Goal: Task Accomplishment & Management: Use online tool/utility

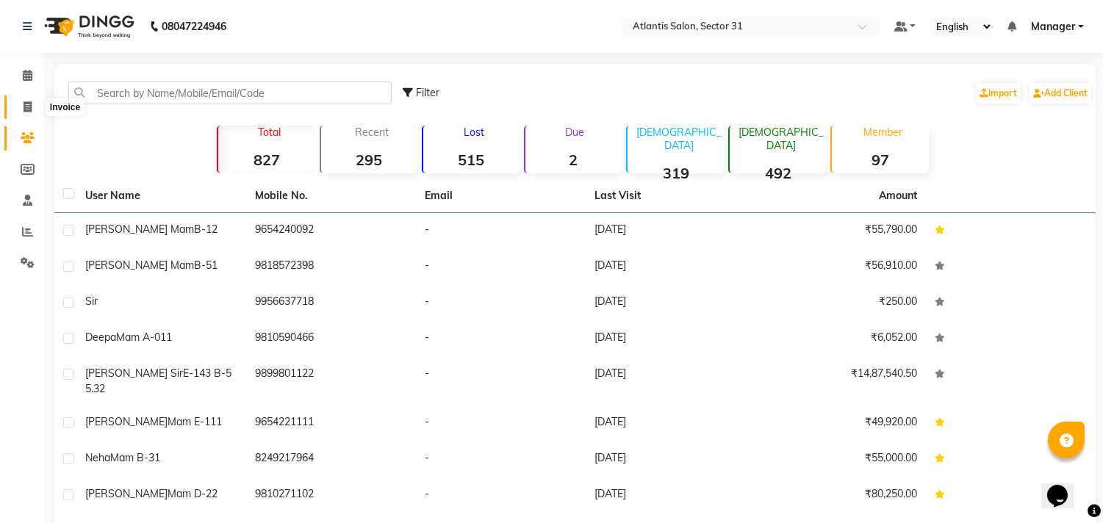
click at [26, 107] on icon at bounding box center [28, 106] width 8 height 11
select select "service"
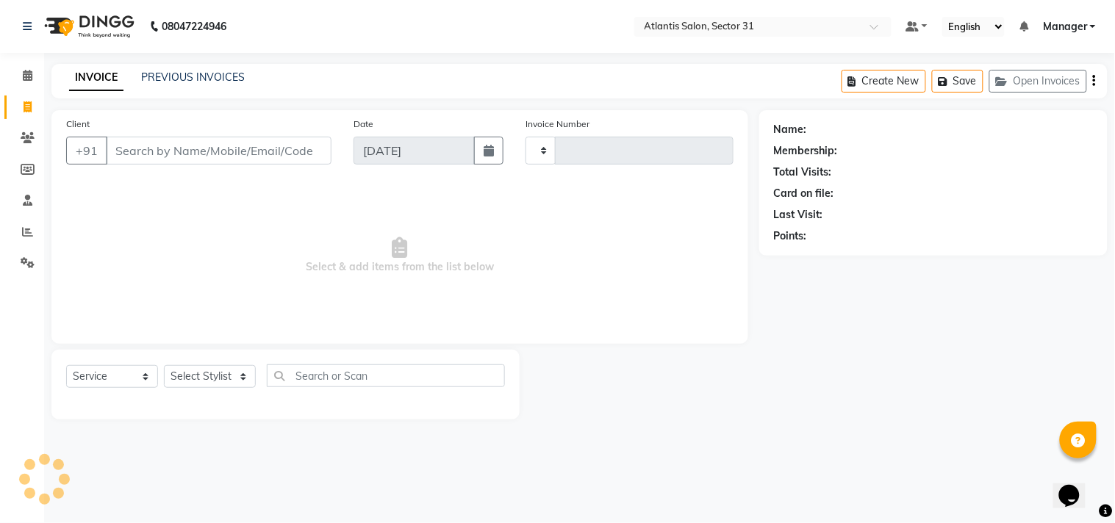
click at [259, 154] on input "Client" at bounding box center [219, 151] width 226 height 28
type input "2314"
select select "4391"
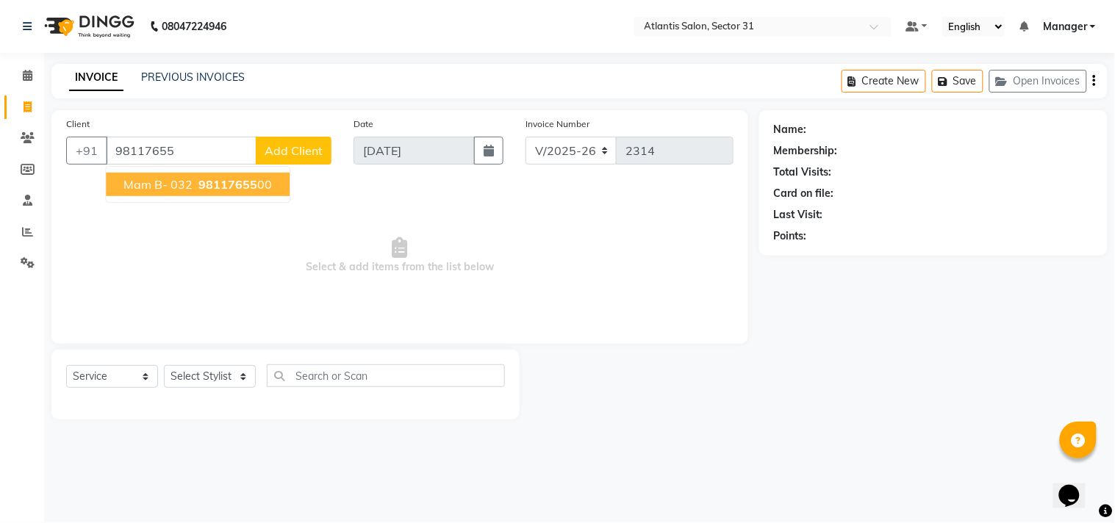
click at [239, 186] on span "98117655" at bounding box center [227, 184] width 59 height 15
type input "9811765500"
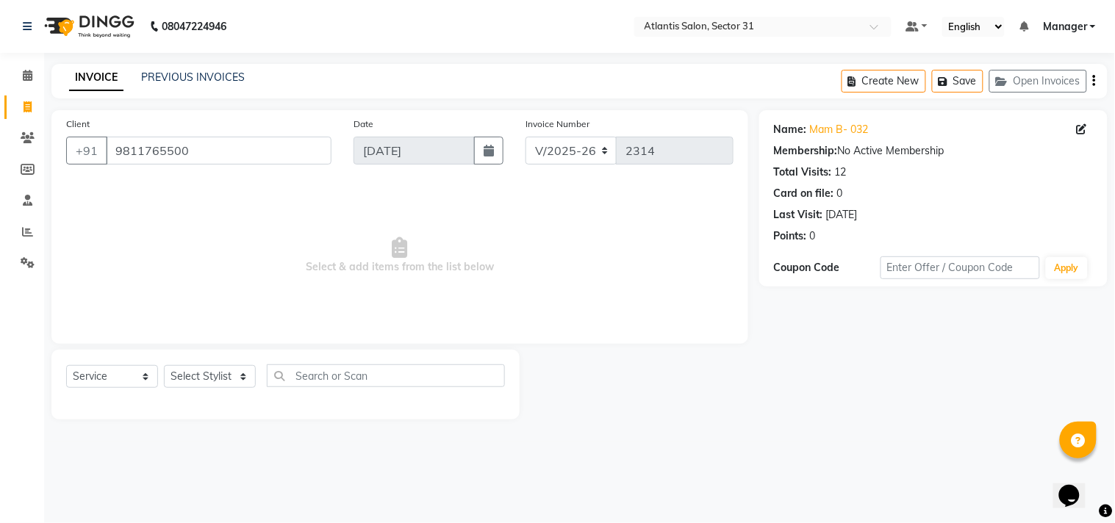
click at [212, 390] on div "Select Service Product Membership Package Voucher Prepaid Gift Card Select Styl…" at bounding box center [285, 382] width 439 height 35
click at [212, 380] on select "Select Stylist [PERSON_NAME] [PERSON_NAME] Kavita Manager Staff 31 Staff ILD Su…" at bounding box center [210, 376] width 92 height 23
select select "33510"
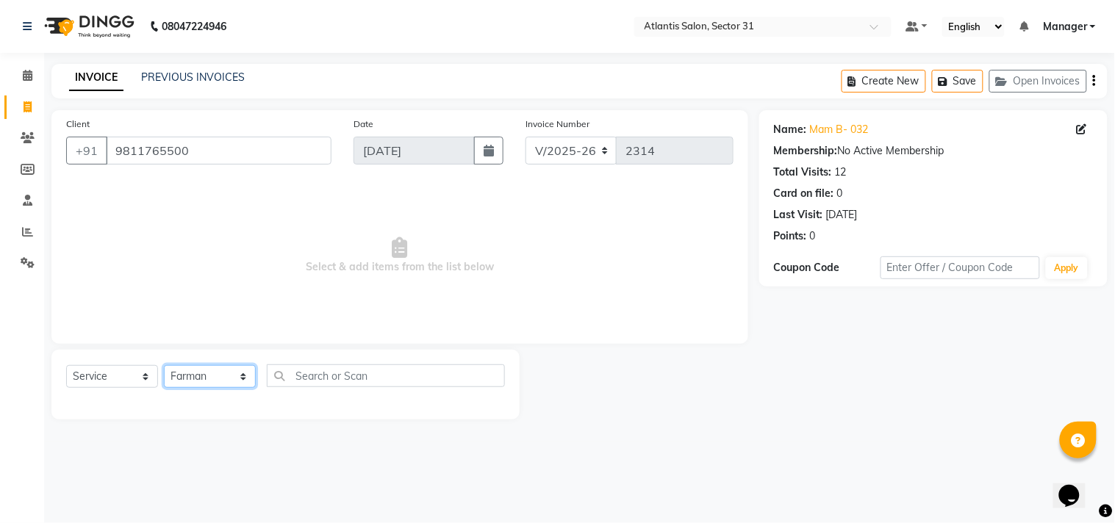
click at [164, 366] on select "Select Stylist [PERSON_NAME] [PERSON_NAME] Kavita Manager Staff 31 Staff ILD Su…" at bounding box center [210, 376] width 92 height 23
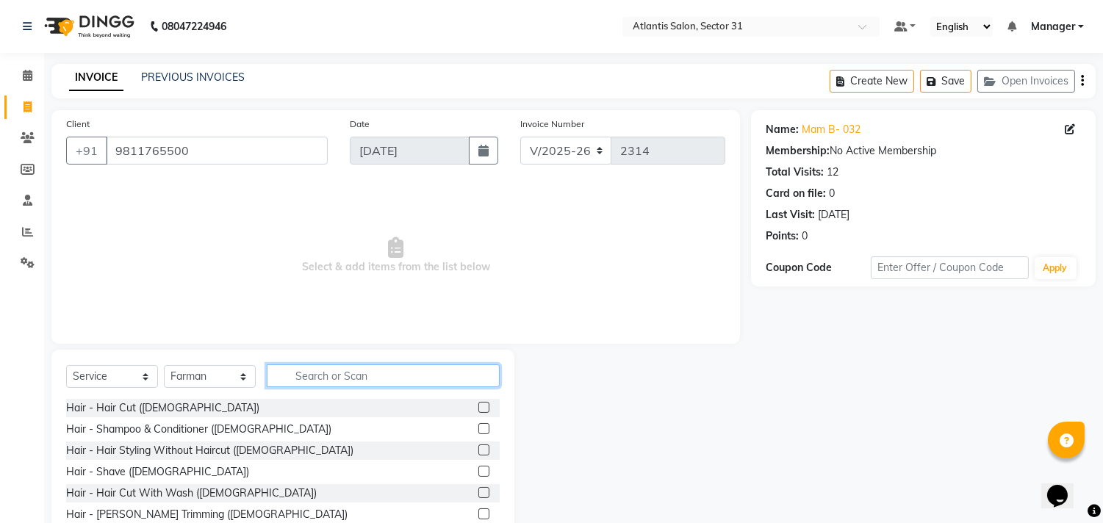
click at [357, 376] on input "text" at bounding box center [383, 376] width 233 height 23
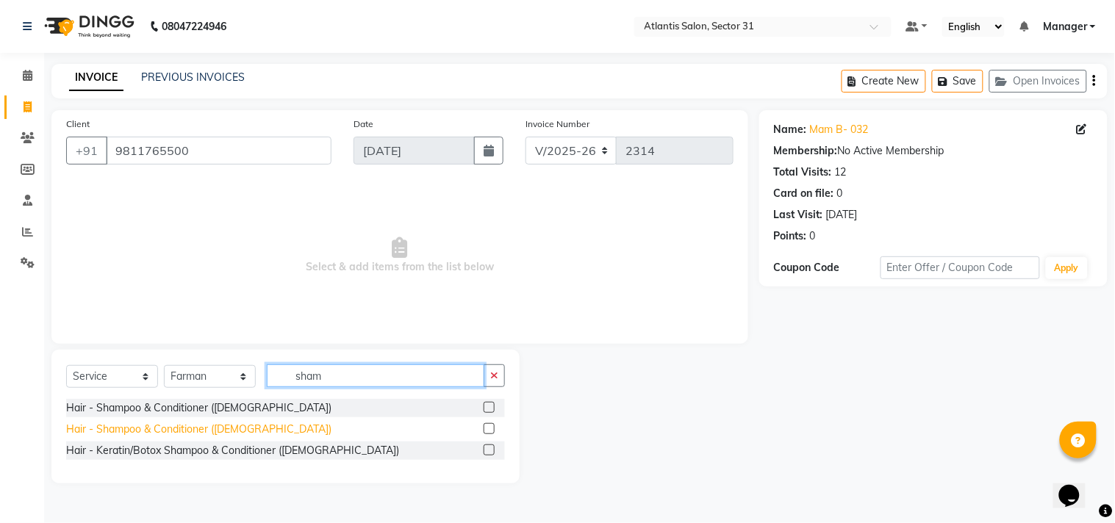
type input "sham"
click at [236, 422] on div "Hair - Shampoo & Conditioner ([DEMOGRAPHIC_DATA])" at bounding box center [198, 429] width 265 height 15
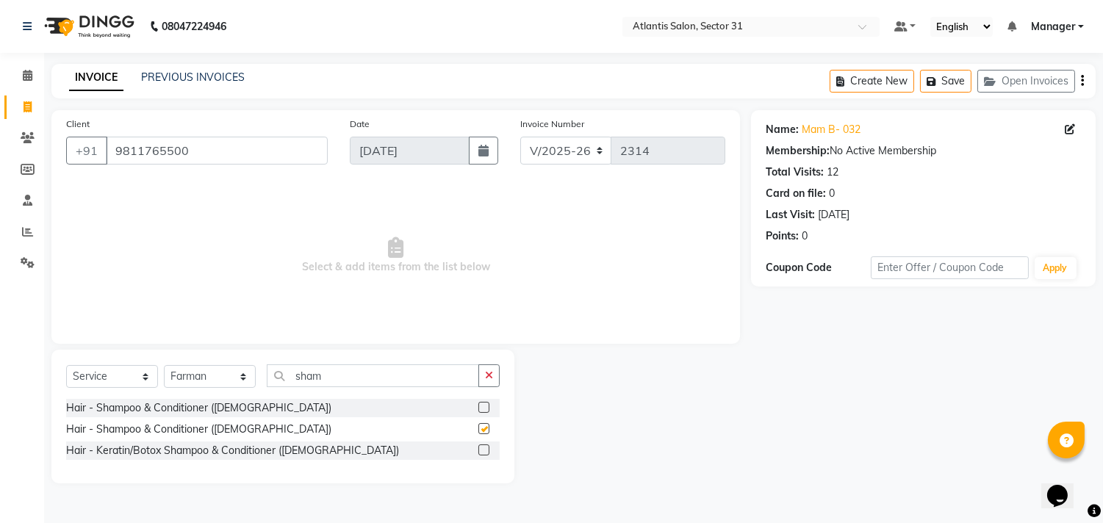
checkbox input "false"
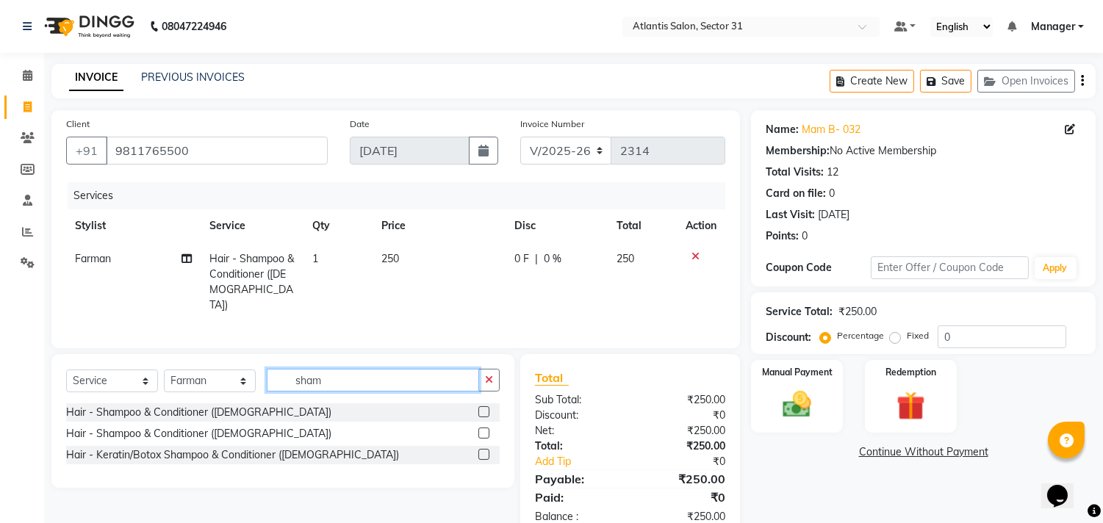
click at [326, 375] on input "sham" at bounding box center [373, 380] width 212 height 23
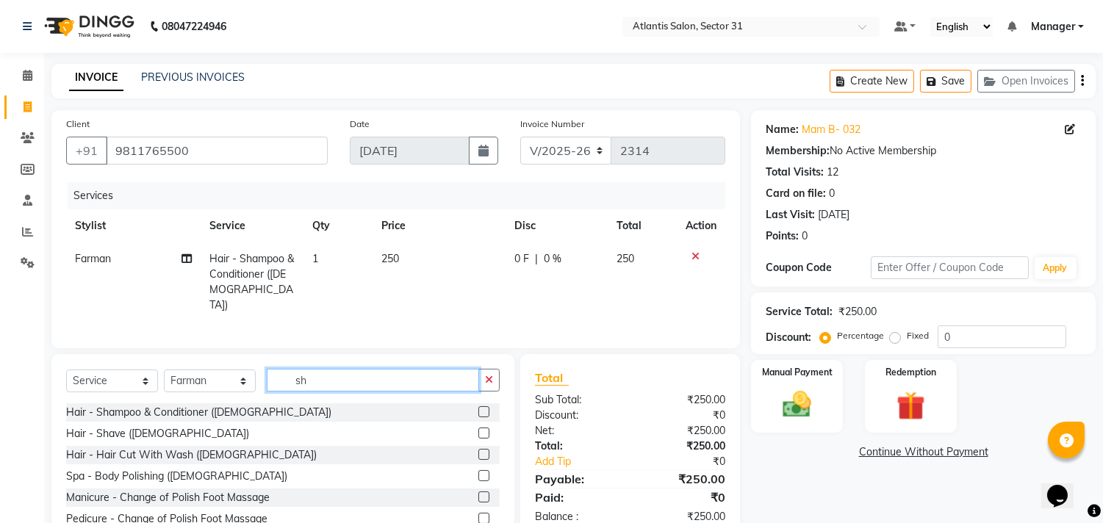
type input "s"
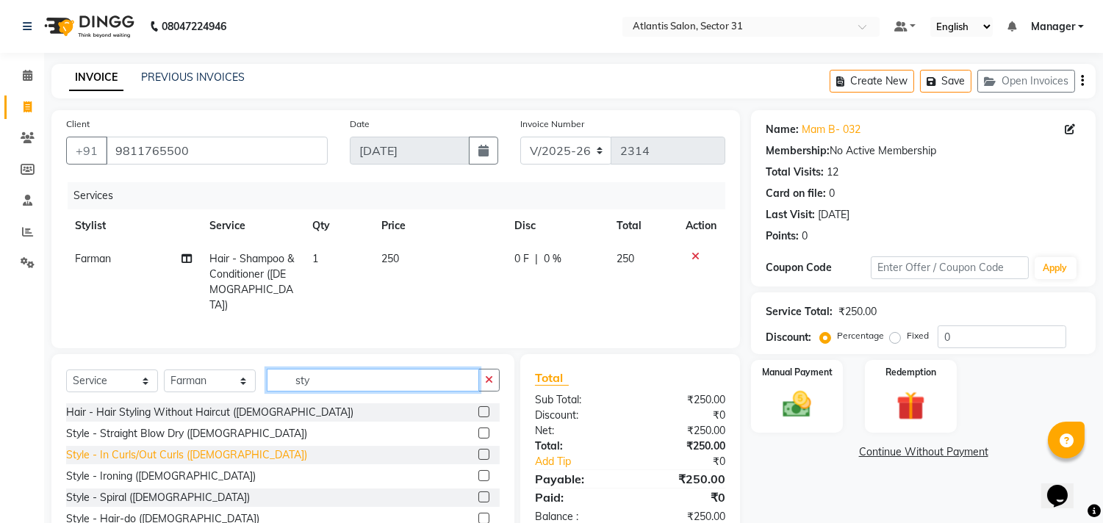
type input "sty"
click at [176, 450] on div "Style - In Curls/Out Curls ([DEMOGRAPHIC_DATA])" at bounding box center [186, 455] width 241 height 15
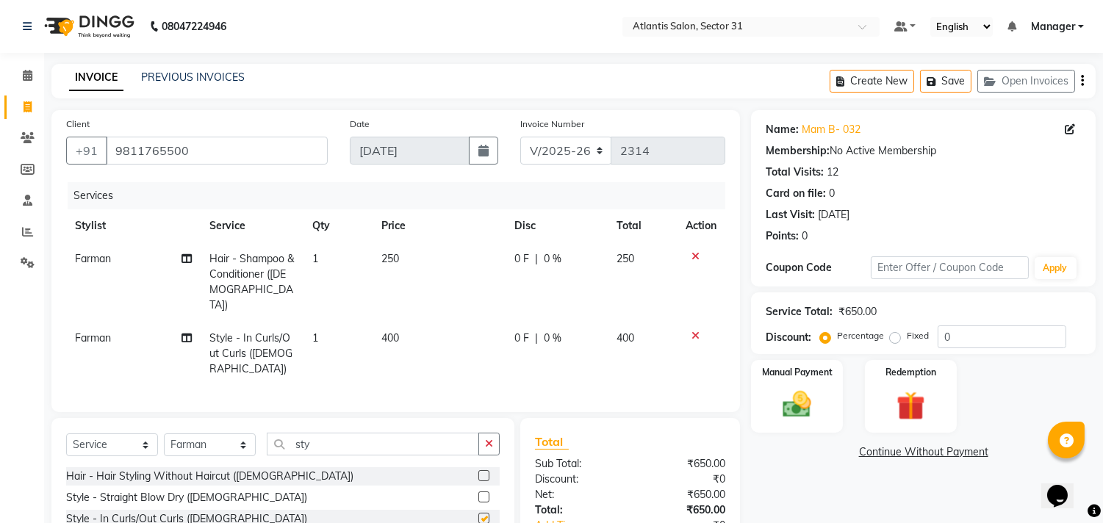
checkbox input "false"
click at [784, 398] on img at bounding box center [797, 405] width 49 height 35
click at [941, 457] on span "CASH" at bounding box center [940, 453] width 32 height 17
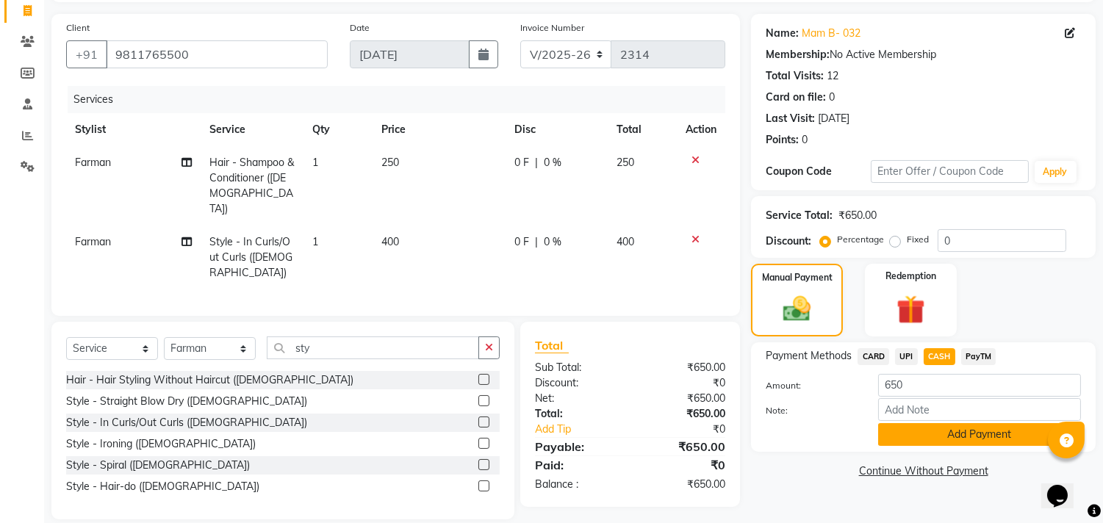
click at [942, 431] on button "Add Payment" at bounding box center [979, 434] width 203 height 23
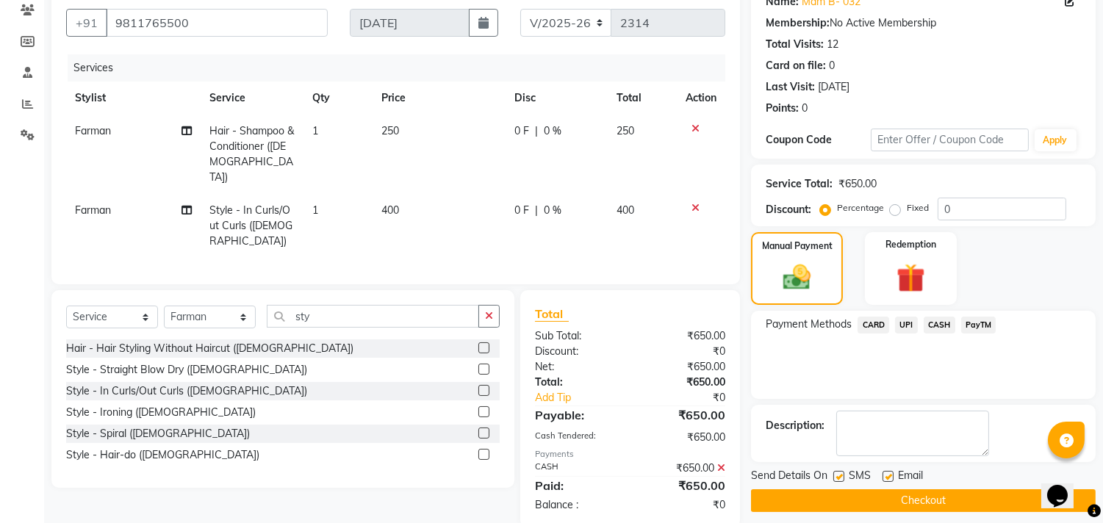
scroll to position [137, 0]
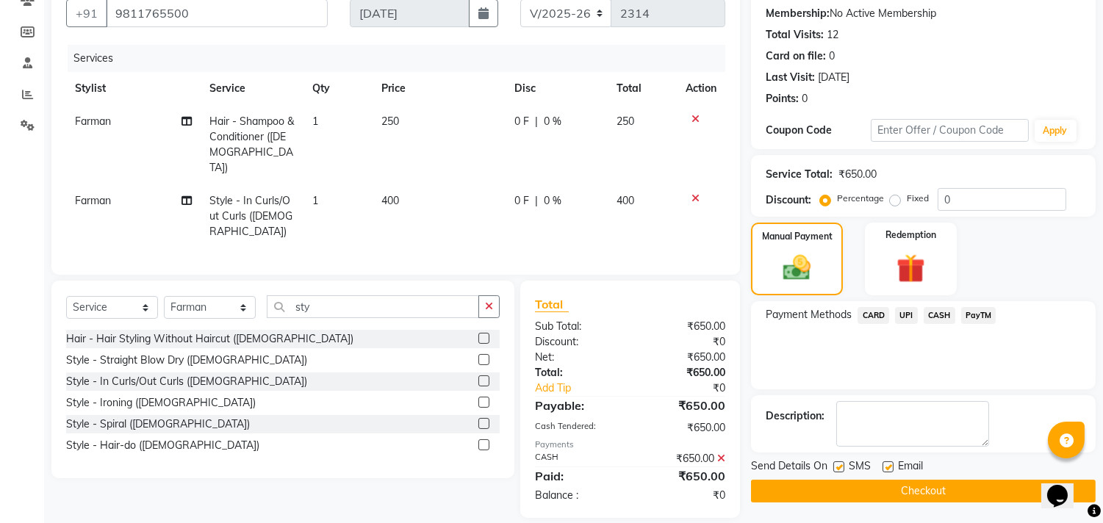
click at [899, 485] on button "Checkout" at bounding box center [923, 491] width 345 height 23
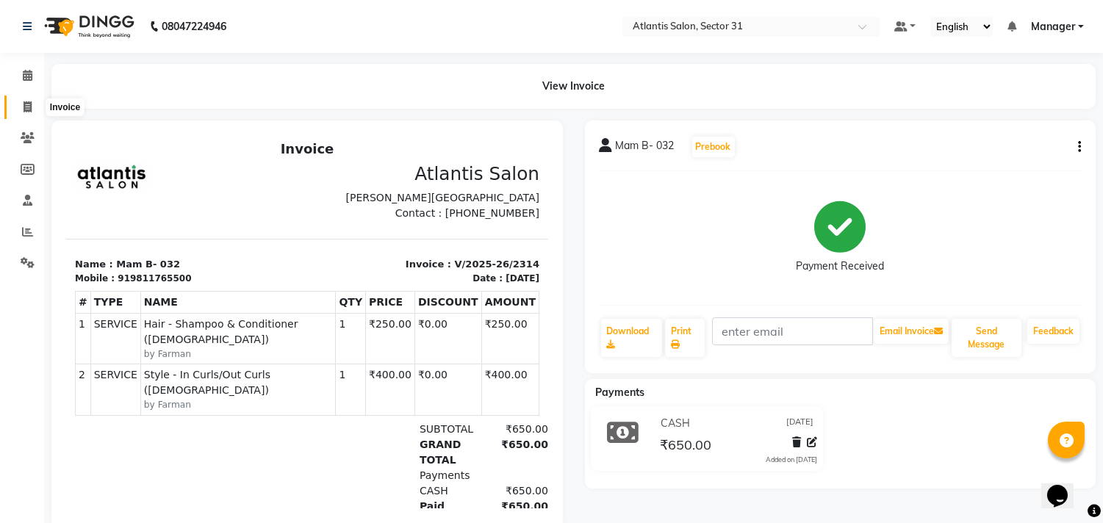
click at [26, 105] on icon at bounding box center [28, 106] width 8 height 11
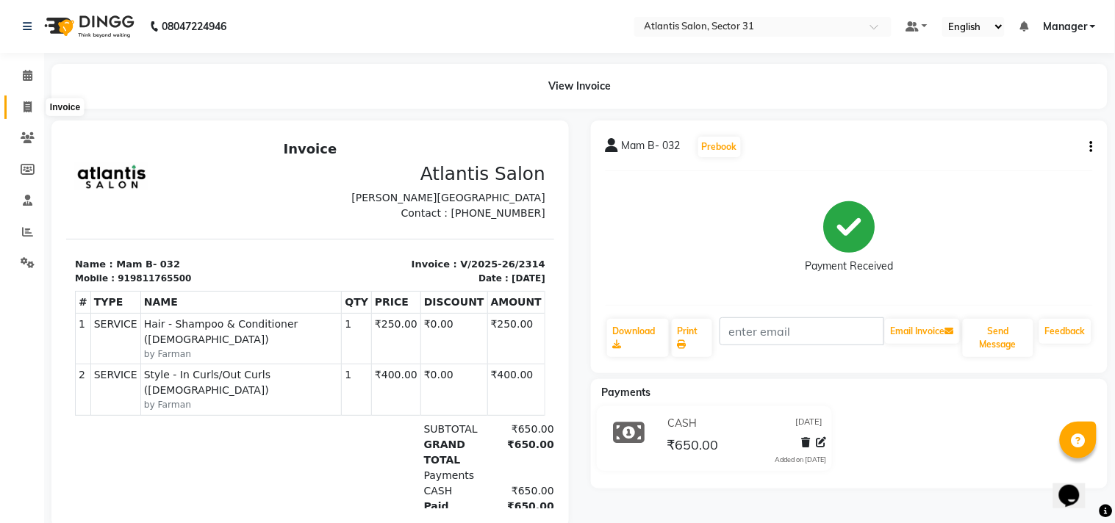
select select "service"
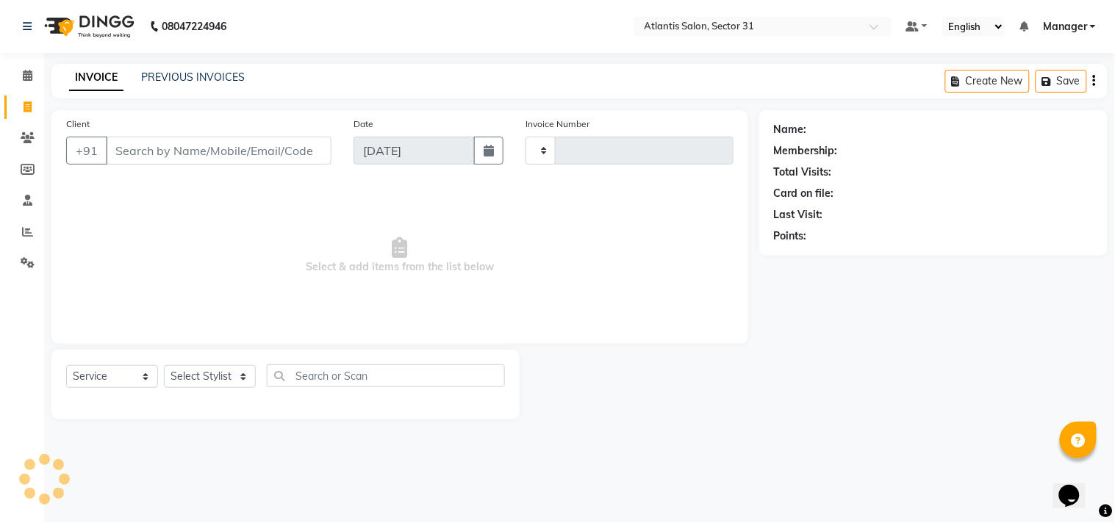
type input "2315"
select select "4391"
click at [162, 154] on input "Client" at bounding box center [219, 151] width 226 height 28
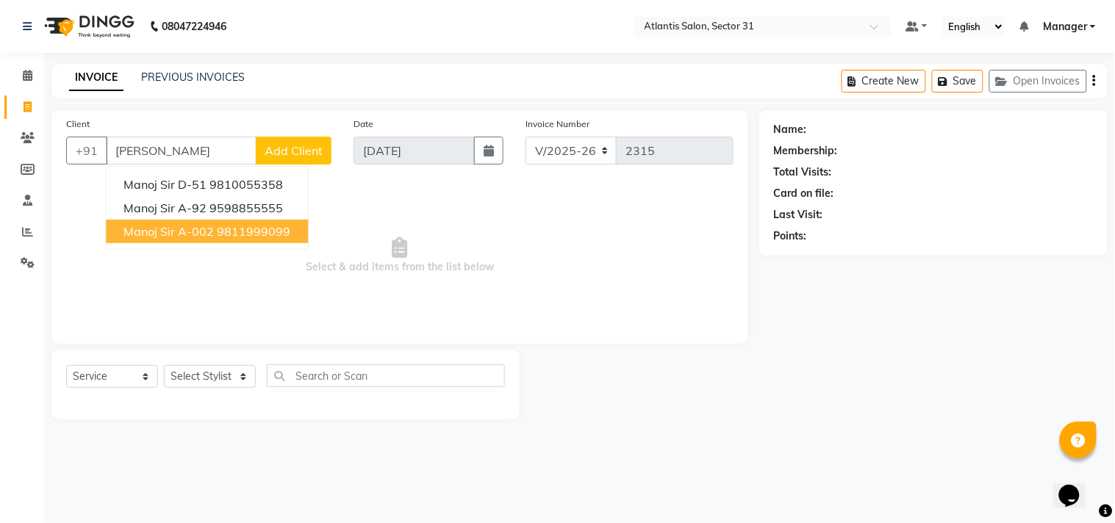
click at [232, 230] on ngb-highlight "9811999099" at bounding box center [253, 231] width 73 height 15
type input "9811999099"
click at [232, 230] on span "Select & add items from the list below" at bounding box center [399, 255] width 667 height 147
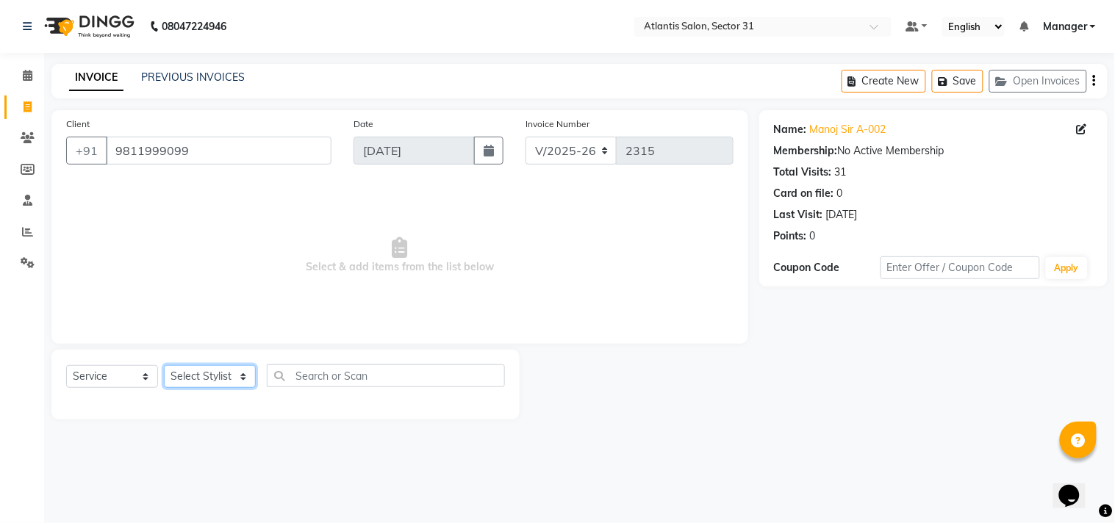
click at [218, 383] on select "Select Stylist [PERSON_NAME] [PERSON_NAME] Kavita Manager Staff 31 Staff ILD Su…" at bounding box center [210, 376] width 92 height 23
select select "62138"
click at [164, 366] on select "Select Stylist [PERSON_NAME] [PERSON_NAME] Kavita Manager Staff 31 Staff ILD Su…" at bounding box center [210, 376] width 92 height 23
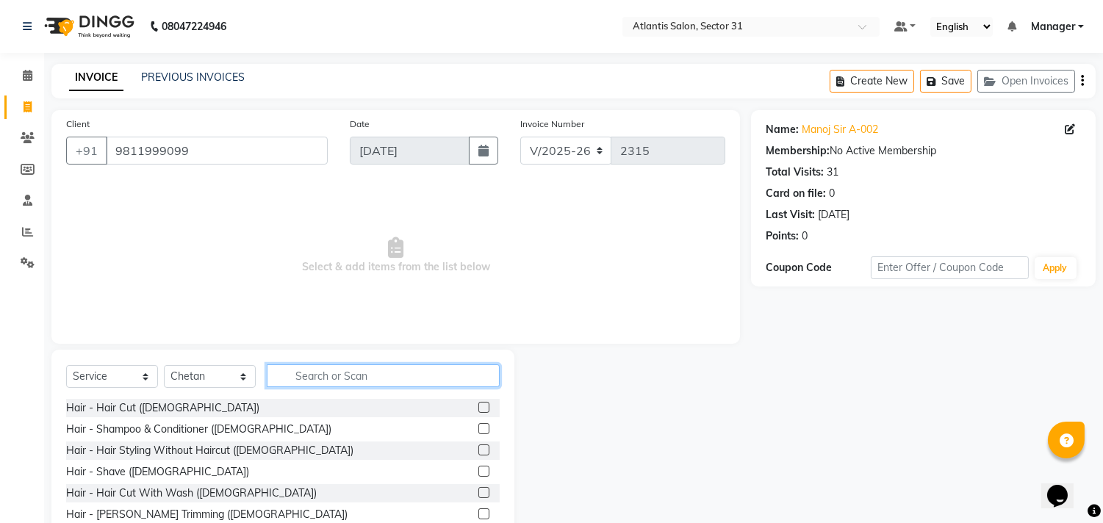
click at [298, 381] on input "text" at bounding box center [383, 376] width 233 height 23
type input "b"
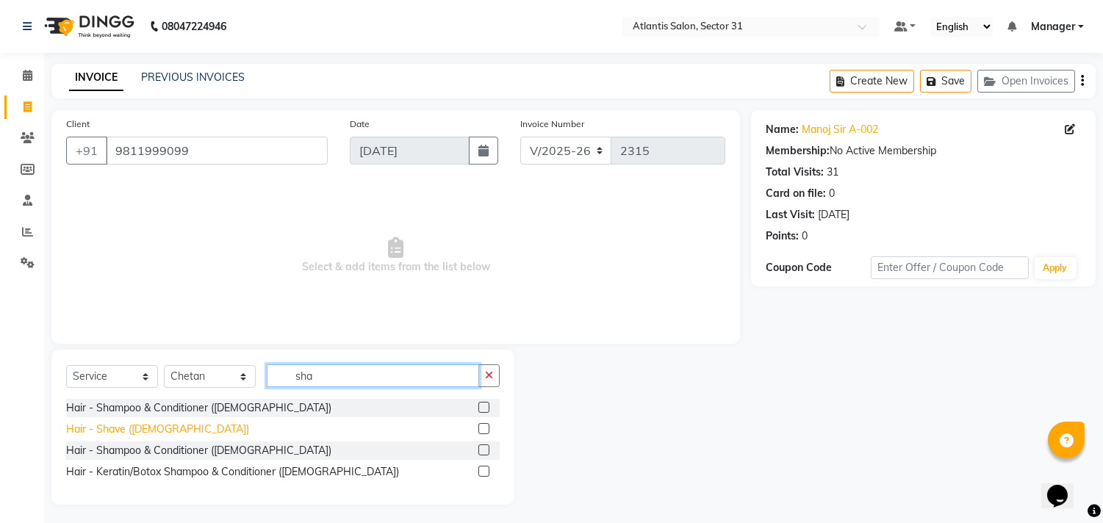
type input "sha"
click at [113, 431] on div "Hair - Shave ([DEMOGRAPHIC_DATA])" at bounding box center [157, 429] width 183 height 15
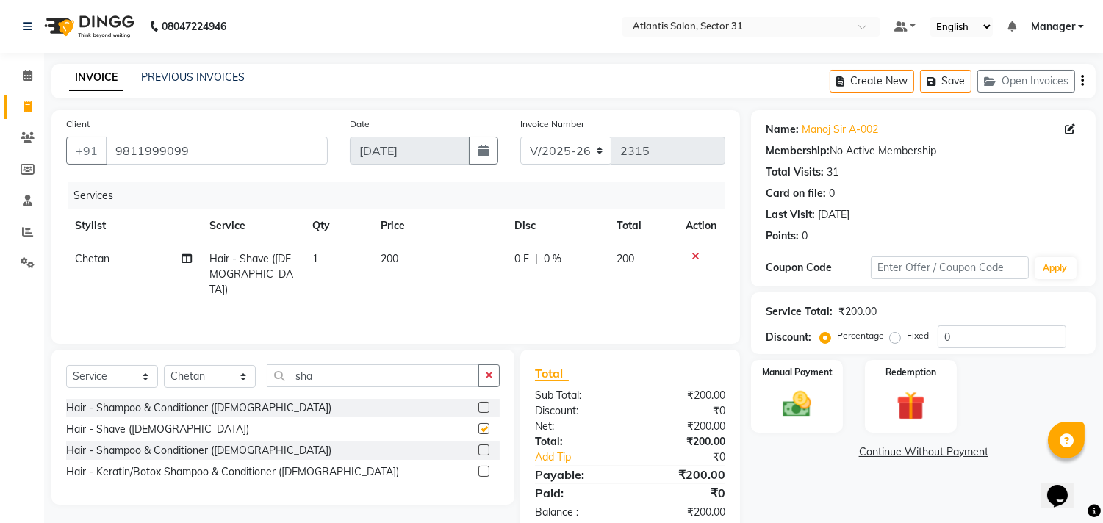
checkbox input "false"
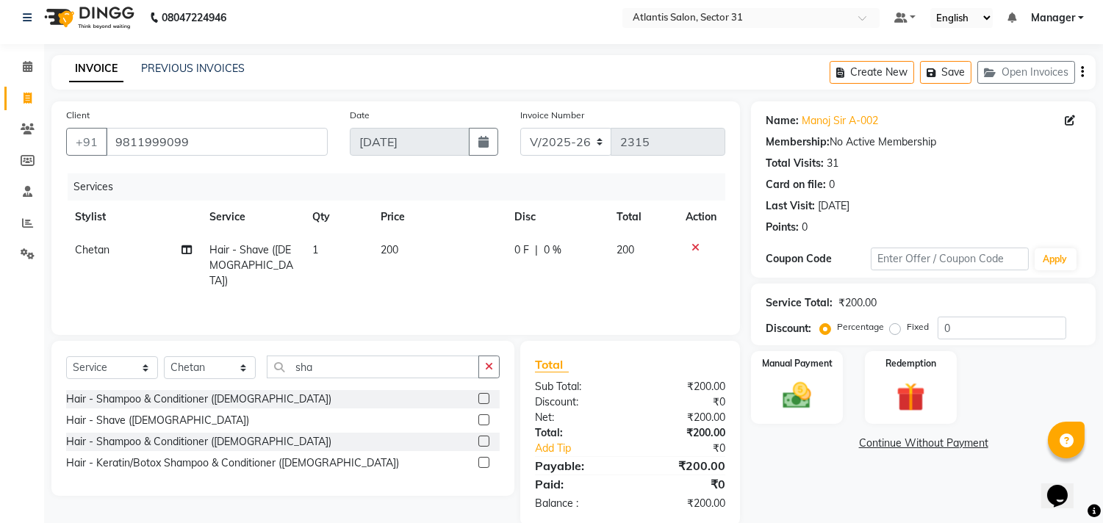
scroll to position [34, 0]
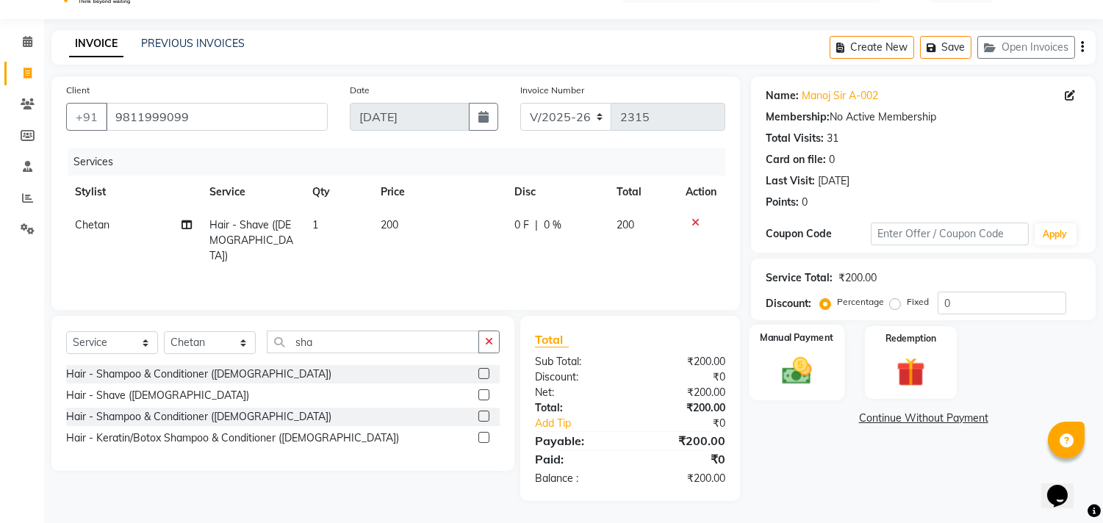
click at [784, 361] on img at bounding box center [797, 371] width 49 height 35
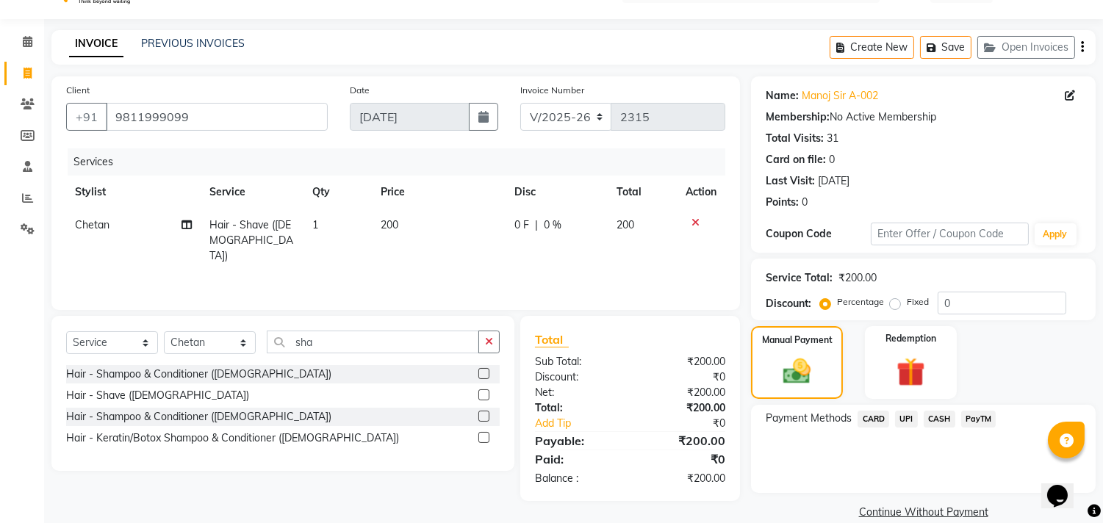
click at [915, 416] on span "UPI" at bounding box center [906, 419] width 23 height 17
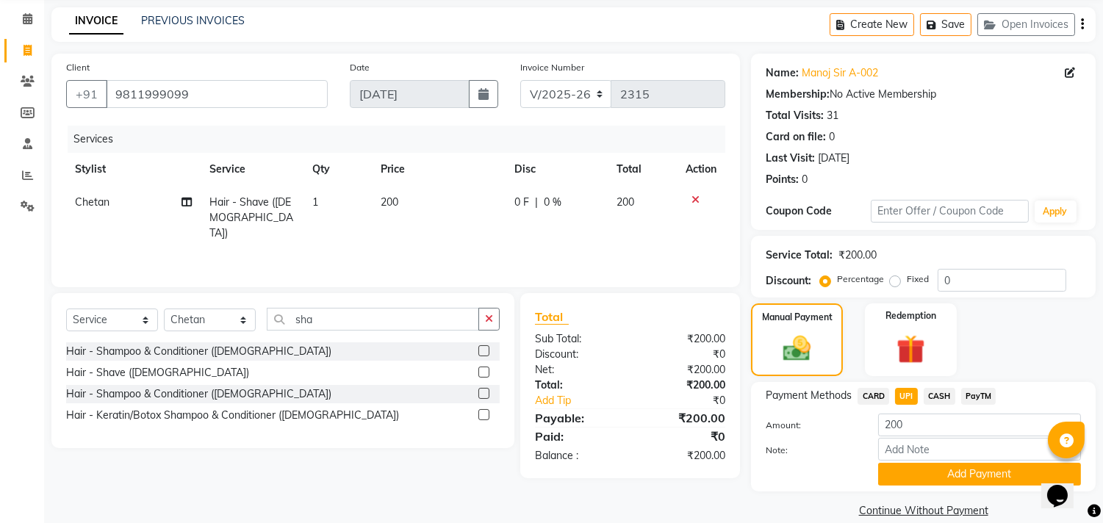
scroll to position [76, 0]
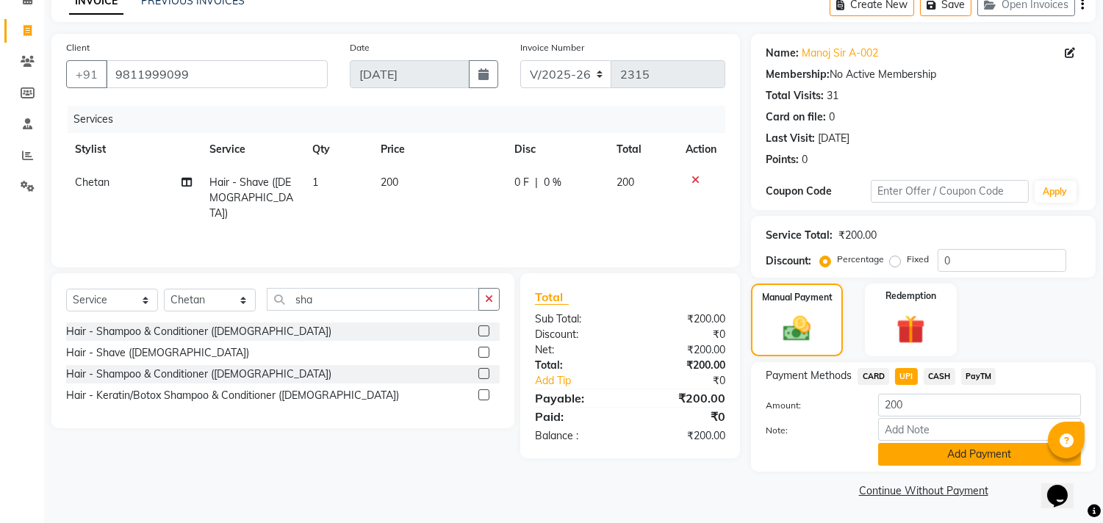
click at [922, 453] on button "Add Payment" at bounding box center [979, 454] width 203 height 23
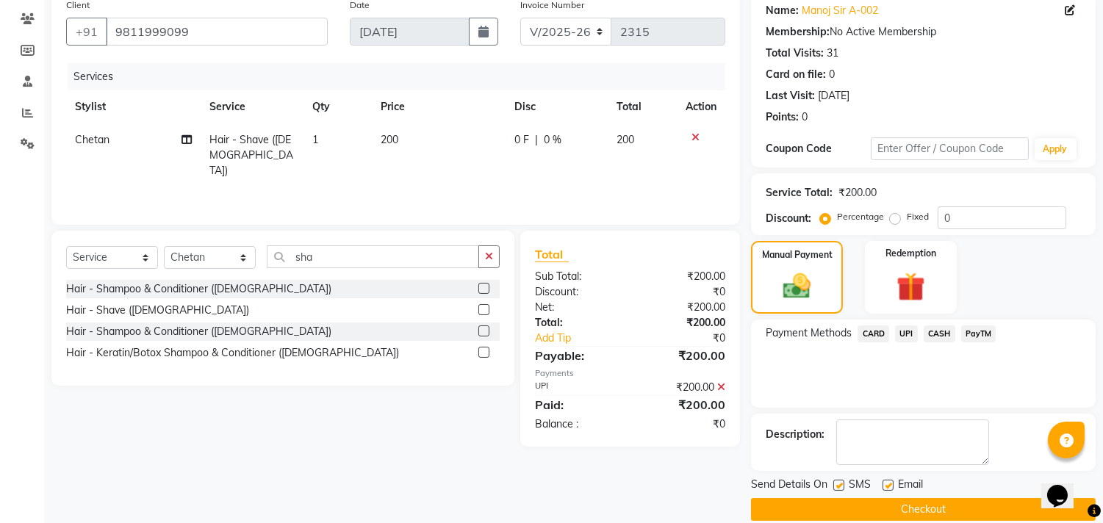
scroll to position [137, 0]
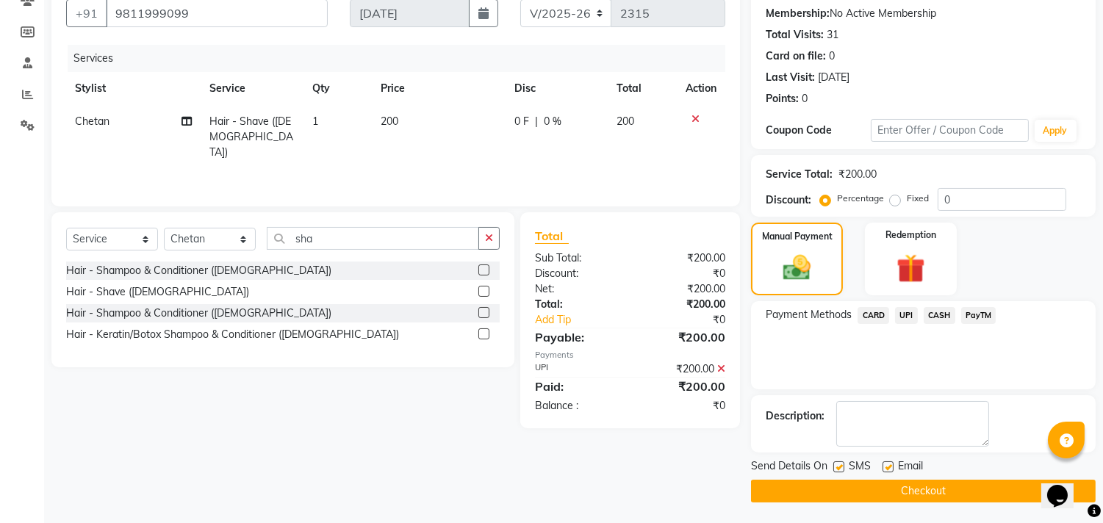
click at [839, 487] on button "Checkout" at bounding box center [923, 491] width 345 height 23
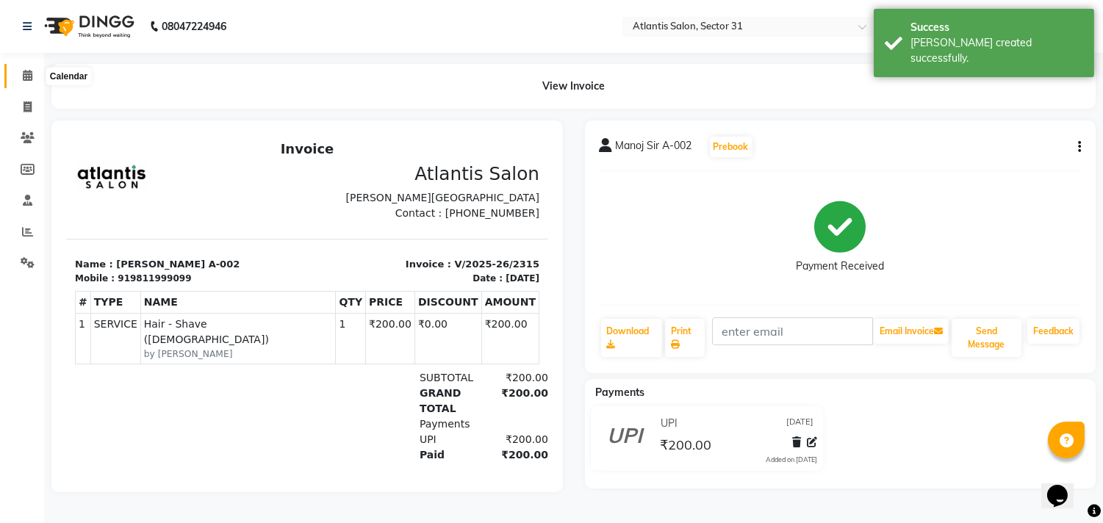
click at [28, 73] on icon at bounding box center [28, 75] width 10 height 11
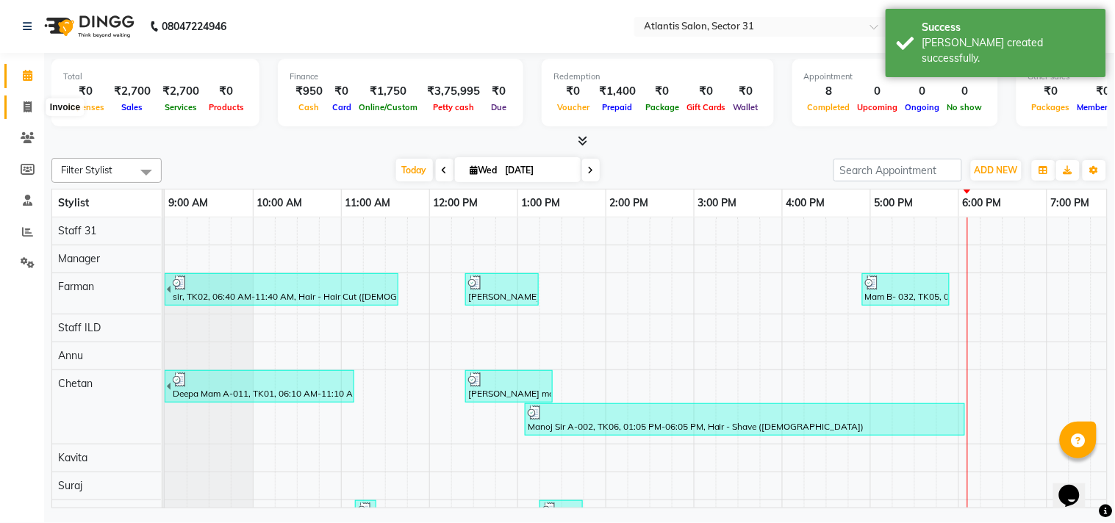
click at [25, 101] on icon at bounding box center [28, 106] width 8 height 11
select select "service"
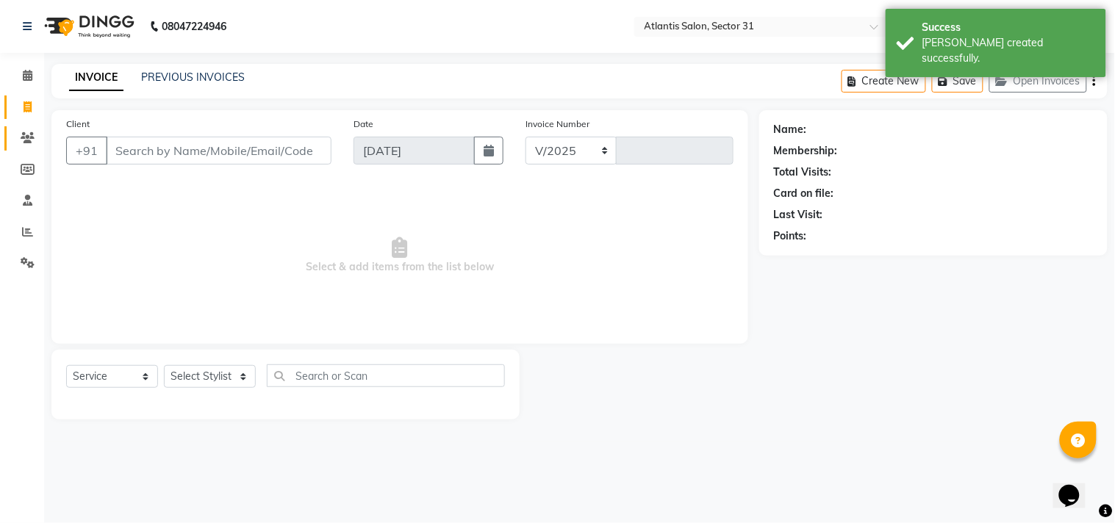
select select "4391"
type input "2316"
click at [32, 126] on link "Clients" at bounding box center [21, 138] width 35 height 24
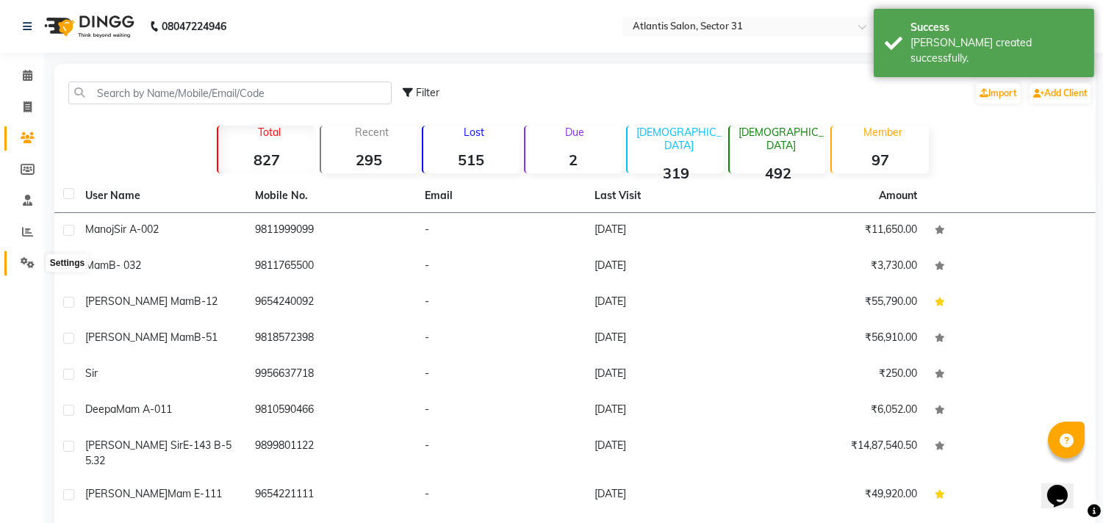
click at [23, 265] on icon at bounding box center [28, 262] width 14 height 11
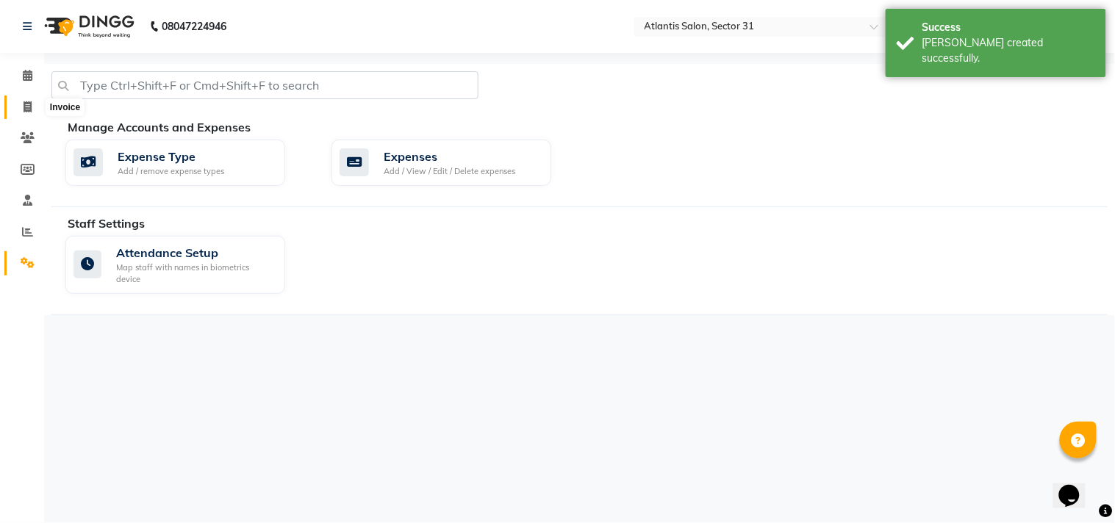
click at [32, 109] on span at bounding box center [28, 107] width 26 height 17
select select "4391"
select select "service"
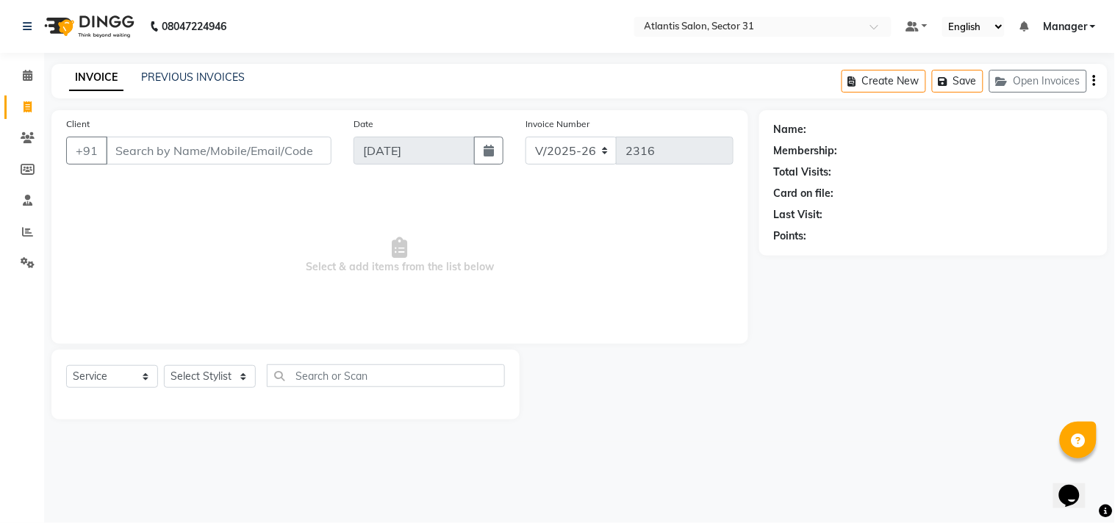
click at [230, 149] on input "Client" at bounding box center [219, 151] width 226 height 28
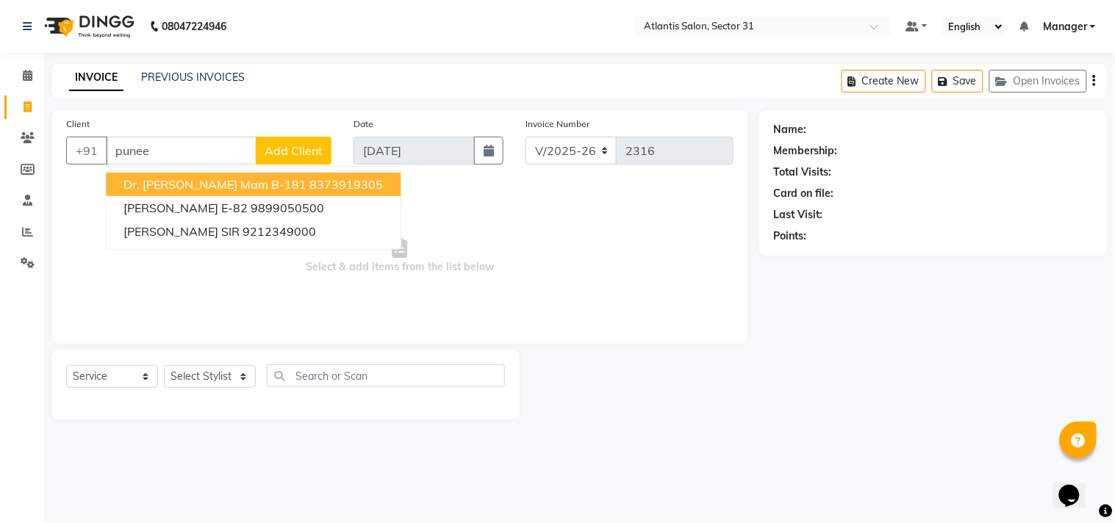
click at [272, 174] on button "Dr. [PERSON_NAME] mam B-181 8373919305" at bounding box center [253, 185] width 295 height 24
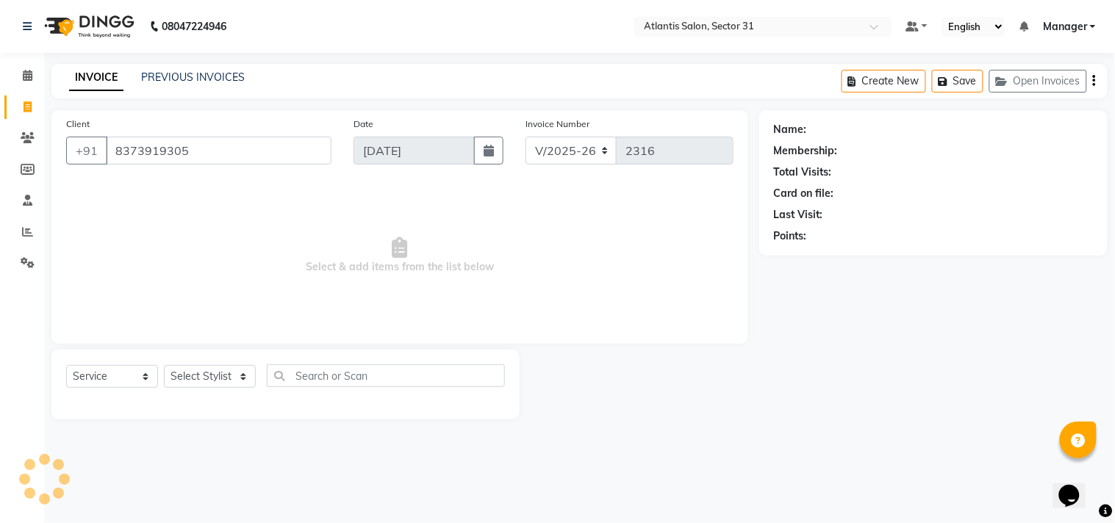
type input "8373919305"
select select "1: Object"
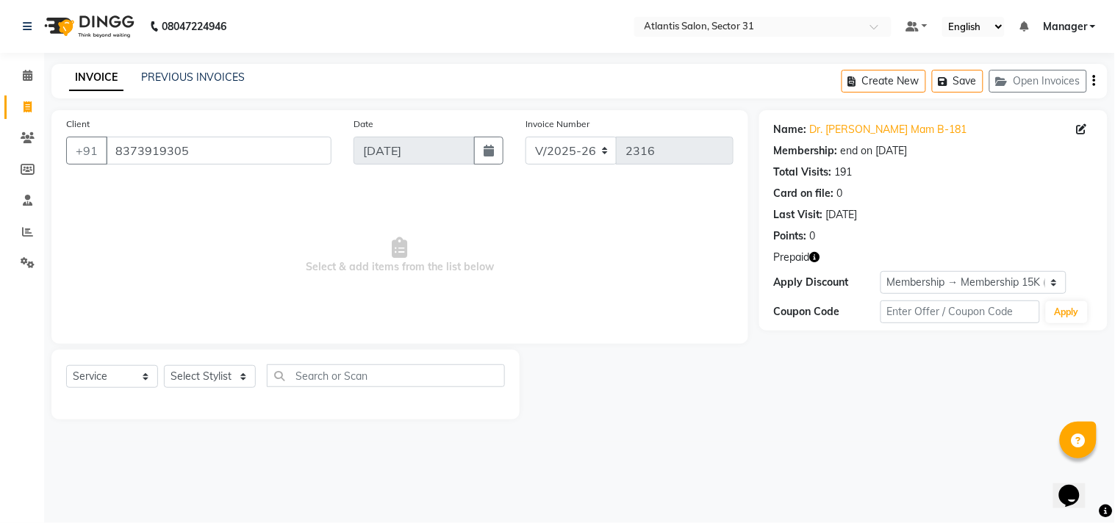
click at [813, 255] on icon "button" at bounding box center [815, 257] width 10 height 10
click at [24, 79] on icon at bounding box center [28, 75] width 10 height 11
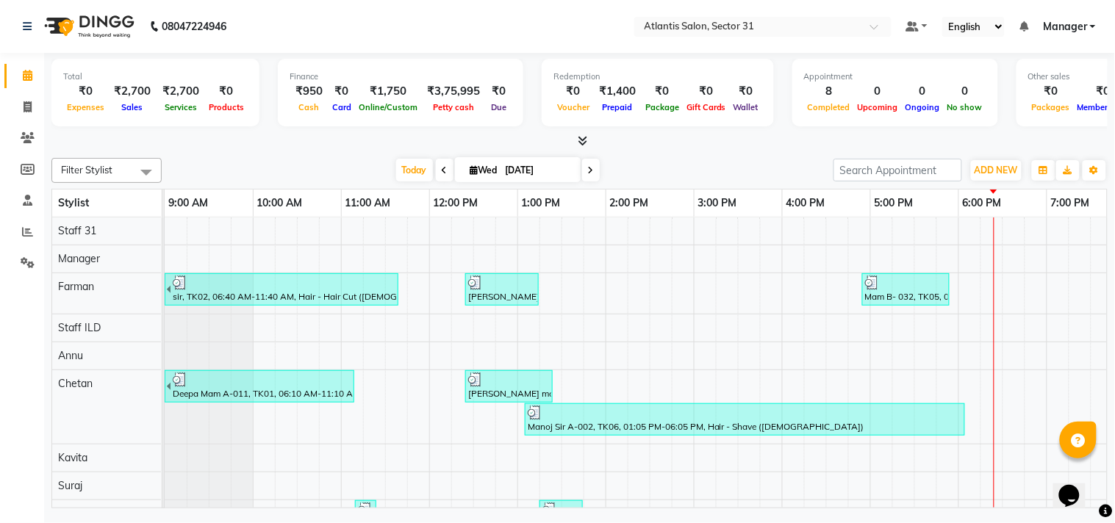
click at [33, 122] on ul "Calendar Invoice Clients Members Staff Reports Settings Completed InProgress Up…" at bounding box center [22, 173] width 44 height 226
click at [34, 111] on span at bounding box center [28, 107] width 26 height 17
select select "service"
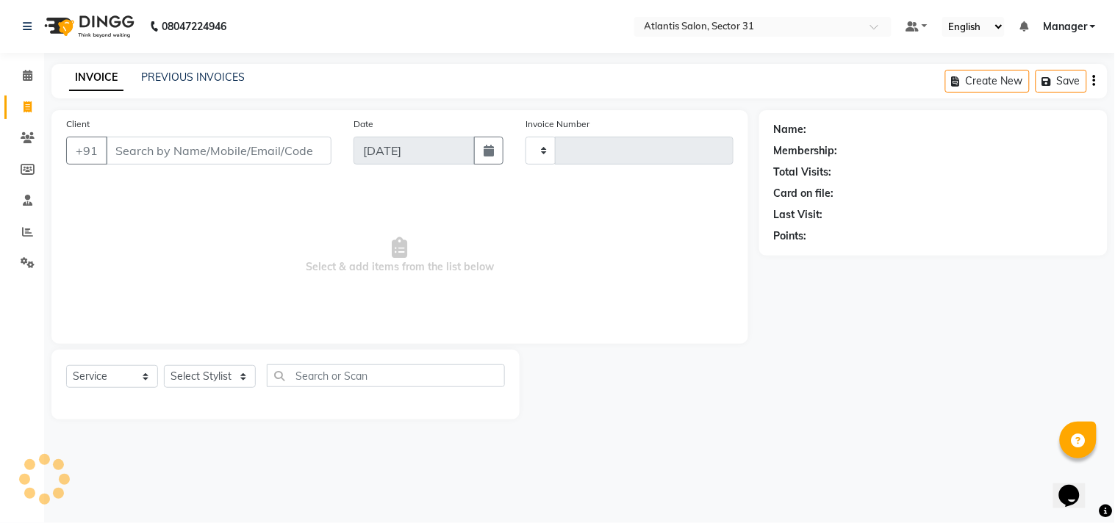
type input "2316"
select select "4391"
click at [135, 146] on input "Client" at bounding box center [219, 151] width 226 height 28
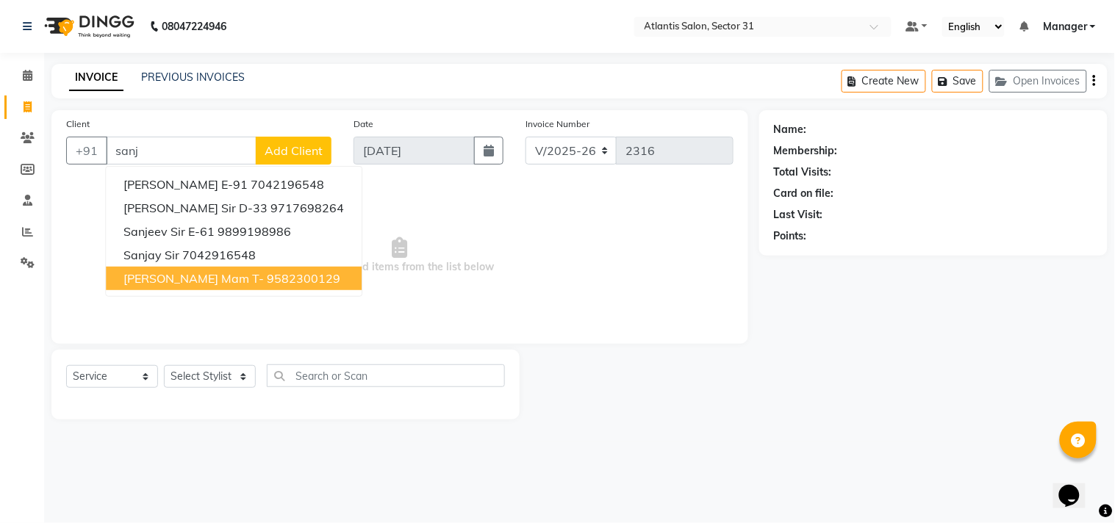
drag, startPoint x: 237, startPoint y: 270, endPoint x: 240, endPoint y: 292, distance: 22.9
click at [240, 289] on button "[PERSON_NAME] Mam T- 9582300129" at bounding box center [234, 279] width 256 height 24
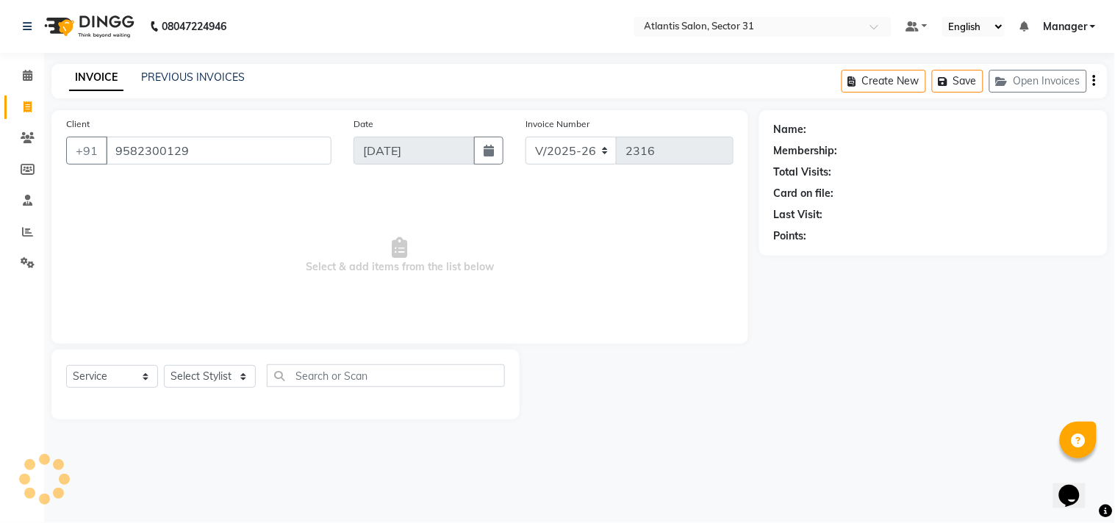
type input "9582300129"
select select "1: Object"
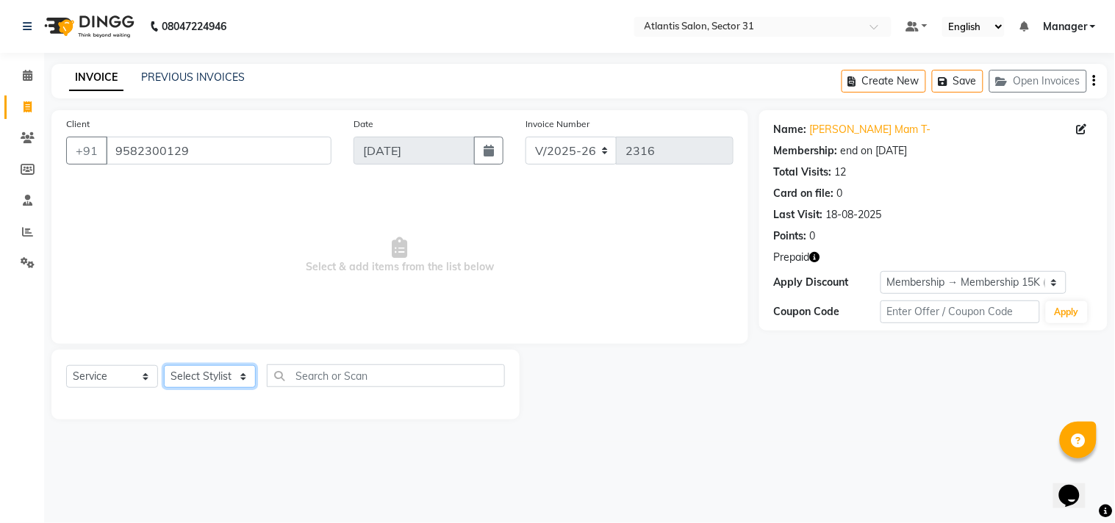
click at [204, 377] on select "Select Stylist [PERSON_NAME] [PERSON_NAME] Kavita Manager Staff 31 Staff ILD Su…" at bounding box center [210, 376] width 92 height 23
click at [206, 382] on select "Select Stylist [PERSON_NAME] [PERSON_NAME] Kavita Manager Staff 31 Staff ILD Su…" at bounding box center [210, 376] width 92 height 23
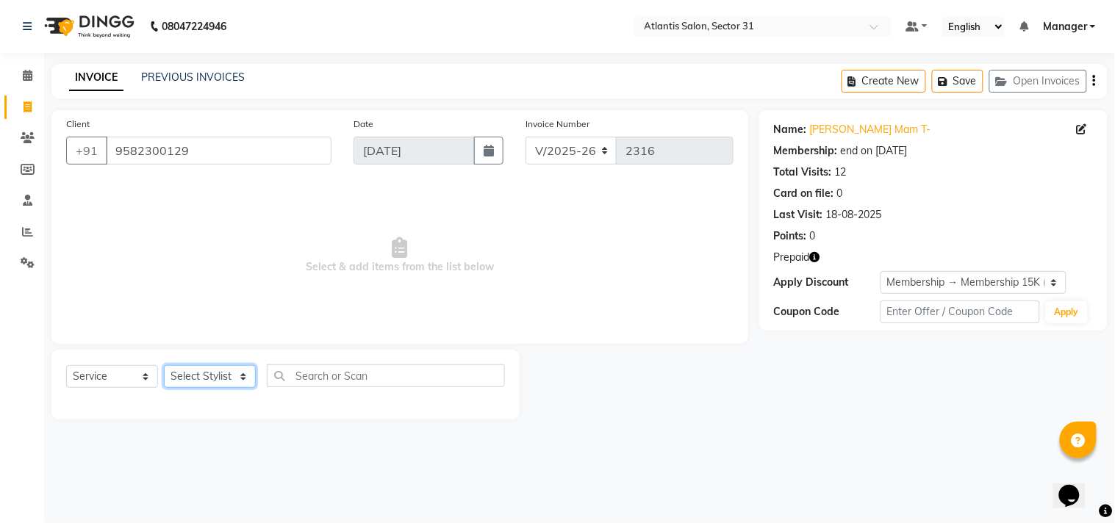
select select "33510"
click at [164, 366] on select "Select Stylist [PERSON_NAME] [PERSON_NAME] Kavita Manager Staff 31 Staff ILD Su…" at bounding box center [210, 376] width 92 height 23
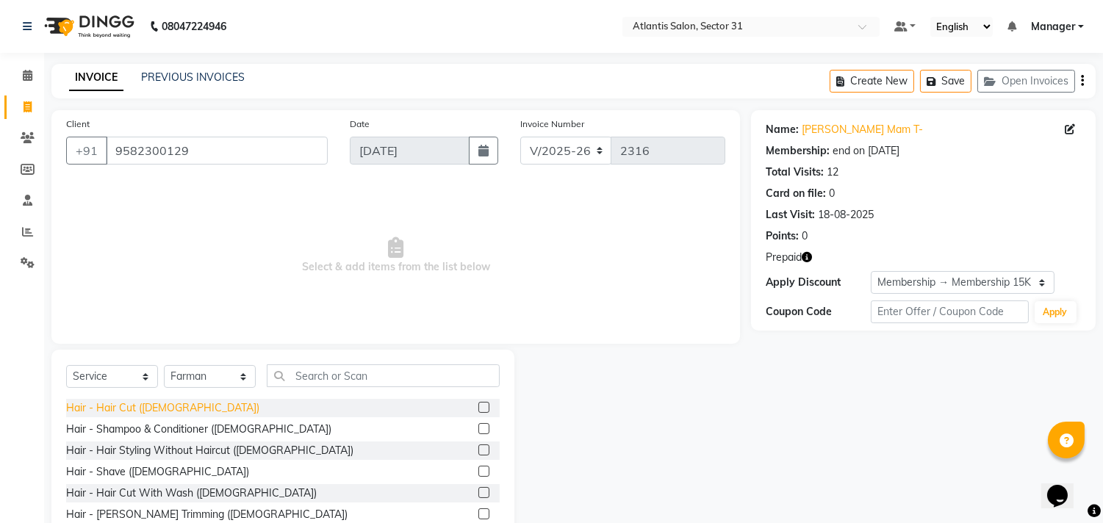
click at [129, 410] on div "Hair - Hair Cut ([DEMOGRAPHIC_DATA])" at bounding box center [162, 408] width 193 height 15
checkbox input "false"
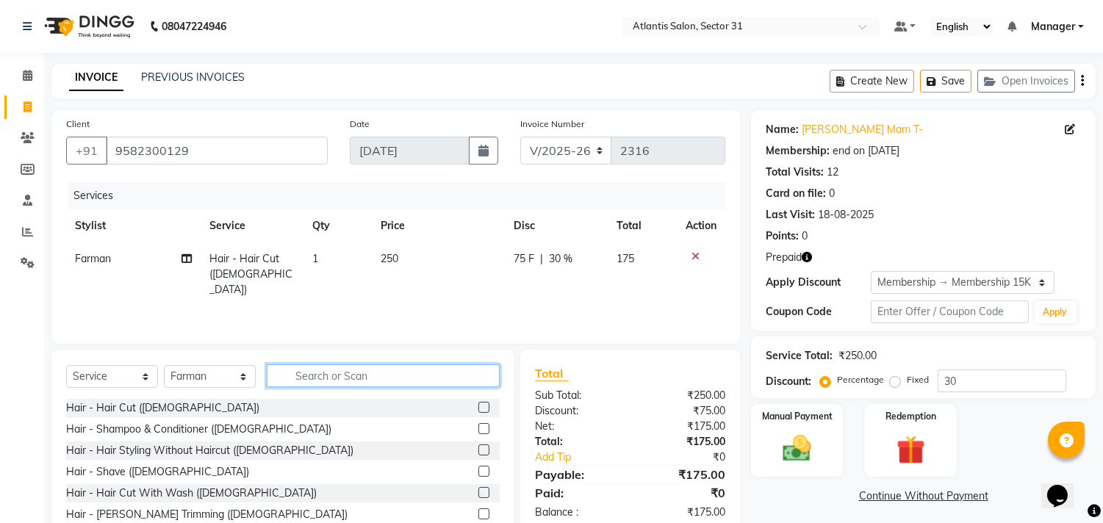
click at [338, 373] on input "text" at bounding box center [383, 376] width 233 height 23
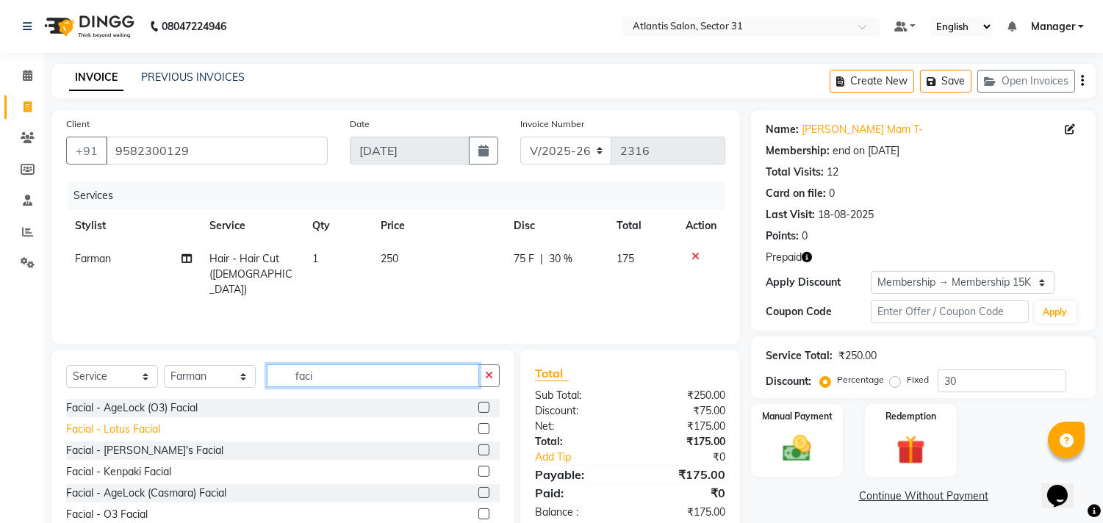
type input "faci"
click at [105, 428] on div "Facial - Lotus Facial" at bounding box center [113, 429] width 94 height 15
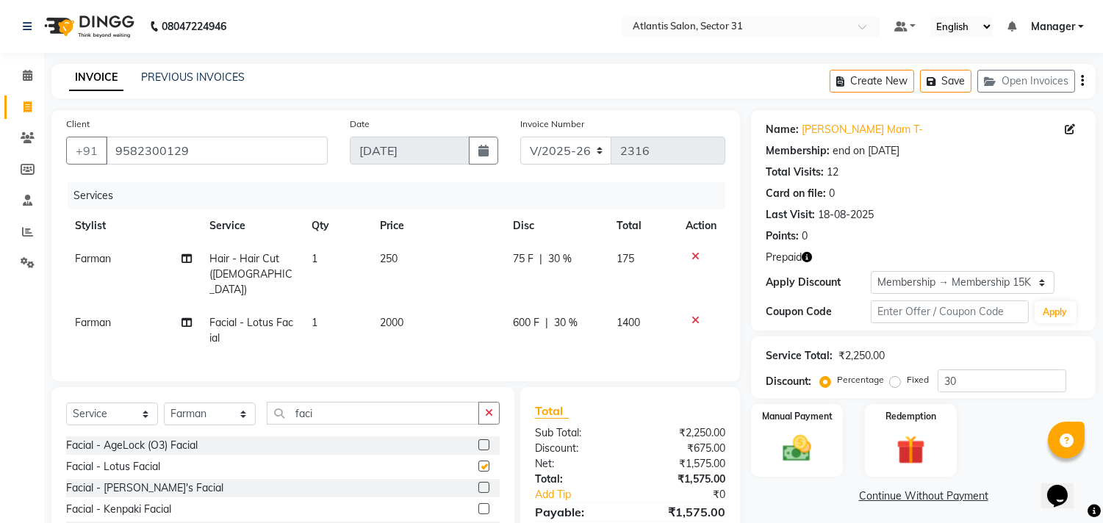
checkbox input "false"
click at [140, 505] on div "Facial - Kenpaki Facial" at bounding box center [118, 509] width 105 height 15
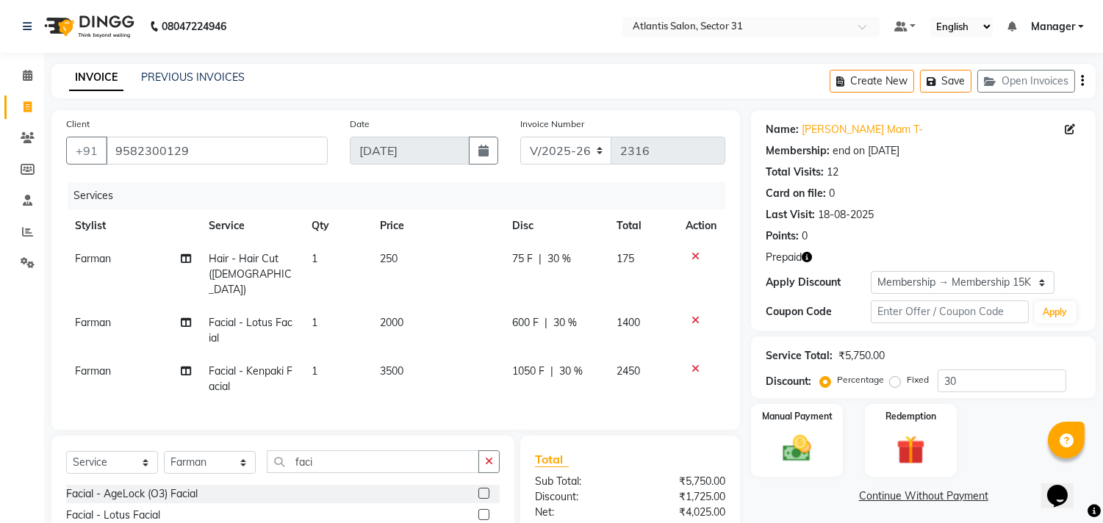
checkbox input "false"
click at [99, 365] on span "Farman" at bounding box center [93, 371] width 36 height 13
select select "33510"
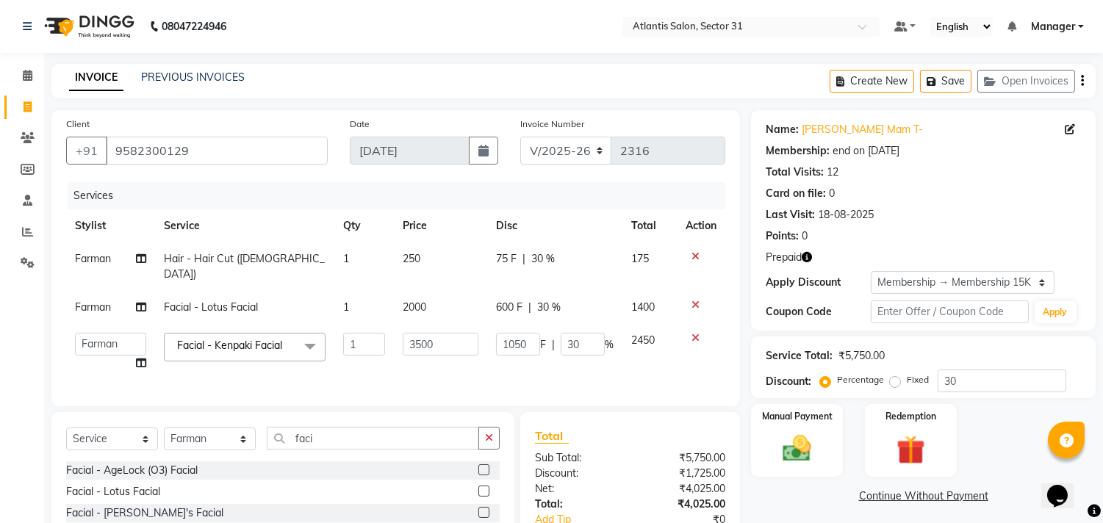
click at [99, 353] on td "[PERSON_NAME] [PERSON_NAME] Manager Staff 31 Staff ILD Suraj" at bounding box center [110, 352] width 89 height 56
click at [112, 339] on select "[PERSON_NAME] [PERSON_NAME] Manager Staff 31 Staff ILD Suraj" at bounding box center [110, 344] width 71 height 23
drag, startPoint x: 112, startPoint y: 340, endPoint x: 120, endPoint y: 390, distance: 51.2
click at [118, 390] on div "Client [PHONE_NUMBER] Date [DATE] Invoice Number V/2025 V/[PHONE_NUMBER] Servic…" at bounding box center [395, 258] width 689 height 296
select select "62138"
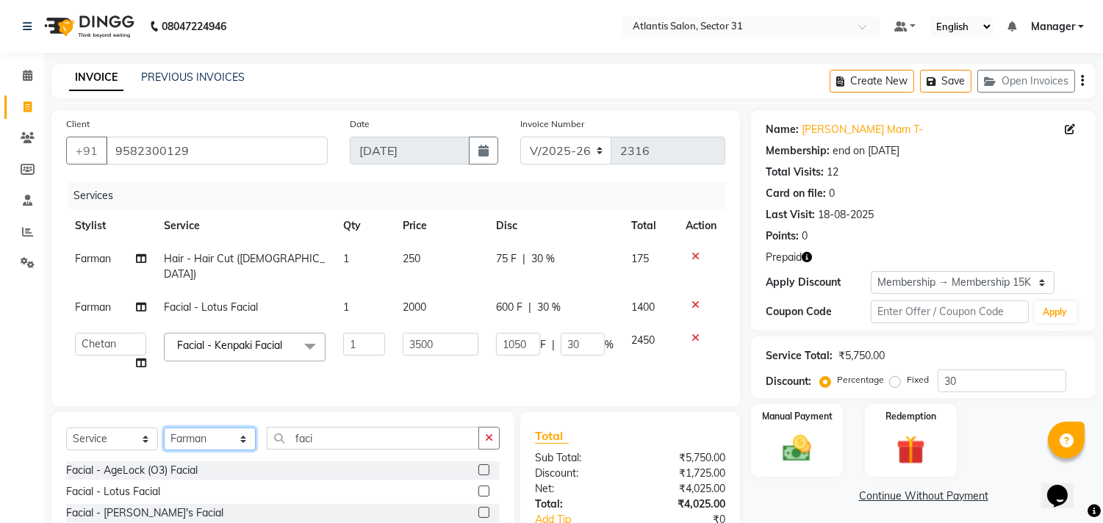
click at [220, 439] on select "Select Stylist [PERSON_NAME] [PERSON_NAME] Kavita Manager Staff 31 Staff ILD Su…" at bounding box center [210, 439] width 92 height 23
select select "62138"
click at [164, 428] on select "Select Stylist [PERSON_NAME] [PERSON_NAME] Kavita Manager Staff 31 Staff ILD Su…" at bounding box center [210, 439] width 92 height 23
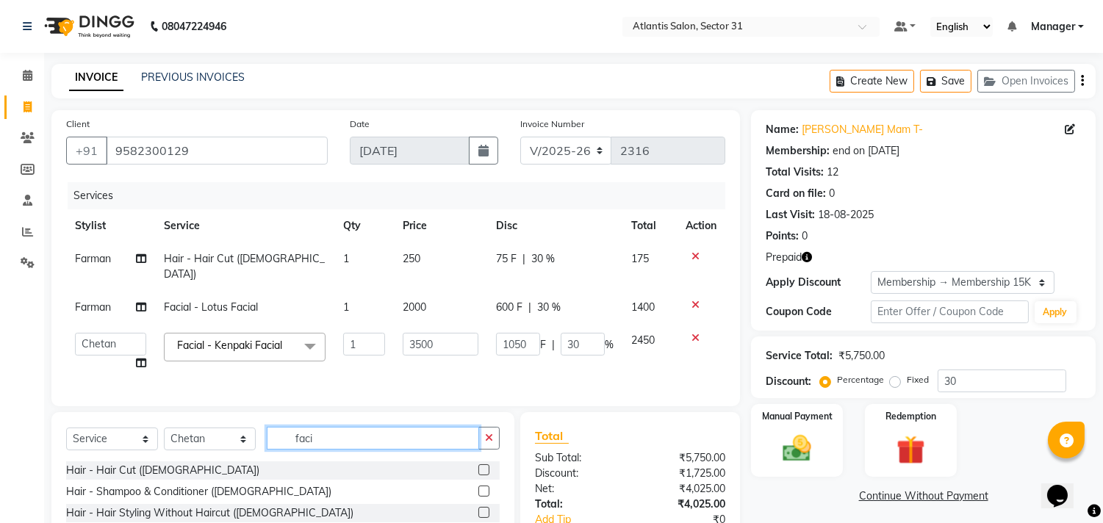
click at [373, 438] on input "faci" at bounding box center [373, 438] width 212 height 23
type input "f"
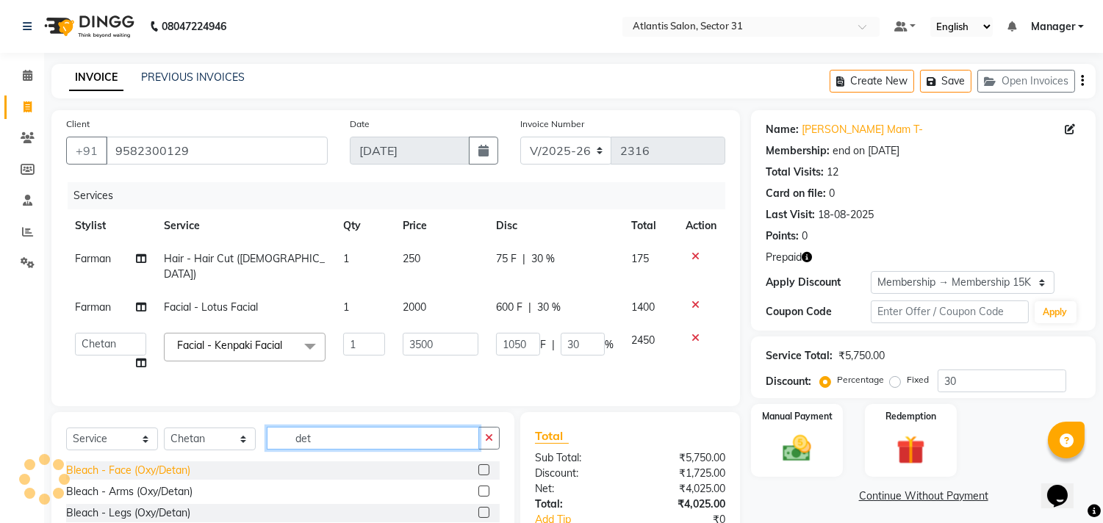
type input "det"
click at [135, 471] on div "Bleach - Face (Oxy/Detan)" at bounding box center [128, 470] width 124 height 15
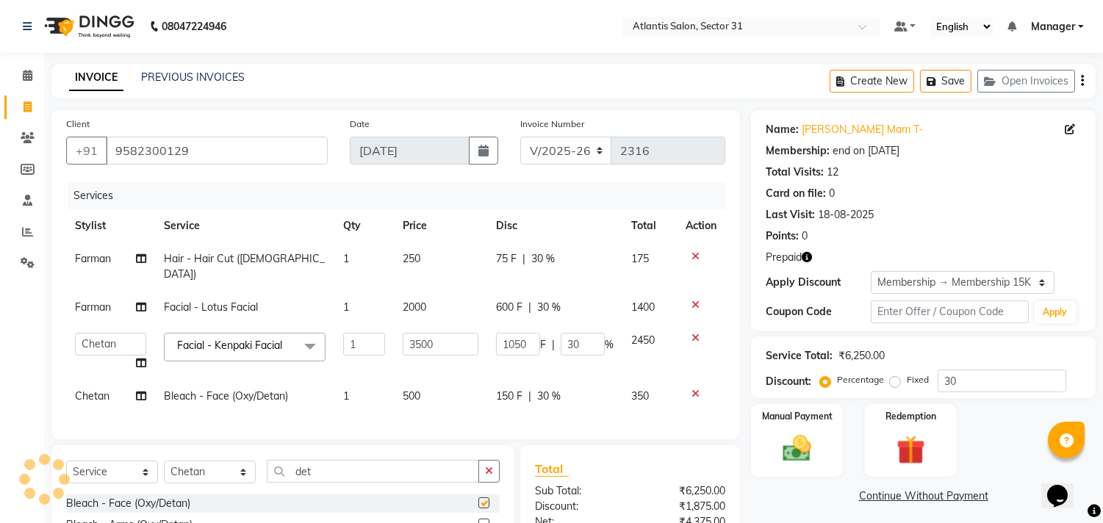
checkbox input "false"
click at [337, 469] on input "det" at bounding box center [373, 471] width 212 height 23
click at [340, 461] on input "det" at bounding box center [373, 471] width 212 height 23
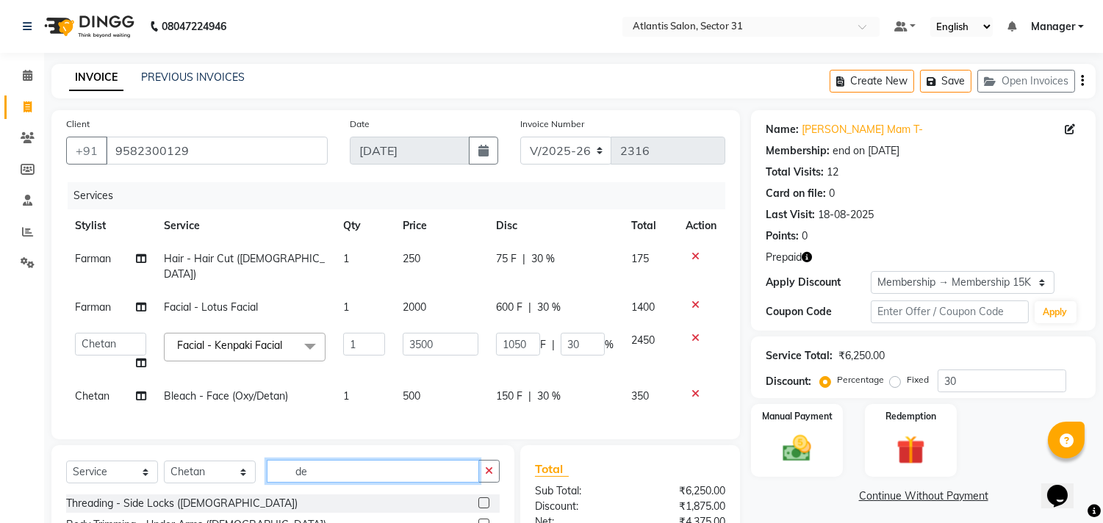
type input "d"
type input "hai"
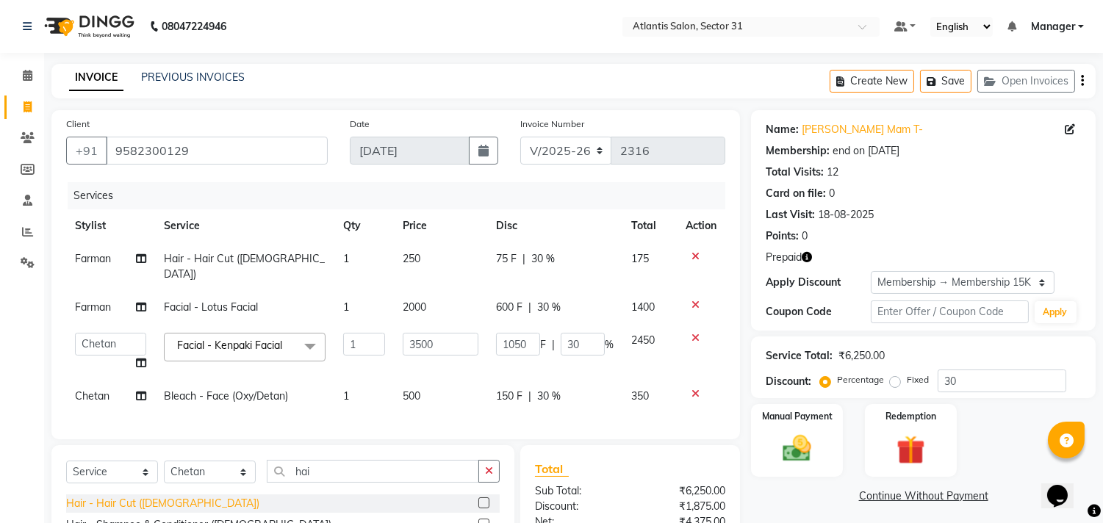
click at [79, 501] on div "Hair - Hair Cut ([DEMOGRAPHIC_DATA])" at bounding box center [162, 503] width 193 height 15
checkbox input "false"
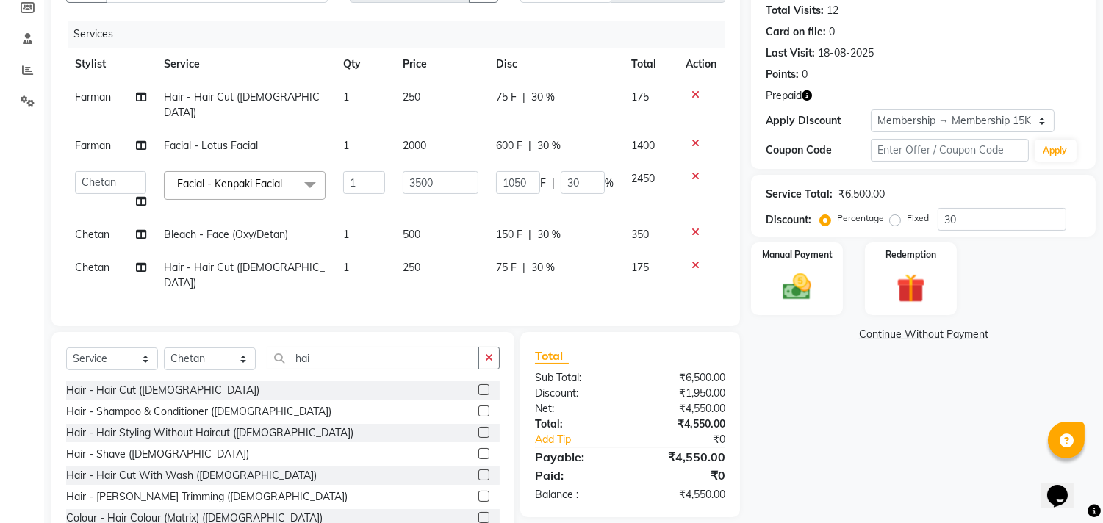
scroll to position [191, 0]
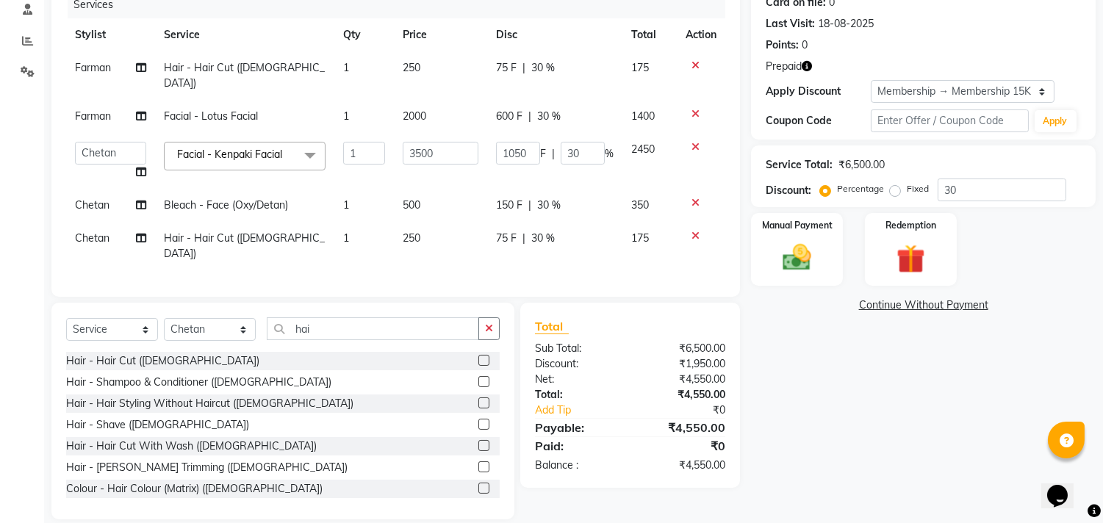
click at [809, 68] on icon "button" at bounding box center [807, 66] width 10 height 10
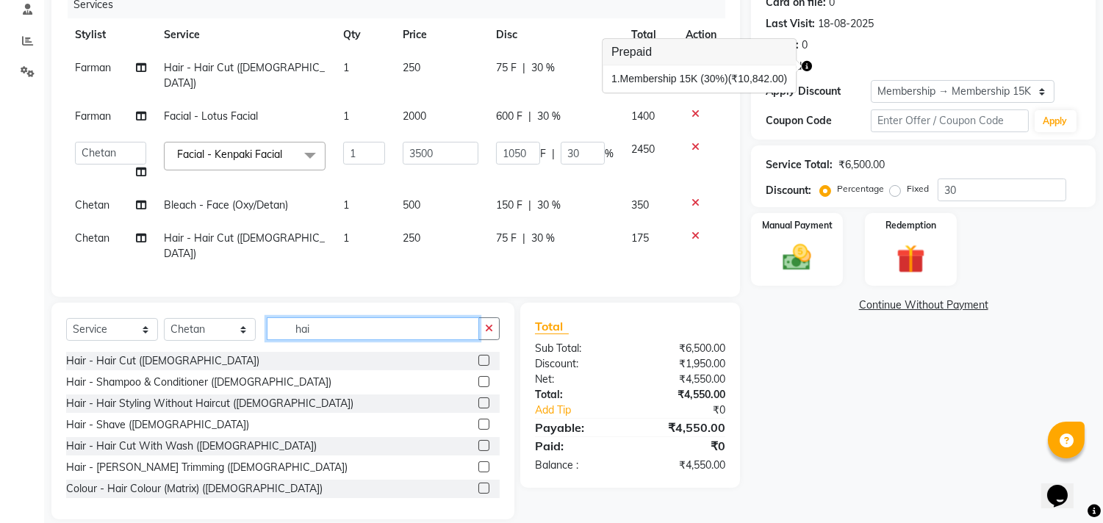
click at [390, 317] on input "hai" at bounding box center [373, 328] width 212 height 23
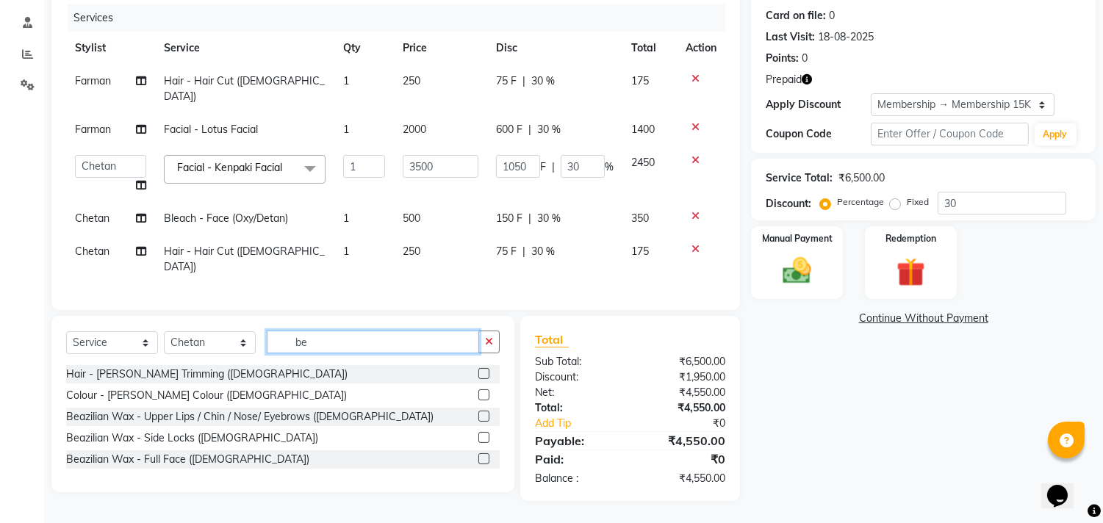
scroll to position [159, 0]
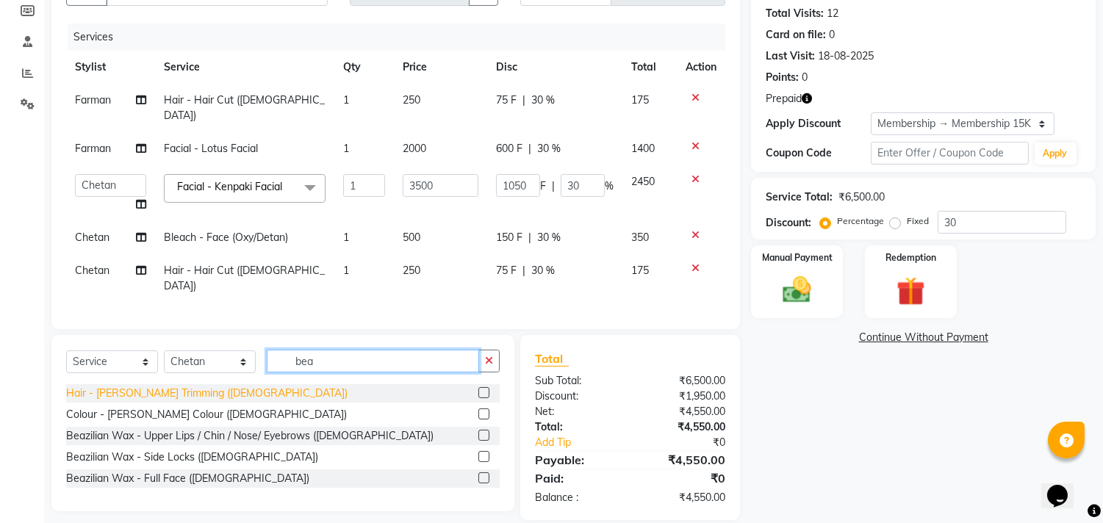
type input "bea"
click at [185, 386] on div "Hair - [PERSON_NAME] Trimming ([DEMOGRAPHIC_DATA])" at bounding box center [206, 393] width 281 height 15
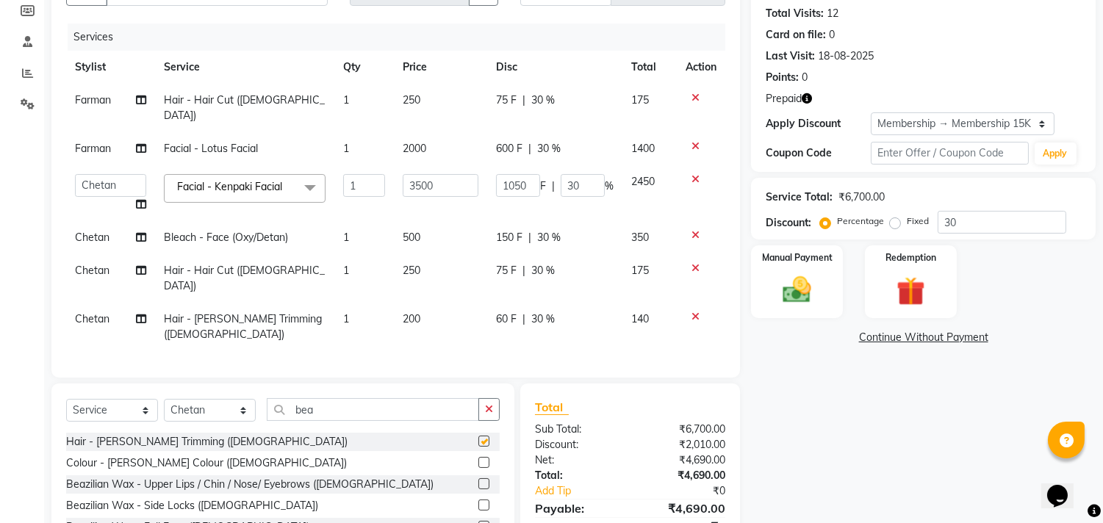
checkbox input "false"
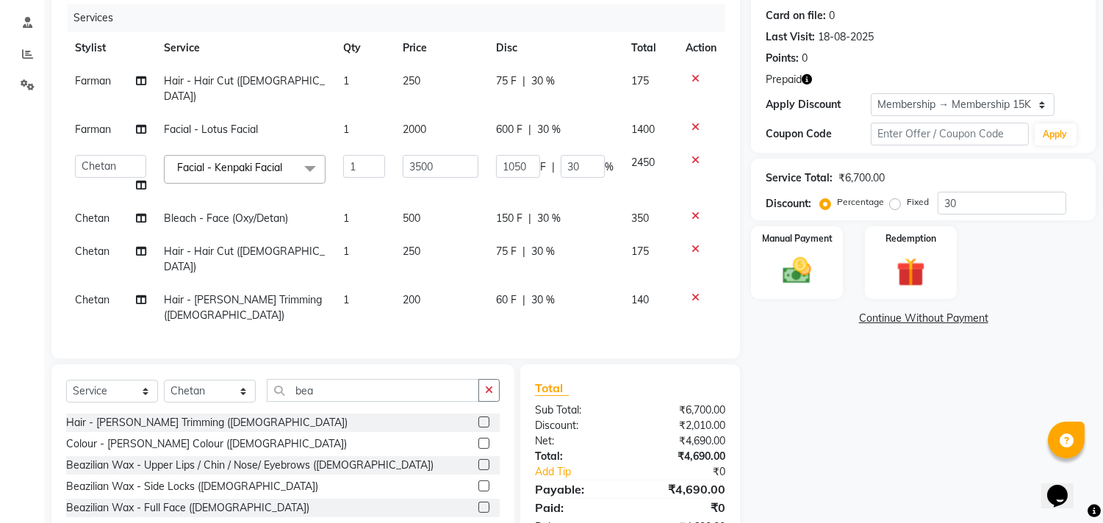
scroll to position [193, 0]
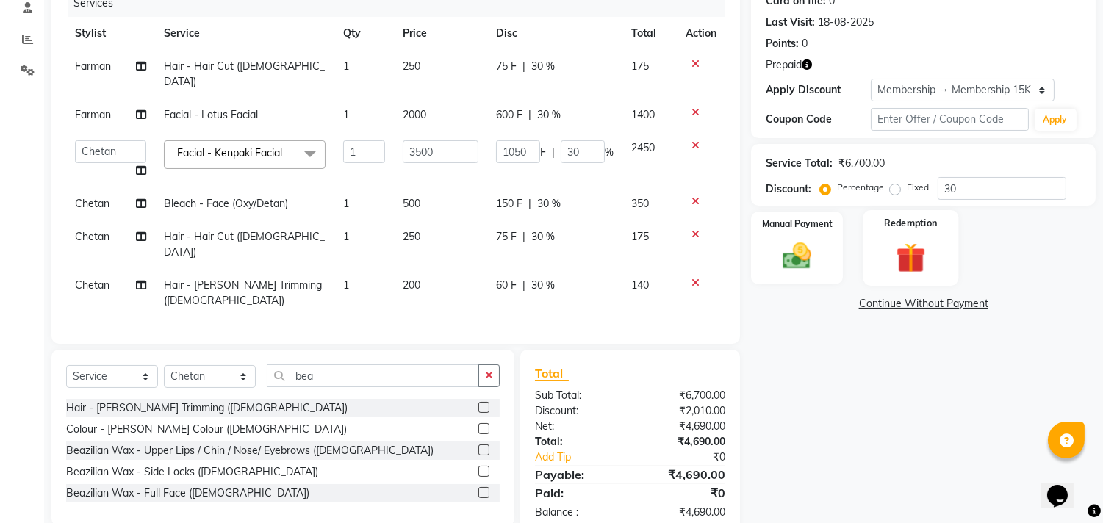
click at [902, 235] on div "Redemption" at bounding box center [911, 247] width 96 height 75
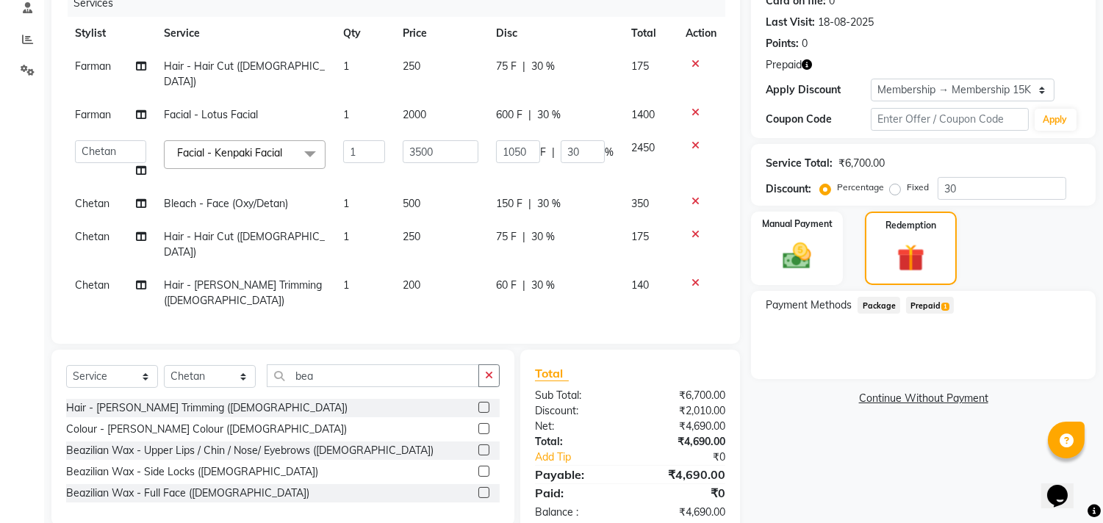
click at [937, 307] on span "Prepaid 1" at bounding box center [930, 305] width 48 height 17
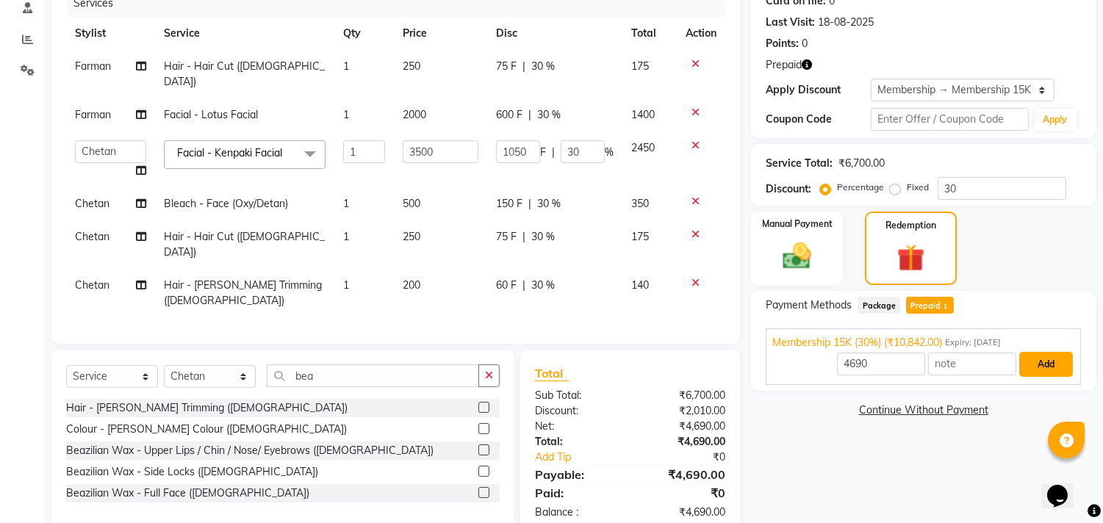
click at [1030, 364] on button "Add" at bounding box center [1046, 364] width 54 height 25
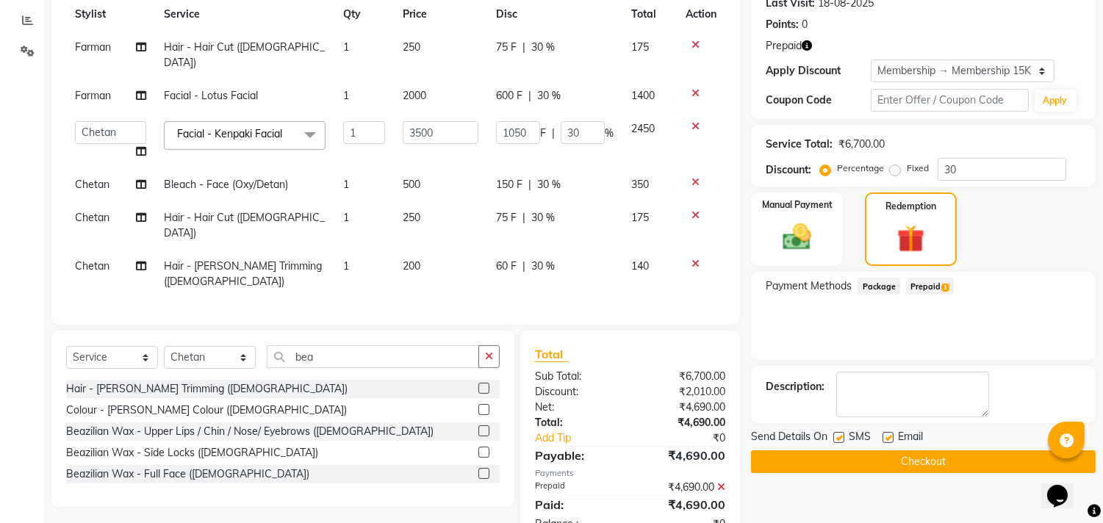
scroll to position [223, 0]
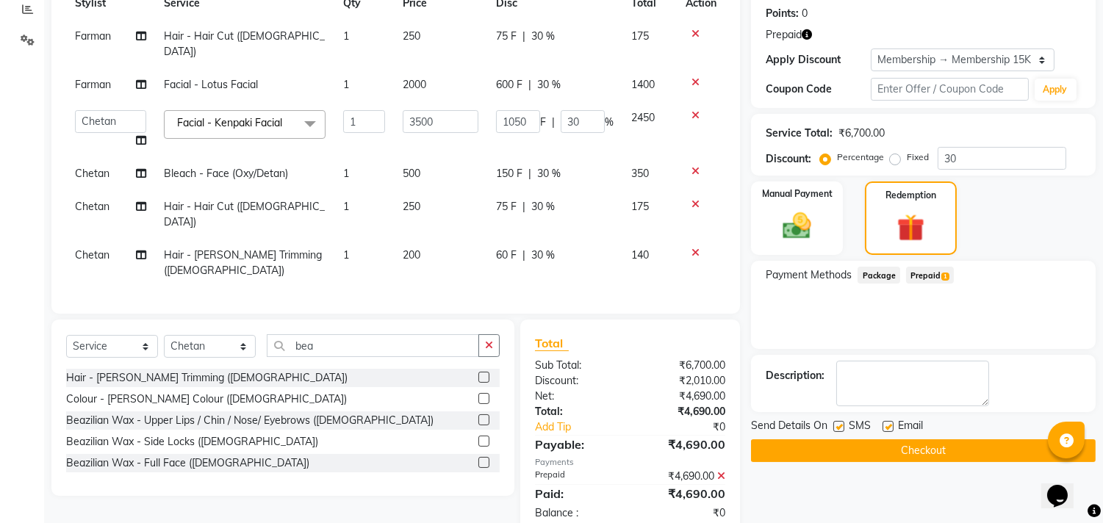
click at [928, 444] on button "Checkout" at bounding box center [923, 450] width 345 height 23
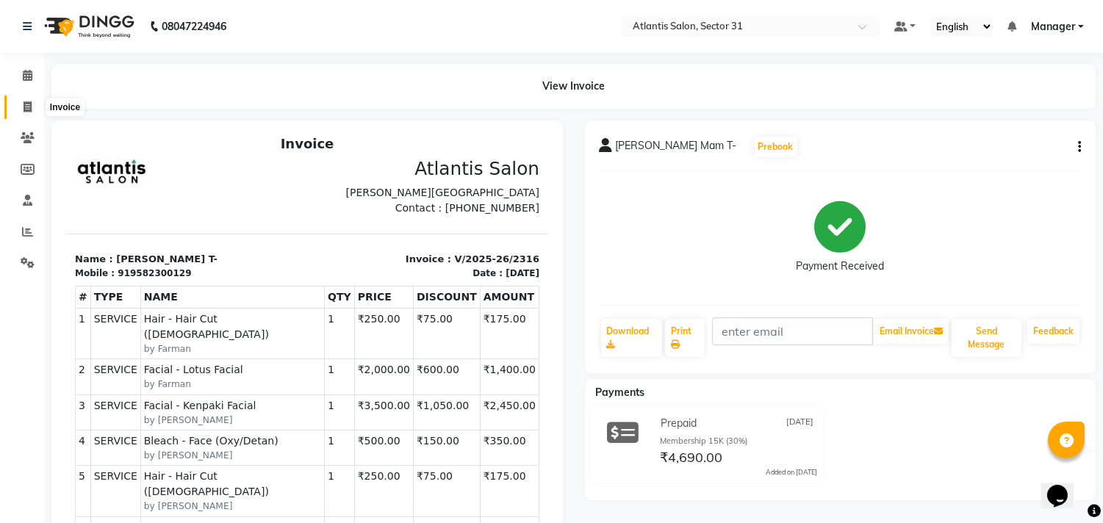
click at [27, 108] on icon at bounding box center [28, 106] width 8 height 11
select select "service"
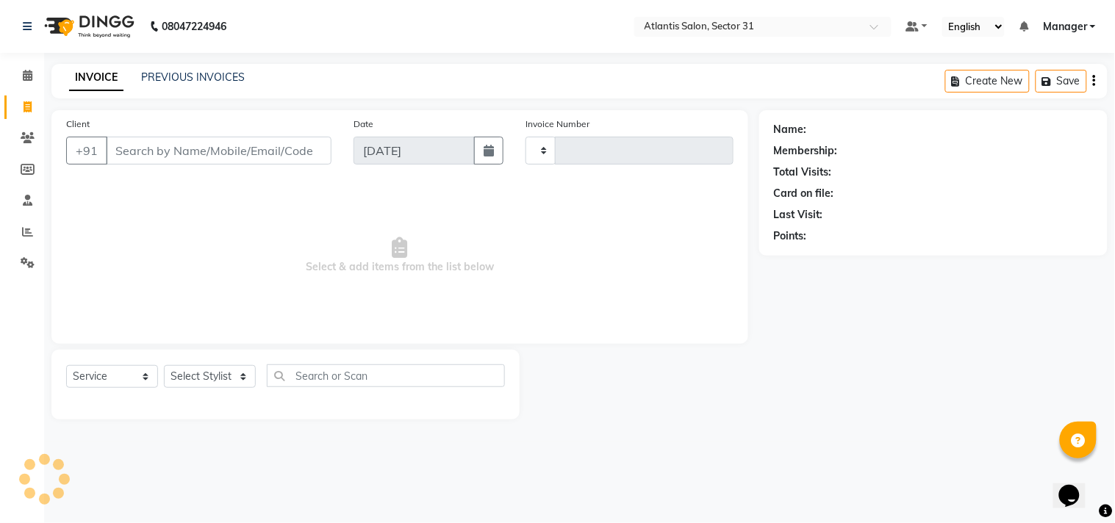
type input "2317"
select select "4391"
click at [137, 147] on input "Client" at bounding box center [219, 151] width 226 height 28
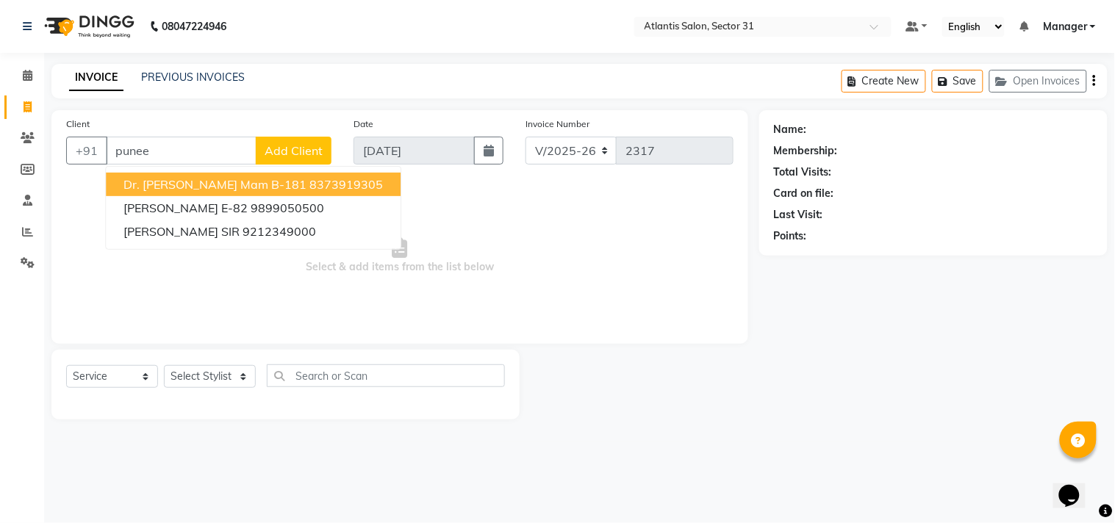
click at [209, 187] on span "Dr. [PERSON_NAME] mam B-181" at bounding box center [214, 184] width 183 height 15
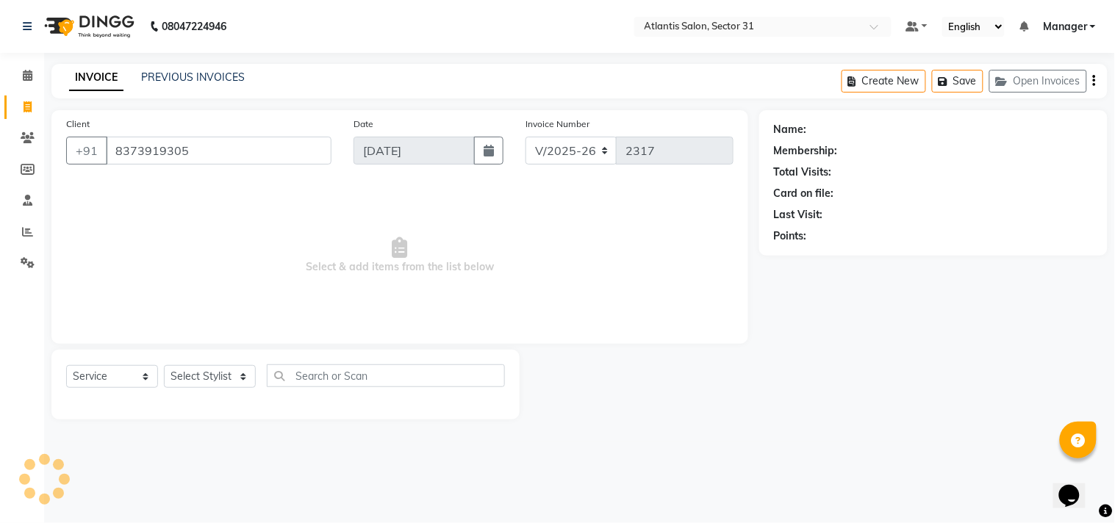
type input "8373919305"
select select "1: Object"
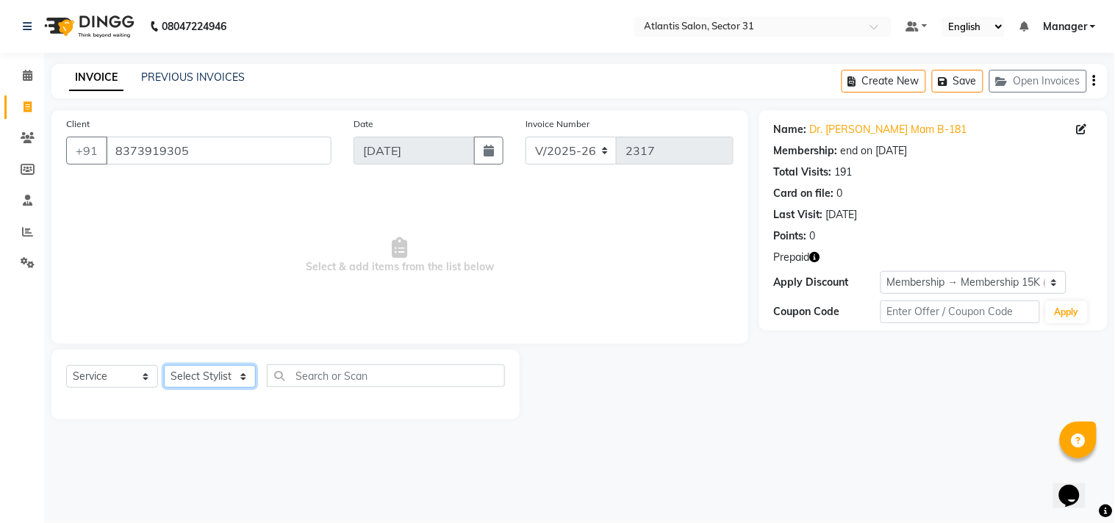
click at [219, 371] on select "Select Stylist [PERSON_NAME] [PERSON_NAME] Kavita Manager Staff 31 Staff ILD Su…" at bounding box center [210, 376] width 92 height 23
select select "62138"
click at [164, 366] on select "Select Stylist [PERSON_NAME] [PERSON_NAME] Kavita Manager Staff 31 Staff ILD Su…" at bounding box center [210, 376] width 92 height 23
click at [208, 239] on span "Select & add items from the list below" at bounding box center [399, 255] width 667 height 147
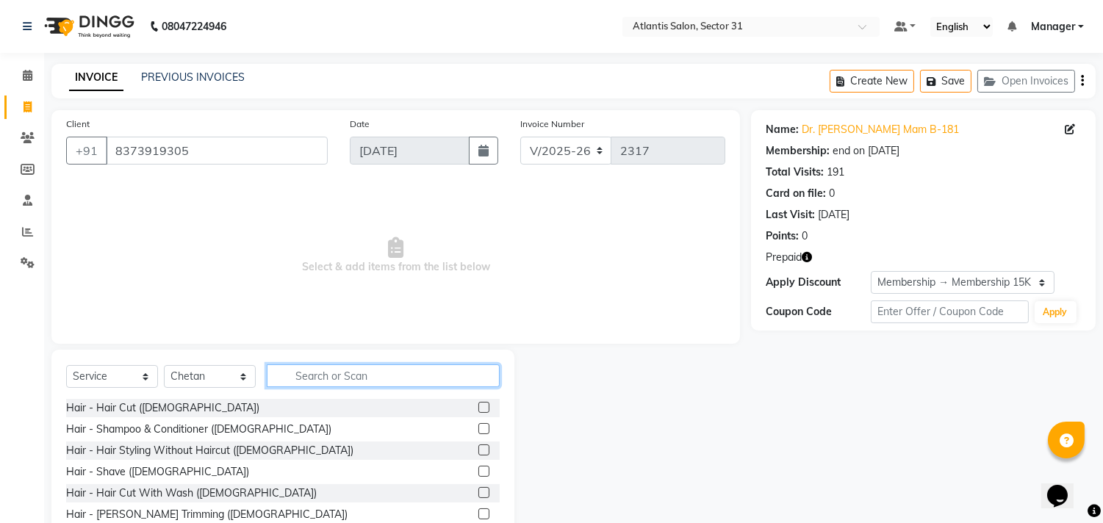
click at [291, 370] on input "text" at bounding box center [383, 376] width 233 height 23
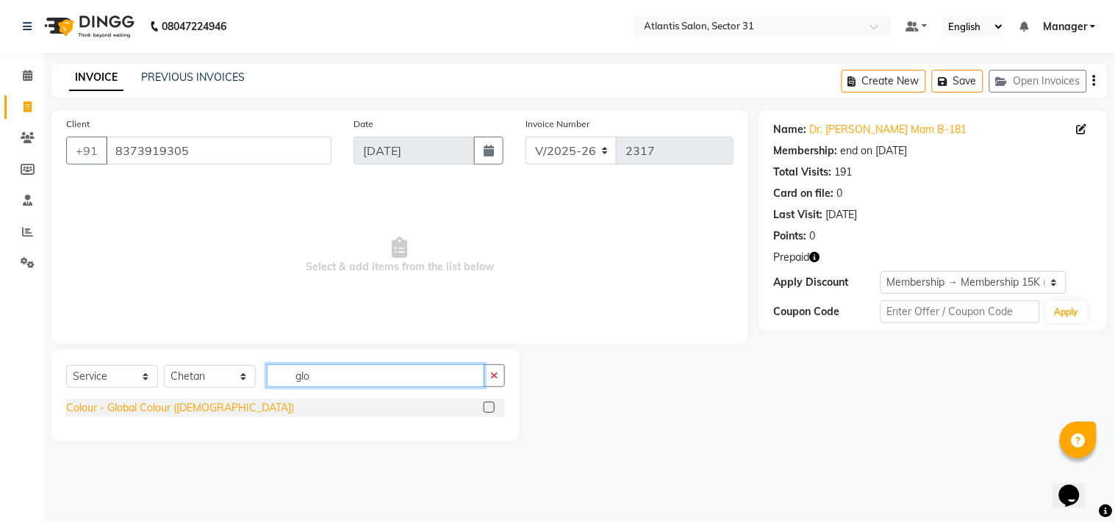
type input "glo"
click at [127, 415] on div "Colour - Global Colour ([DEMOGRAPHIC_DATA])" at bounding box center [180, 408] width 228 height 15
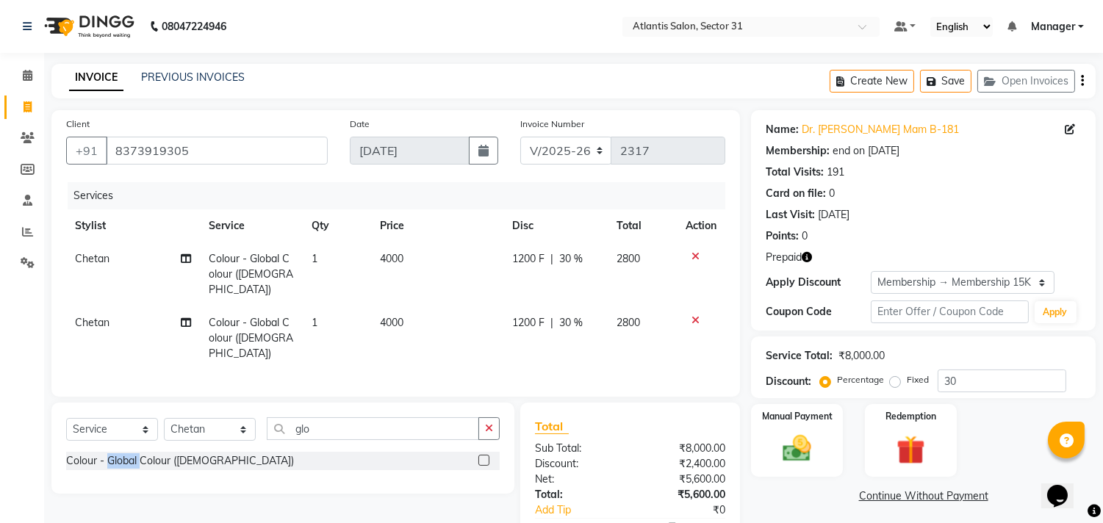
checkbox input "false"
click at [696, 315] on icon at bounding box center [696, 320] width 8 height 10
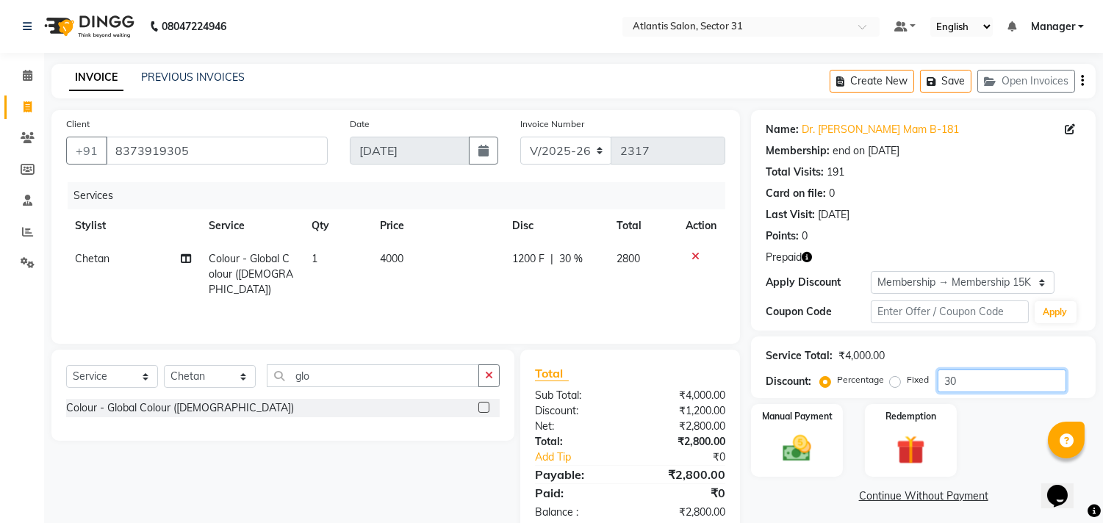
click at [974, 378] on input "30" at bounding box center [1002, 381] width 129 height 23
click at [973, 378] on input "30" at bounding box center [1002, 381] width 129 height 23
type input "3"
drag, startPoint x: 390, startPoint y: 243, endPoint x: 426, endPoint y: 248, distance: 37.2
click at [426, 248] on td "4000" at bounding box center [438, 275] width 133 height 64
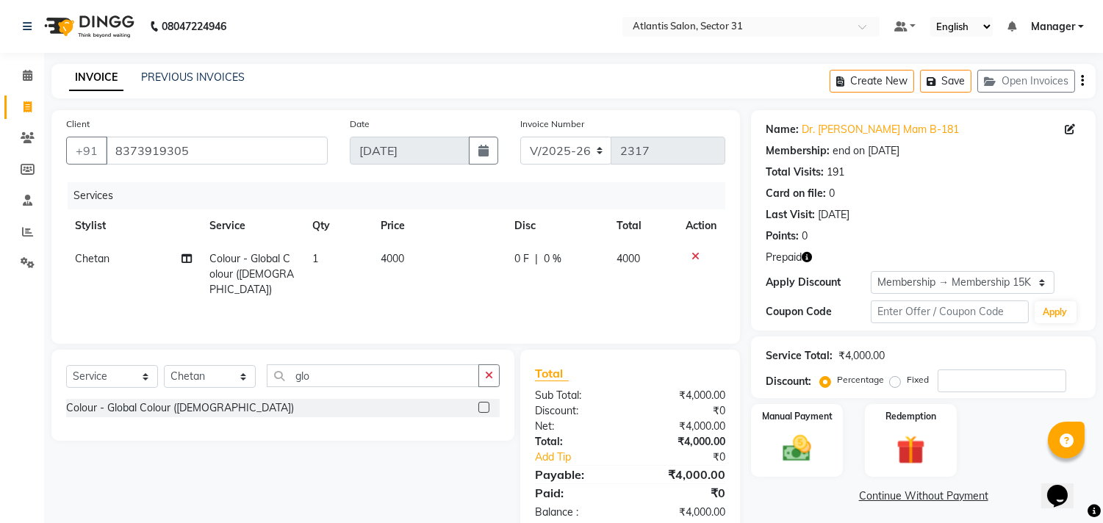
select select "62138"
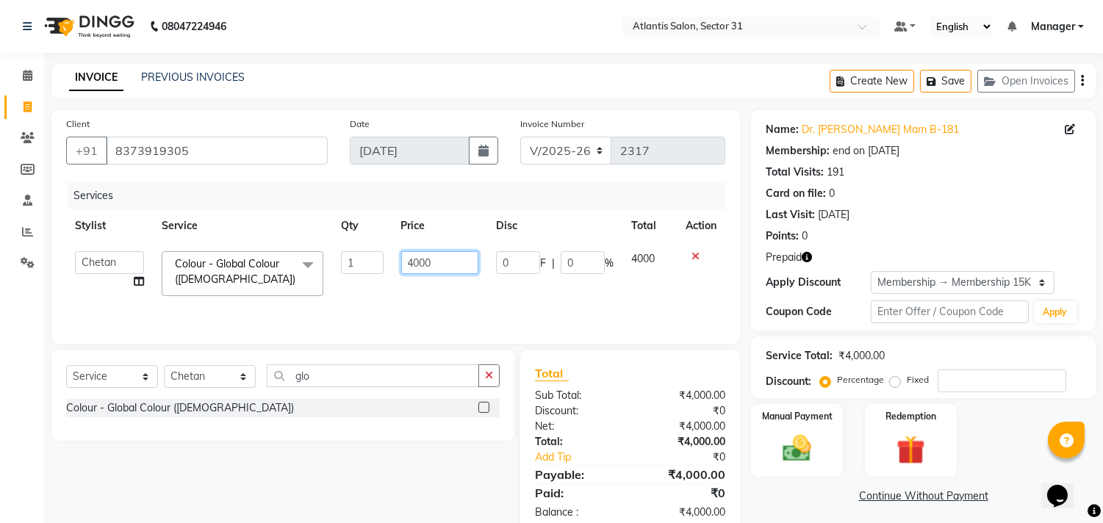
click at [446, 263] on input "4000" at bounding box center [439, 262] width 77 height 23
type input "4"
type input "500"
click at [459, 290] on td "500" at bounding box center [439, 274] width 95 height 62
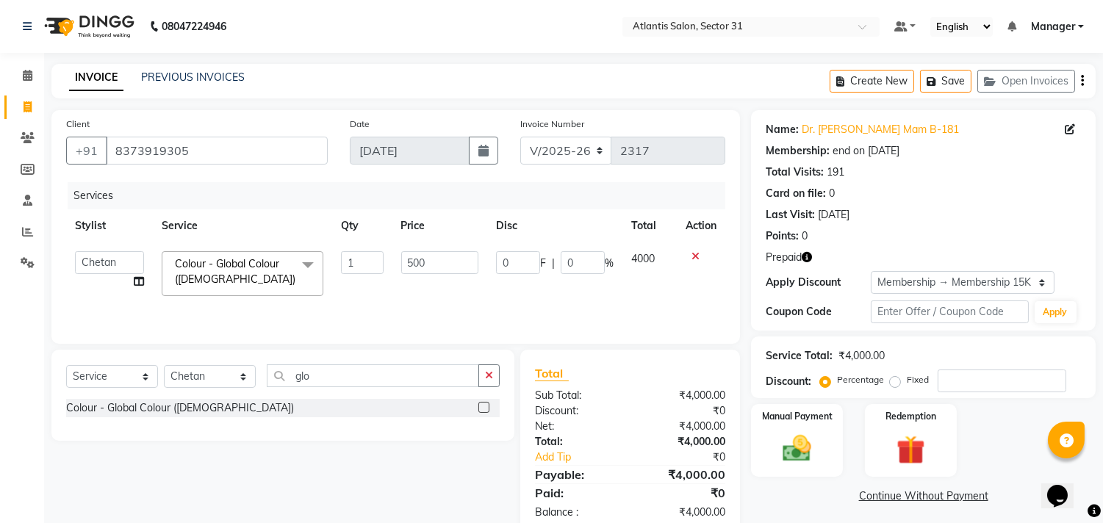
click at [459, 290] on td "500" at bounding box center [439, 274] width 95 height 62
select select "62138"
click at [439, 265] on input "500" at bounding box center [439, 262] width 77 height 23
type input "5000"
click at [465, 302] on div "Services Stylist Service Qty Price Disc Total Action Alka Annu [PERSON_NAME] Ka…" at bounding box center [395, 255] width 659 height 147
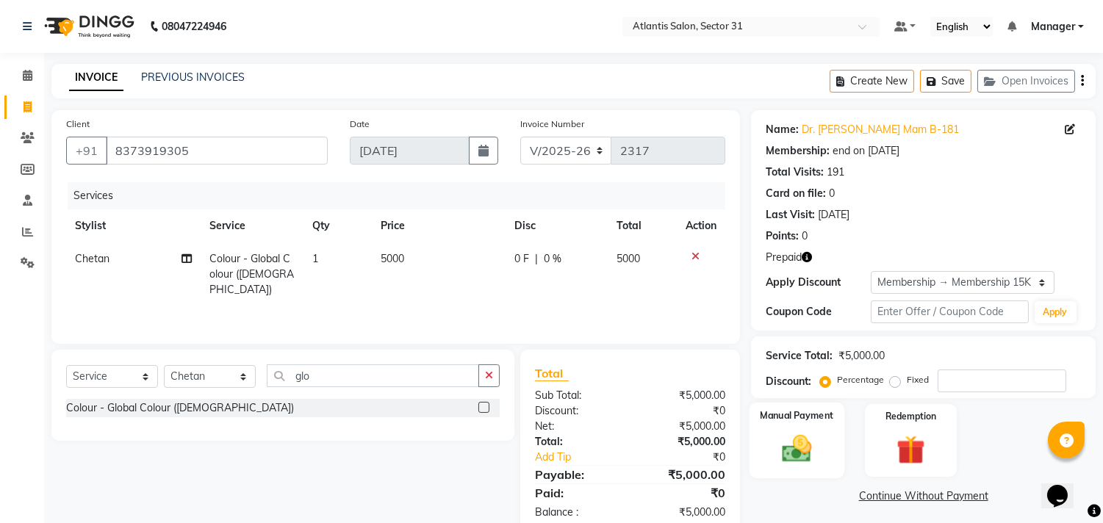
click at [805, 434] on div "Manual Payment" at bounding box center [798, 440] width 96 height 75
click at [805, 434] on img at bounding box center [797, 449] width 49 height 35
drag, startPoint x: 938, startPoint y: 496, endPoint x: 936, endPoint y: 488, distance: 8.6
click at [938, 489] on span "CASH" at bounding box center [940, 497] width 32 height 17
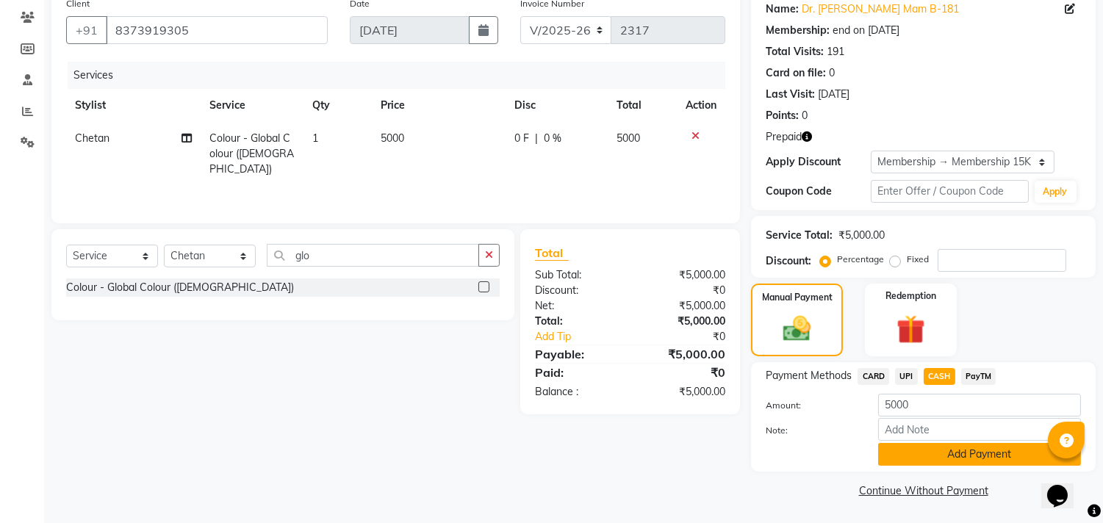
click at [936, 452] on button "Add Payment" at bounding box center [979, 454] width 203 height 23
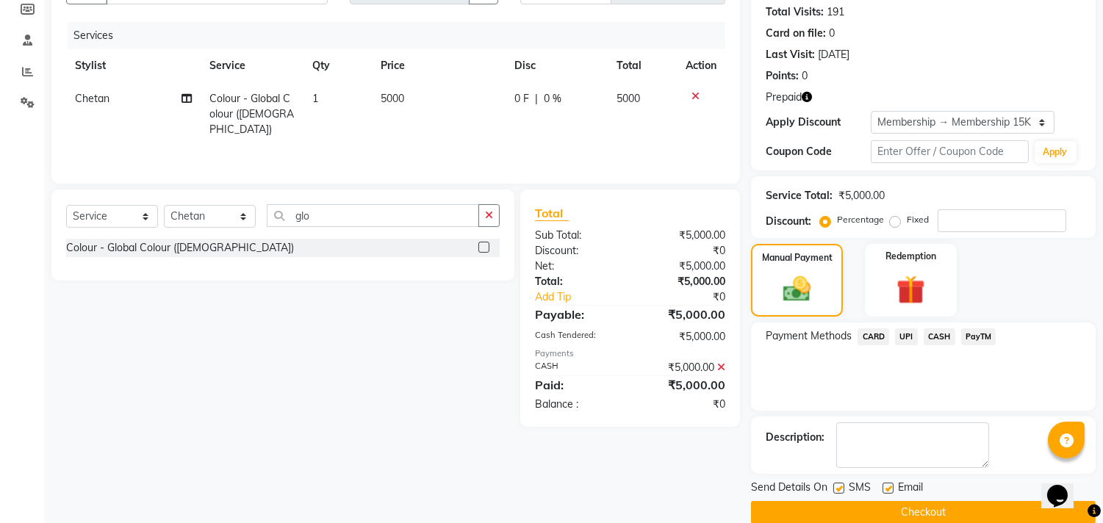
scroll to position [182, 0]
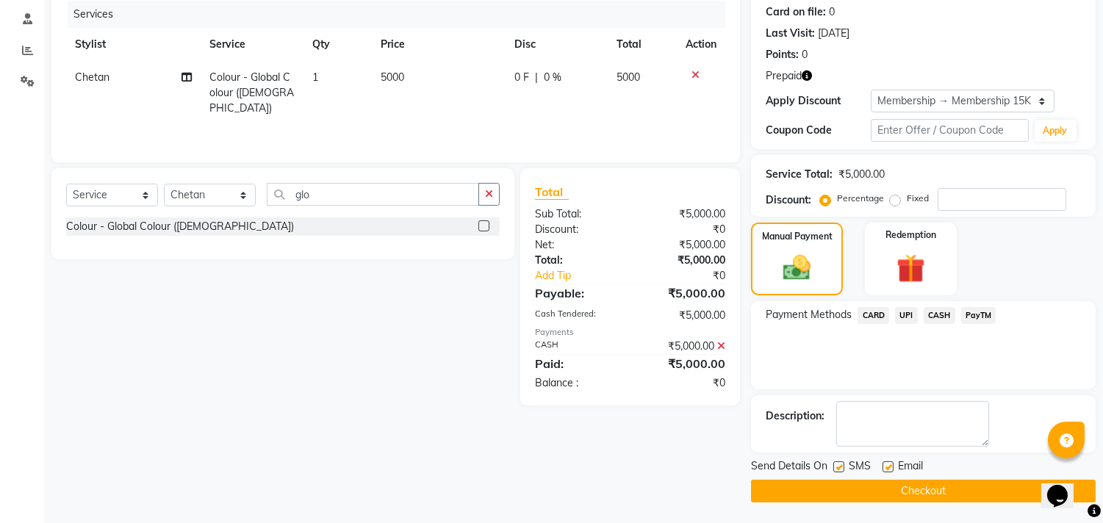
click at [930, 490] on button "Checkout" at bounding box center [923, 491] width 345 height 23
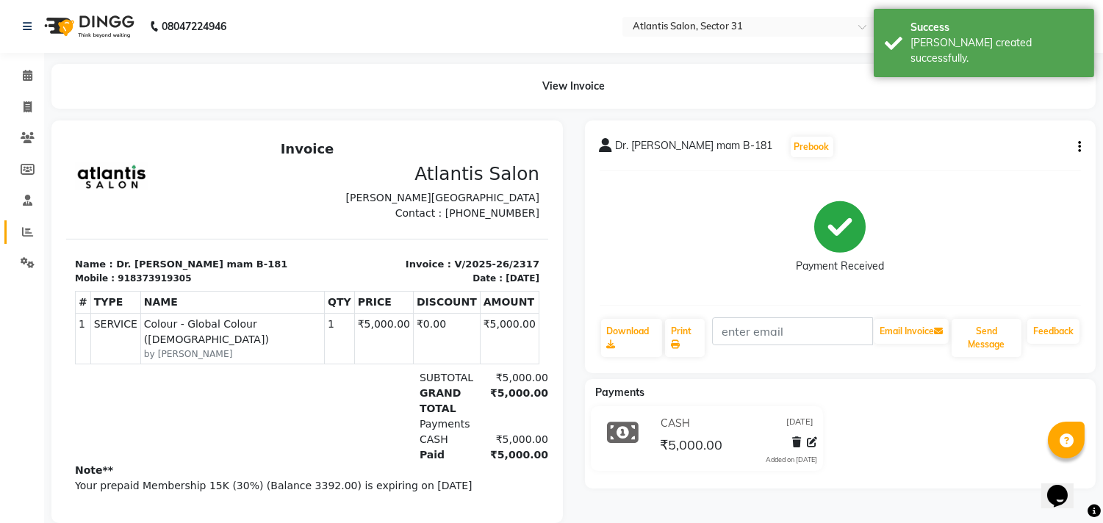
click at [28, 243] on link "Reports" at bounding box center [21, 232] width 35 height 24
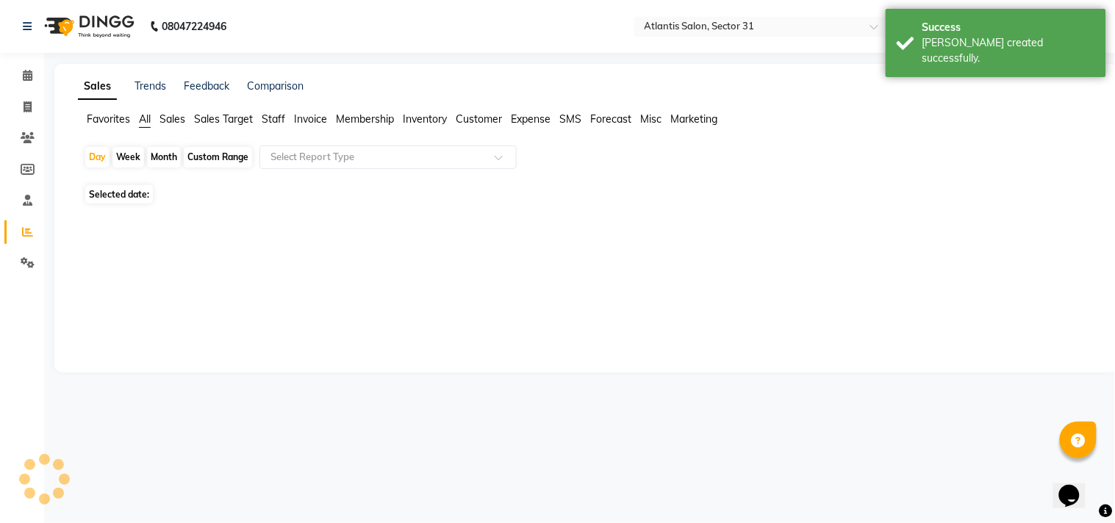
click at [28, 243] on link "Reports" at bounding box center [21, 232] width 35 height 24
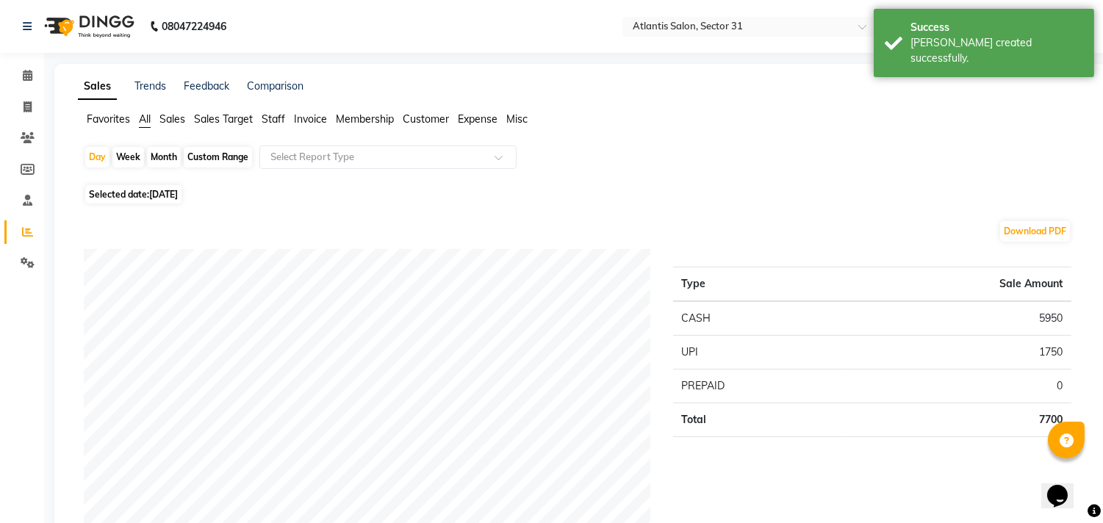
click at [287, 113] on ul "Favorites All Sales Sales Target Staff Invoice Membership Customer Expense Misc" at bounding box center [580, 120] width 1005 height 16
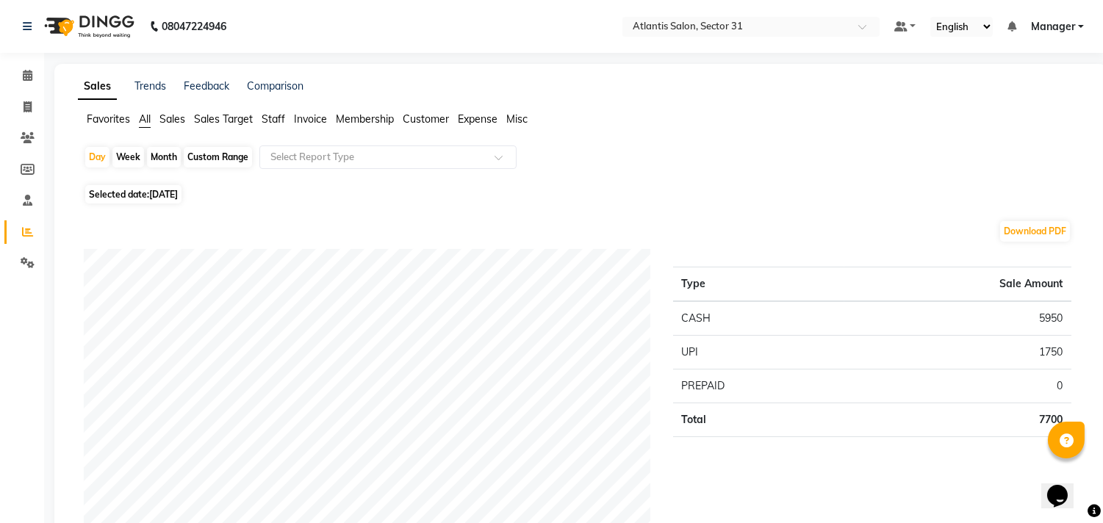
click at [275, 119] on span "Staff" at bounding box center [274, 118] width 24 height 13
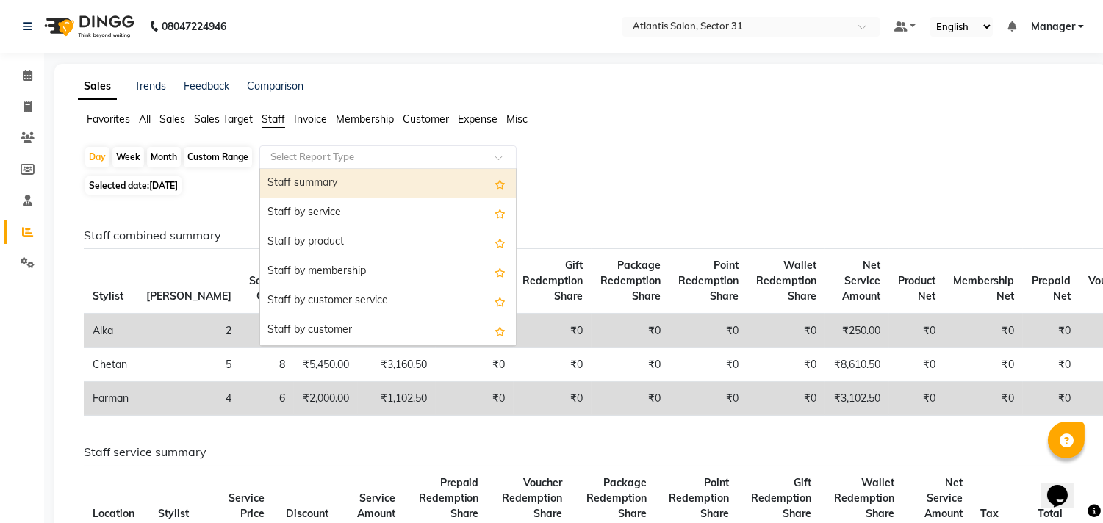
click at [292, 154] on input "text" at bounding box center [374, 157] width 212 height 15
click at [305, 175] on div "Staff summary" at bounding box center [388, 183] width 256 height 29
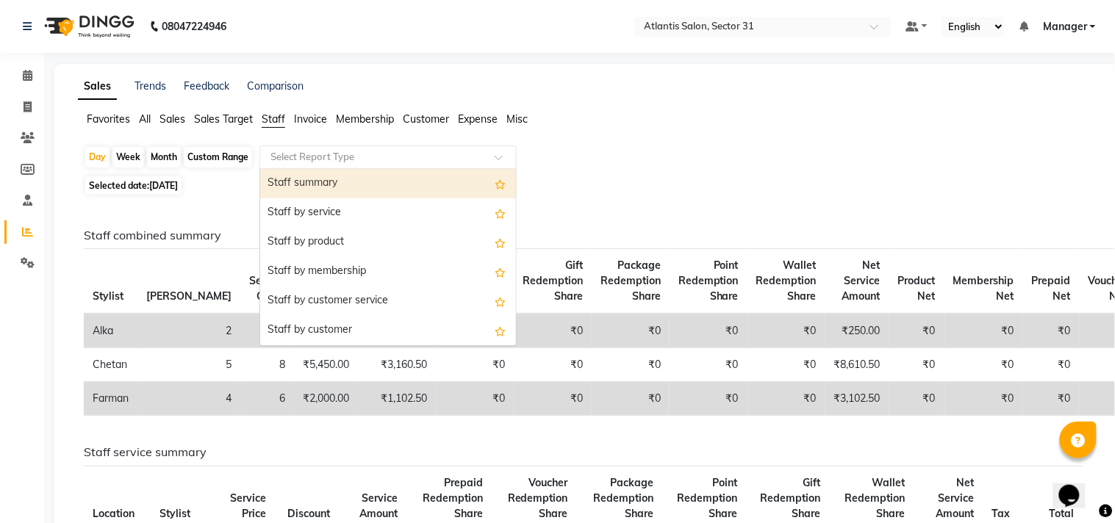
drag, startPoint x: 305, startPoint y: 175, endPoint x: 196, endPoint y: 179, distance: 108.9
click at [305, 176] on div "Day Week Month Custom Range Select Report Type Staff summary Staff by service S…" at bounding box center [586, 501] width 1017 height 710
select select "full_report"
select select "csv"
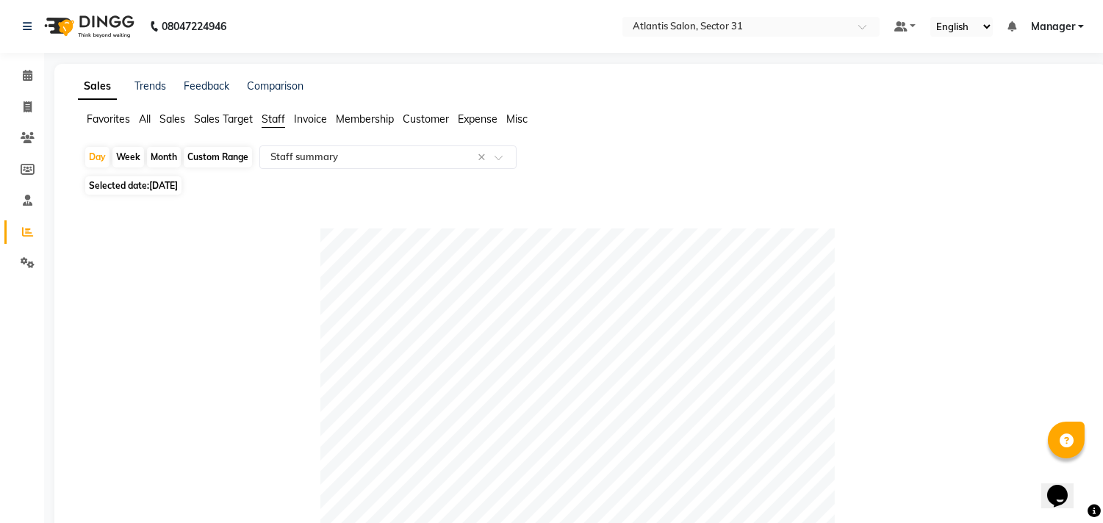
click at [170, 164] on div "Month" at bounding box center [164, 157] width 34 height 21
select select "9"
select select "2025"
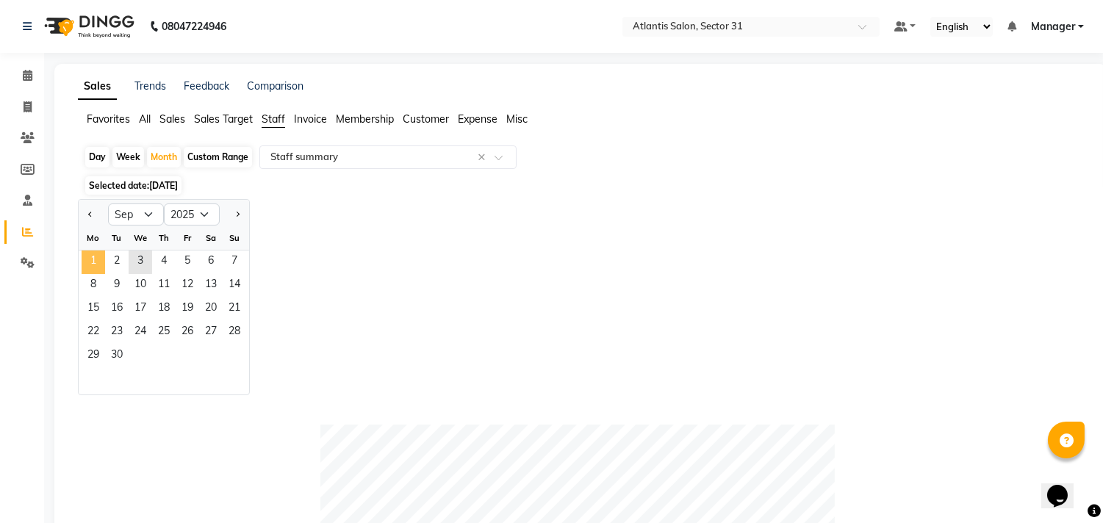
click at [98, 266] on span "1" at bounding box center [94, 263] width 24 height 24
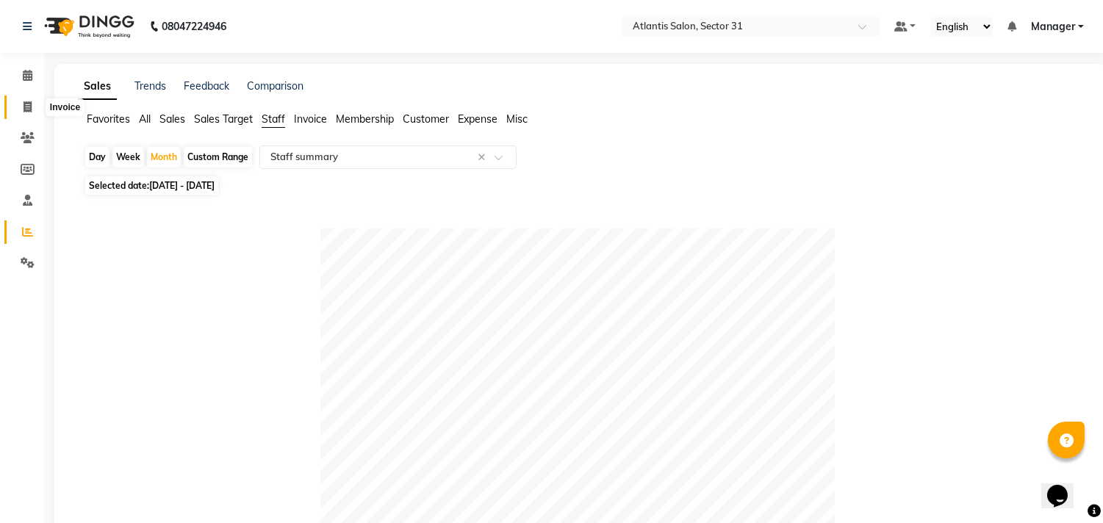
click at [34, 104] on span at bounding box center [28, 107] width 26 height 17
select select "4391"
select select "service"
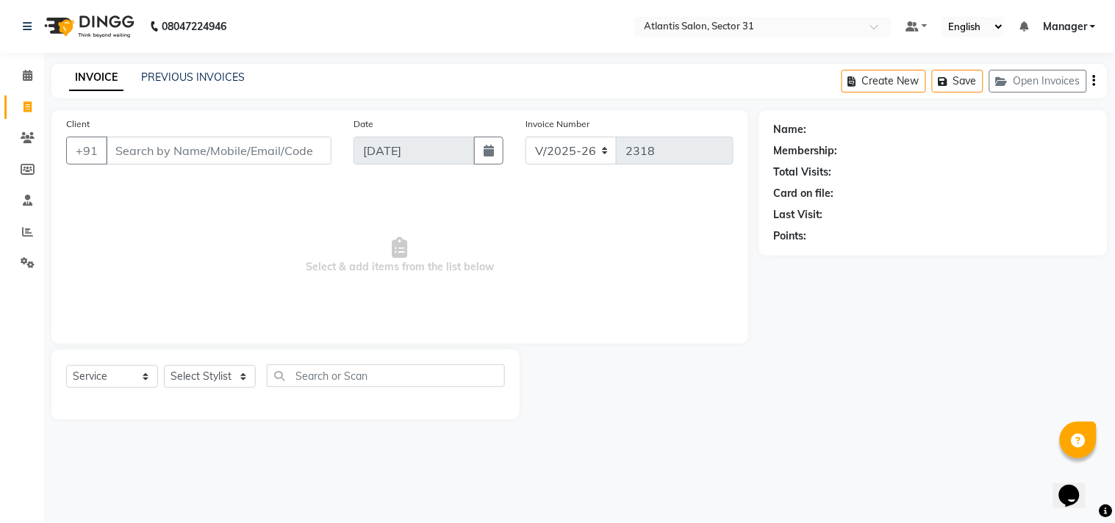
click at [186, 151] on input "Client" at bounding box center [219, 151] width 226 height 28
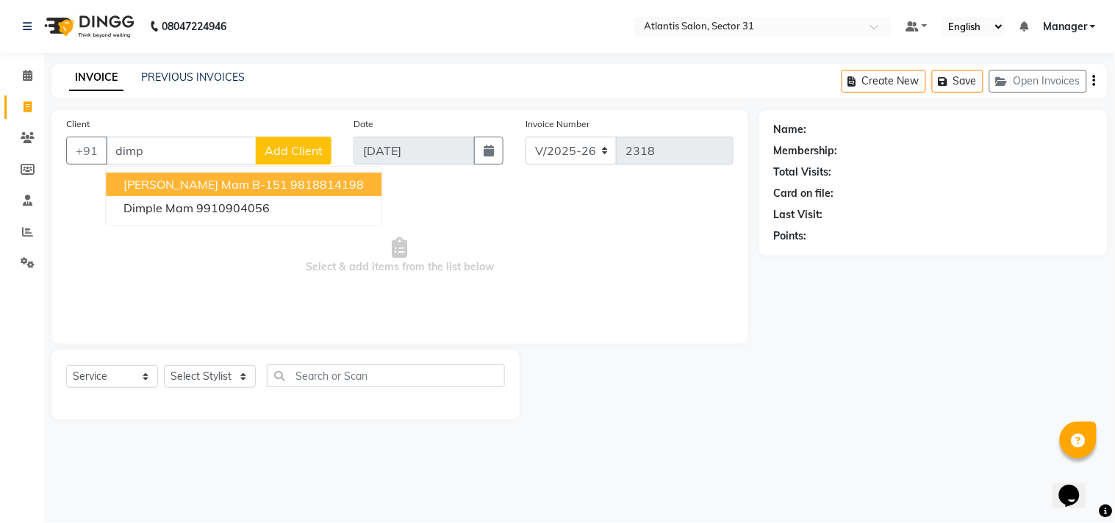
click at [207, 184] on span "[PERSON_NAME] Mam B-151" at bounding box center [205, 184] width 164 height 15
type input "9818814198"
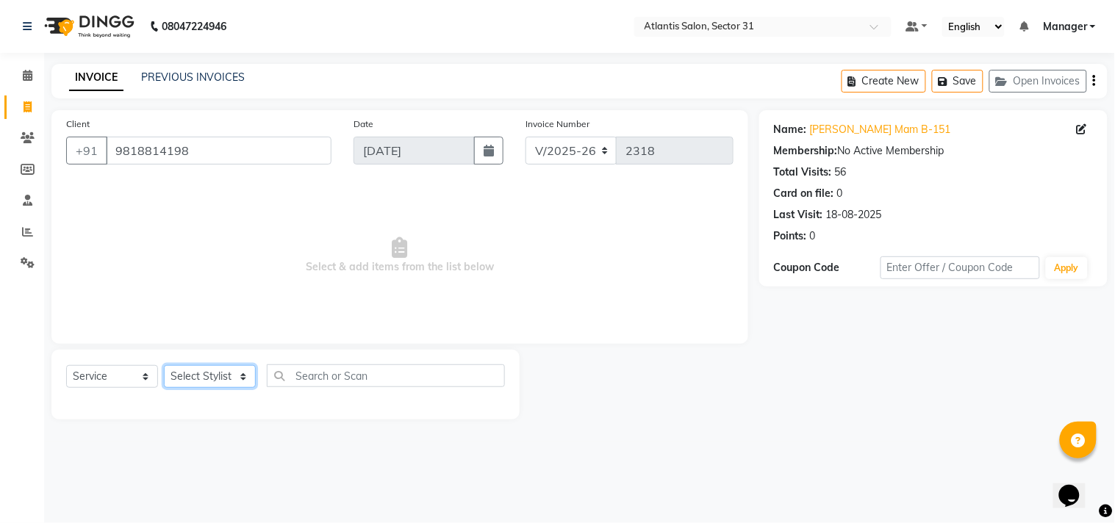
click at [229, 373] on select "Select Stylist [PERSON_NAME] [PERSON_NAME] Kavita Manager Staff 31 Staff ILD Su…" at bounding box center [210, 376] width 92 height 23
select select "33510"
click at [164, 366] on select "Select Stylist [PERSON_NAME] [PERSON_NAME] Kavita Manager Staff 31 Staff ILD Su…" at bounding box center [210, 376] width 92 height 23
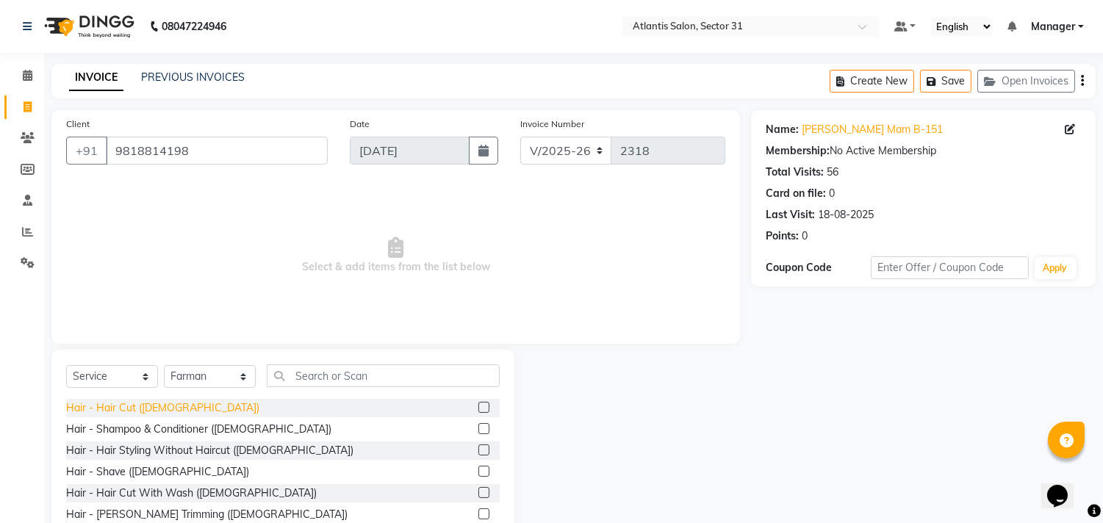
click at [123, 412] on div "Hair - Hair Cut ([DEMOGRAPHIC_DATA])" at bounding box center [162, 408] width 193 height 15
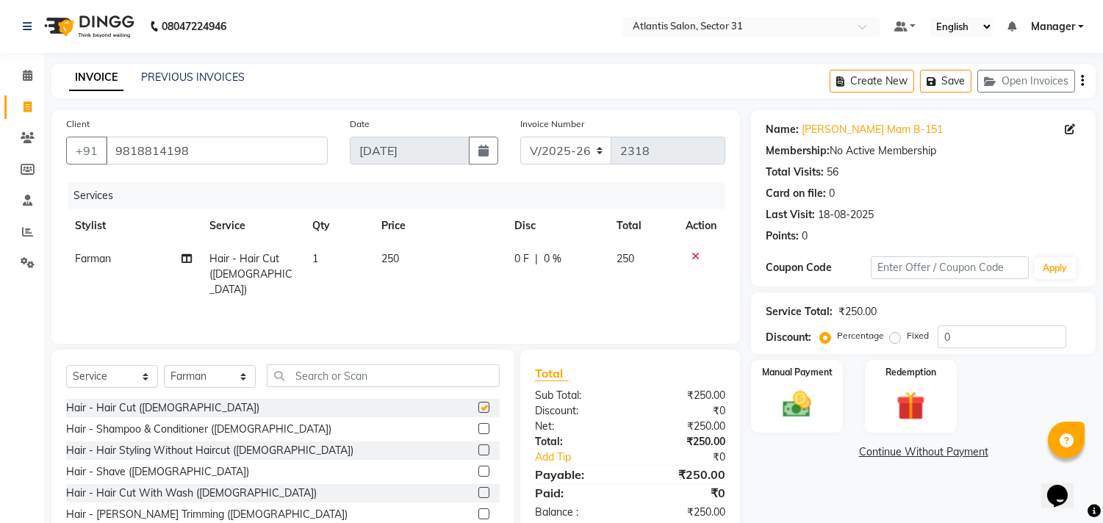
checkbox input "false"
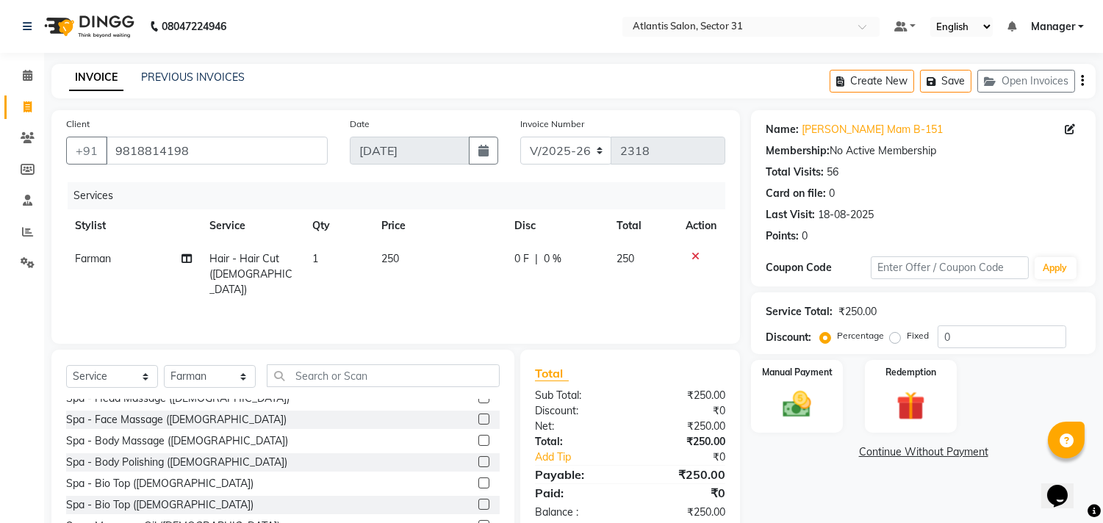
scroll to position [1061, 0]
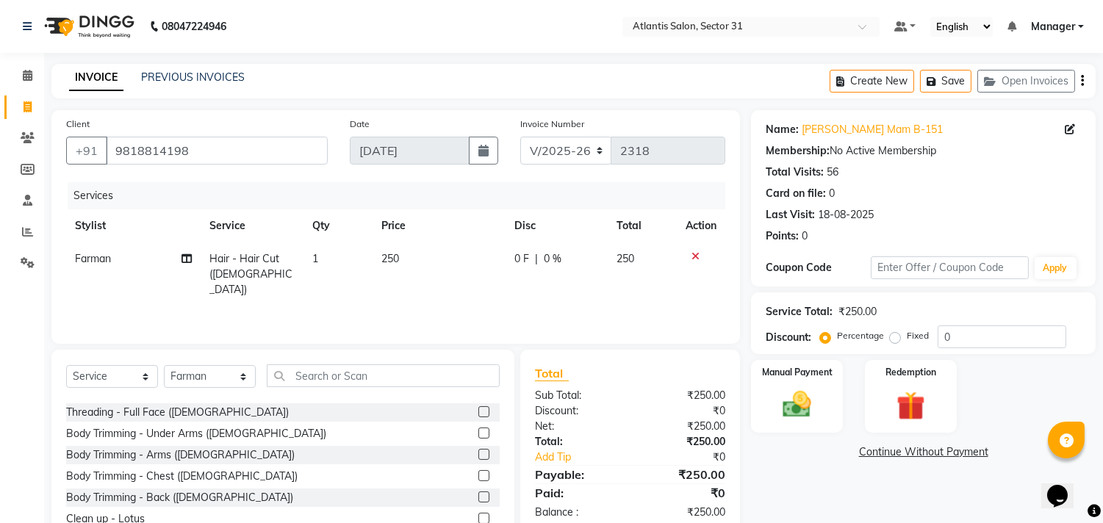
click at [750, 414] on div "Manual Payment Redemption" at bounding box center [923, 396] width 367 height 73
click at [800, 390] on img at bounding box center [797, 405] width 49 height 35
click at [908, 457] on span "UPI" at bounding box center [906, 453] width 23 height 17
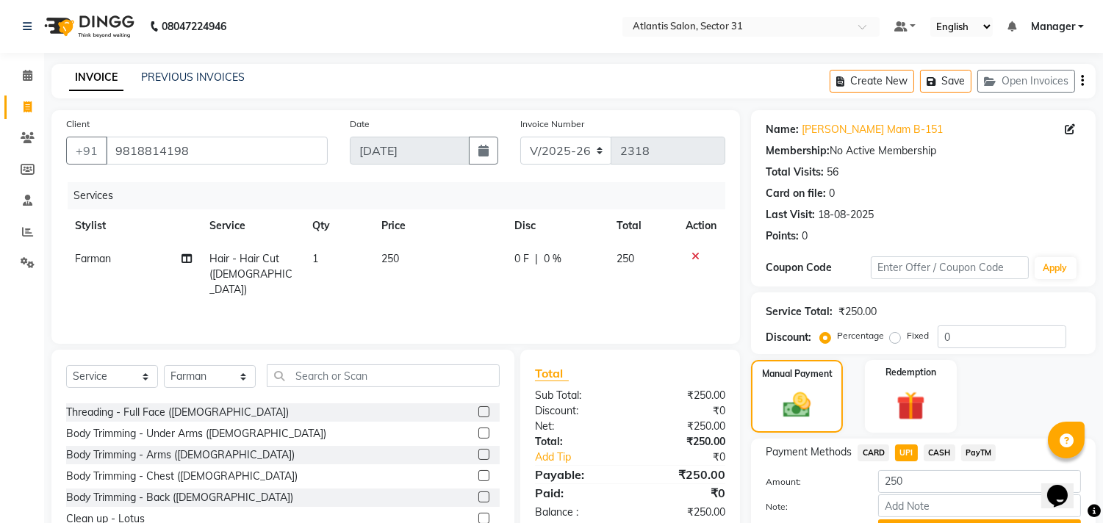
click at [908, 457] on span "UPI" at bounding box center [906, 453] width 23 height 17
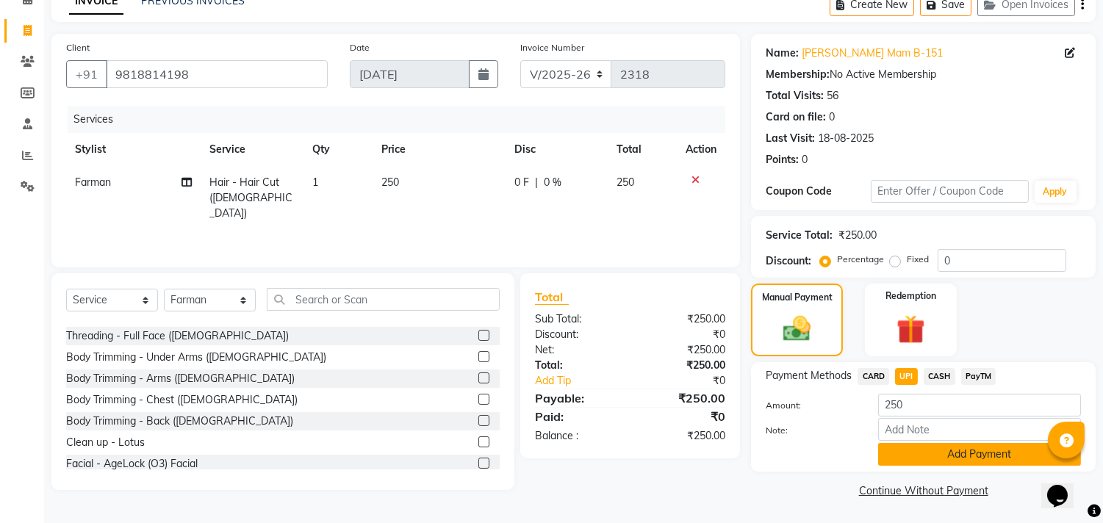
click at [930, 443] on button "Add Payment" at bounding box center [979, 454] width 203 height 23
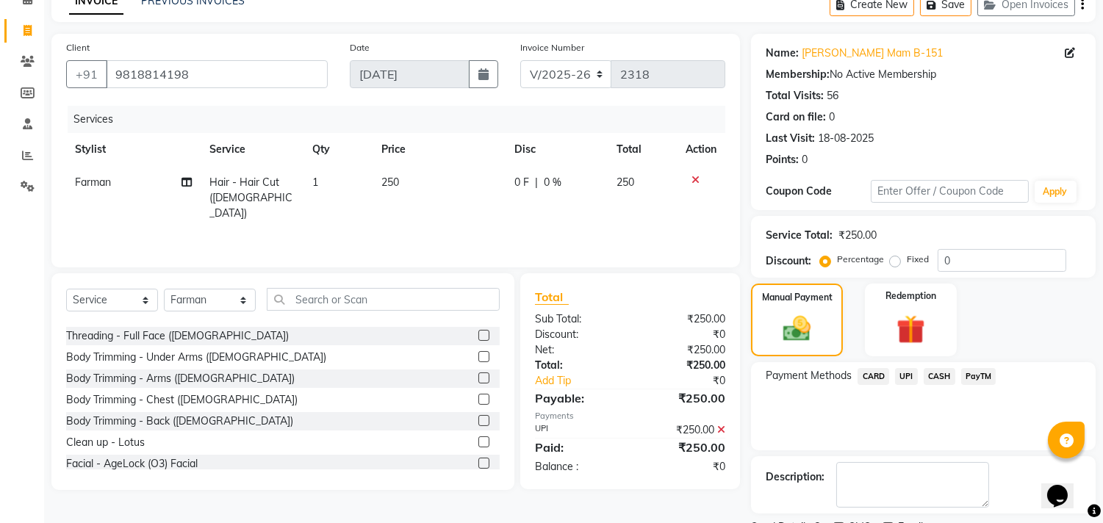
click at [930, 442] on div "Payment Methods CARD UPI CASH PayTM" at bounding box center [923, 406] width 345 height 88
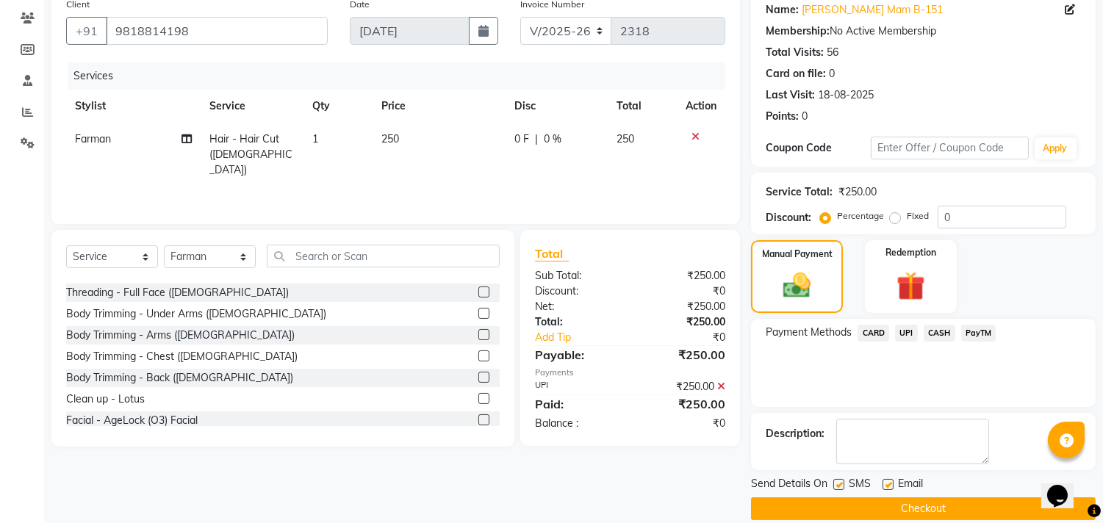
scroll to position [137, 0]
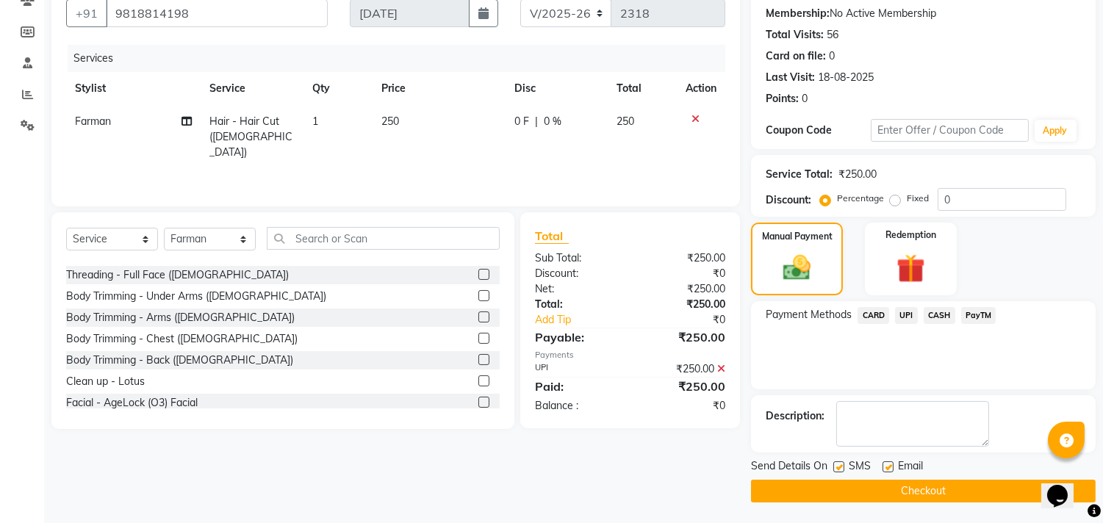
click at [924, 489] on button "Checkout" at bounding box center [923, 491] width 345 height 23
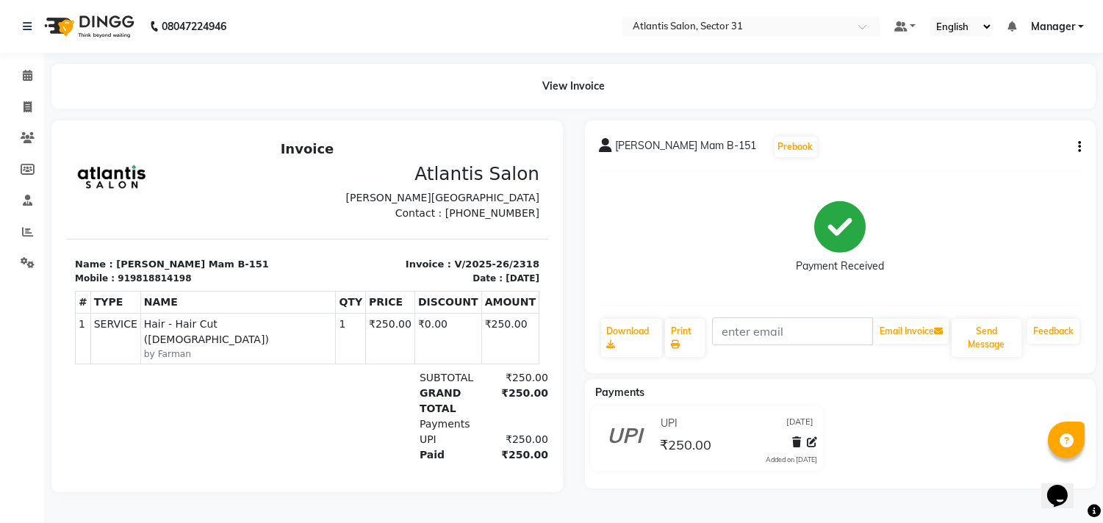
click at [531, 523] on html "08047224946 Select Location × Atlantis Salon, Sector 31 Default Panel My Panel …" at bounding box center [551, 261] width 1103 height 523
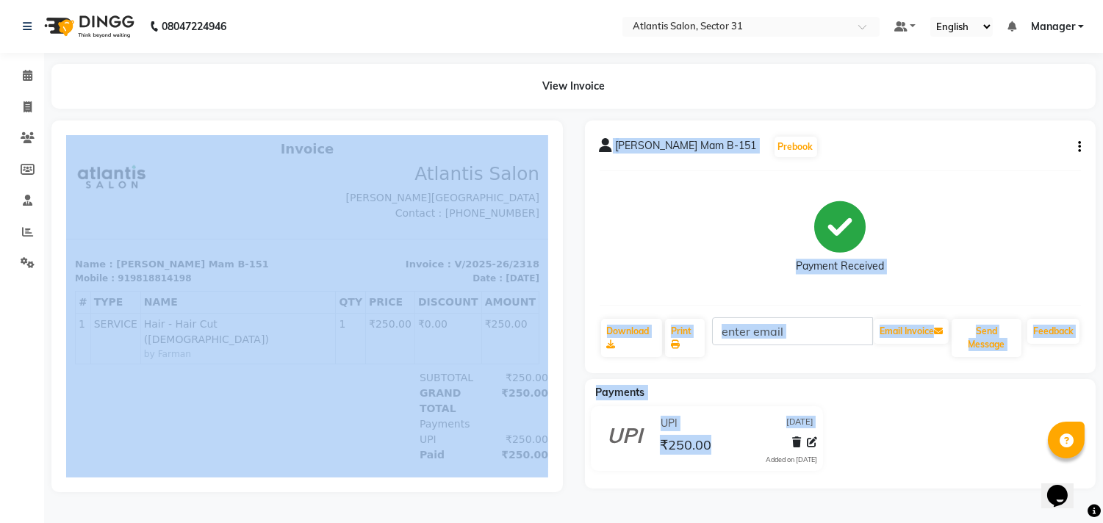
scroll to position [2, 0]
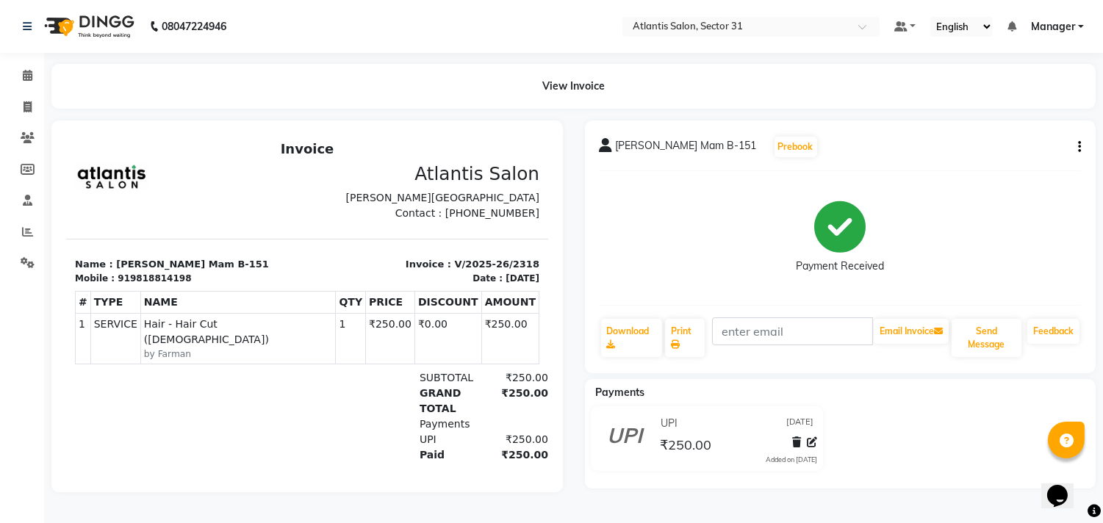
drag, startPoint x: 343, startPoint y: 87, endPoint x: 328, endPoint y: 90, distance: 15.7
click at [340, 86] on div "View Invoice" at bounding box center [573, 86] width 1044 height 45
click at [18, 100] on span at bounding box center [28, 107] width 26 height 17
select select "service"
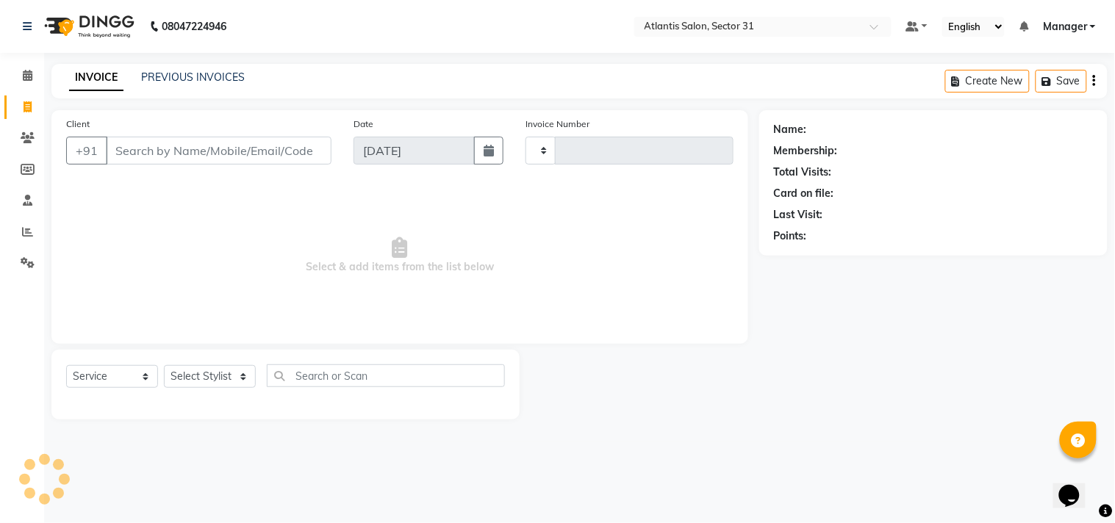
type input "2319"
select select "4391"
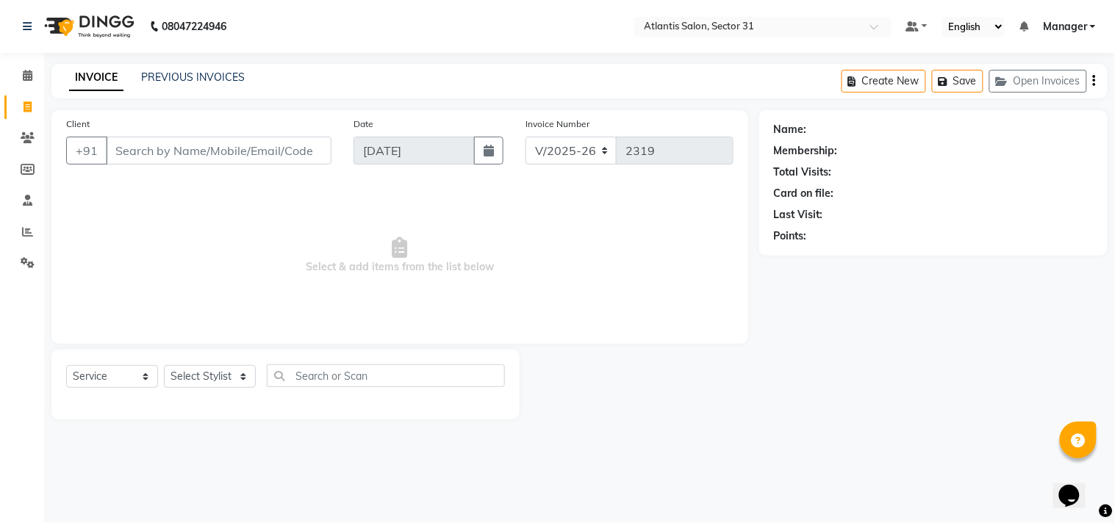
click at [143, 154] on input "Client" at bounding box center [219, 151] width 226 height 28
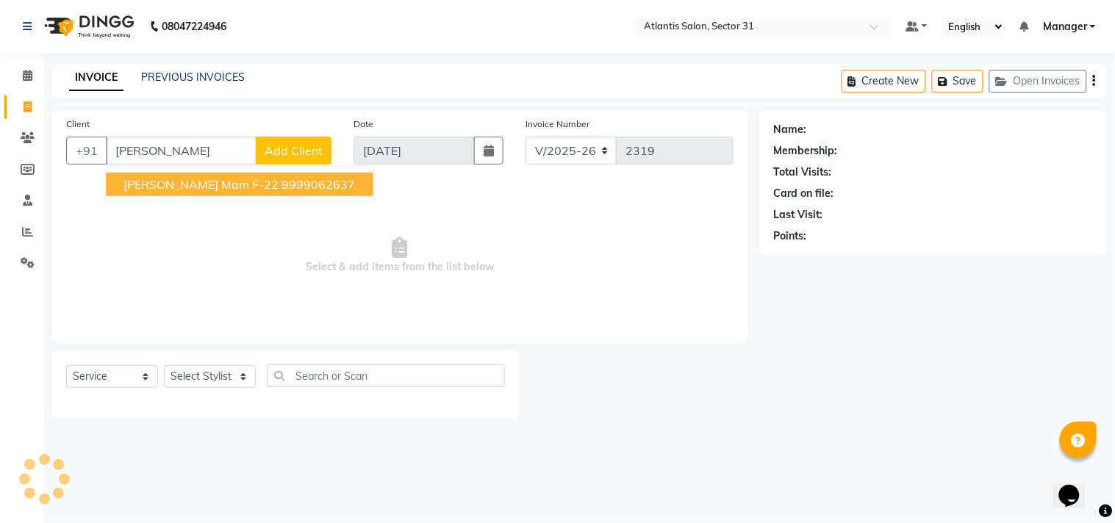
click at [175, 186] on span "[PERSON_NAME] Mam F-22" at bounding box center [200, 184] width 155 height 15
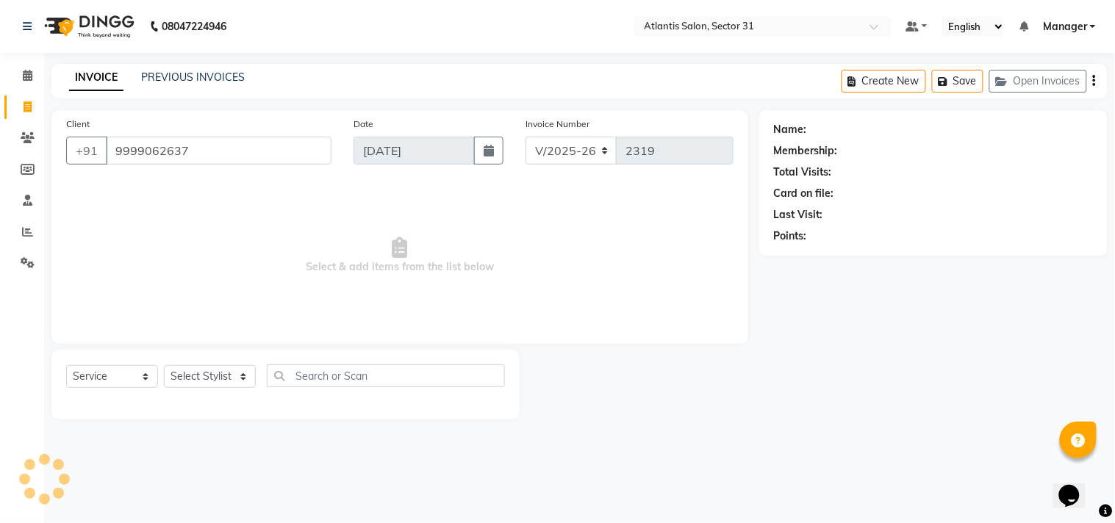
type input "9999062637"
select select "1: Object"
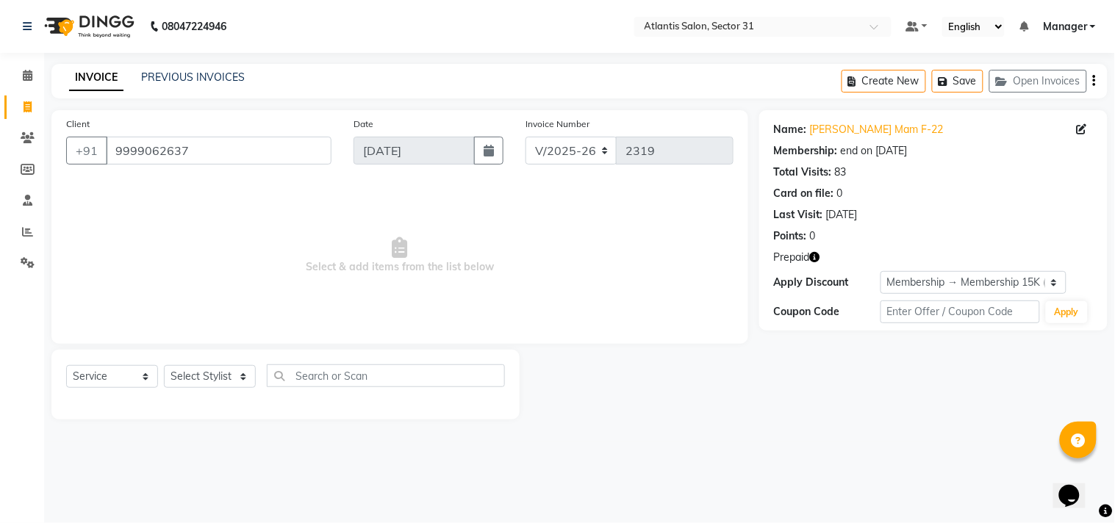
click at [816, 253] on icon "button" at bounding box center [815, 257] width 10 height 10
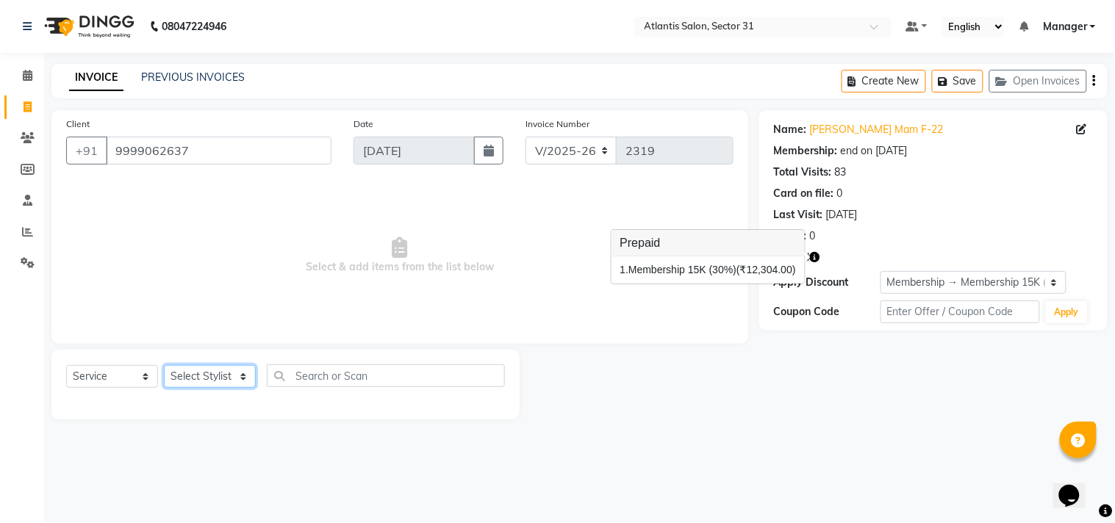
click at [239, 381] on select "Select Stylist [PERSON_NAME] [PERSON_NAME] Kavita Manager Staff 31 Staff ILD Su…" at bounding box center [210, 376] width 92 height 23
select select "50009"
click at [164, 366] on select "Select Stylist [PERSON_NAME] [PERSON_NAME] Kavita Manager Staff 31 Staff ILD Su…" at bounding box center [210, 376] width 92 height 23
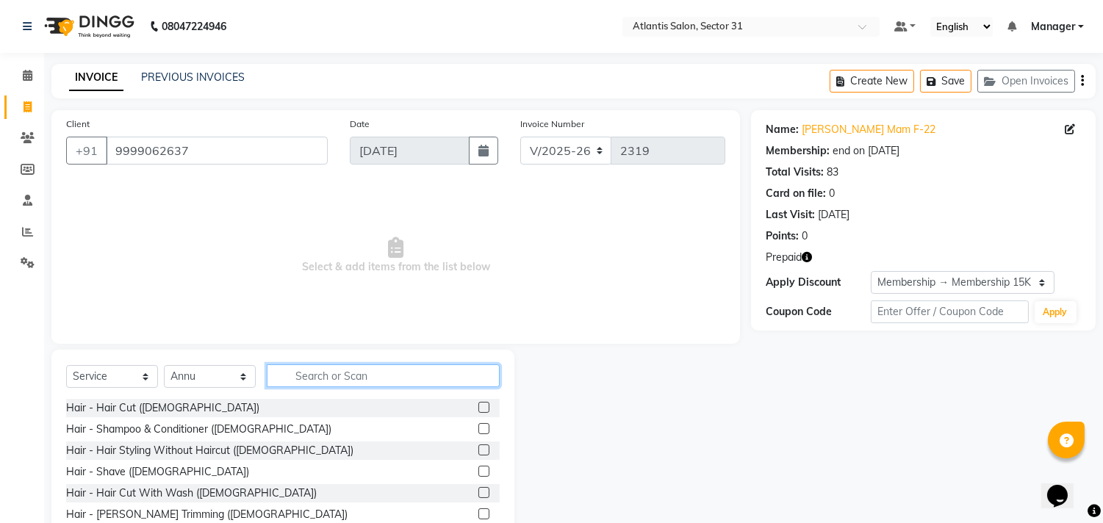
click at [313, 378] on input "text" at bounding box center [383, 376] width 233 height 23
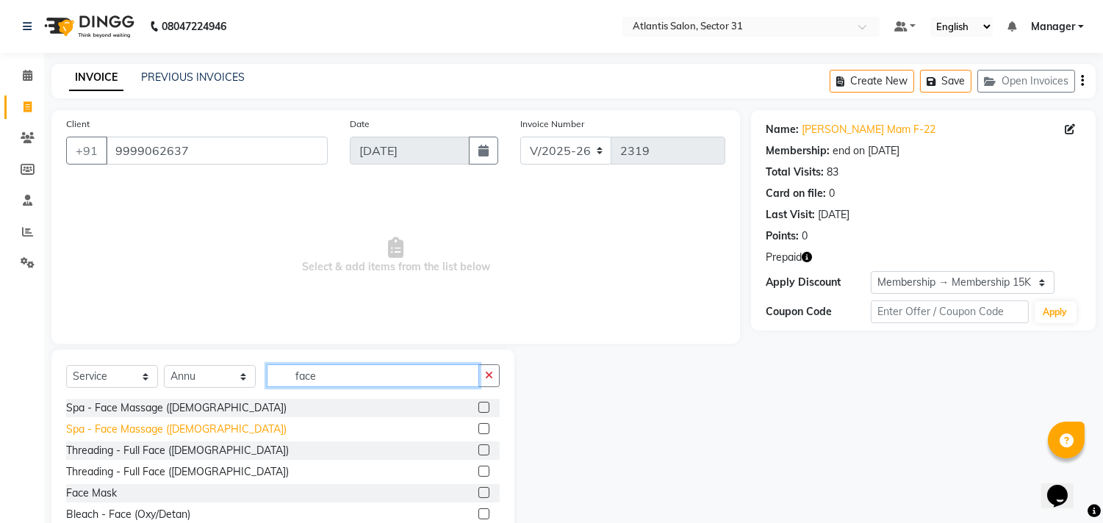
type input "face"
click at [162, 426] on div "Spa - Face Massage ([DEMOGRAPHIC_DATA])" at bounding box center [176, 429] width 220 height 15
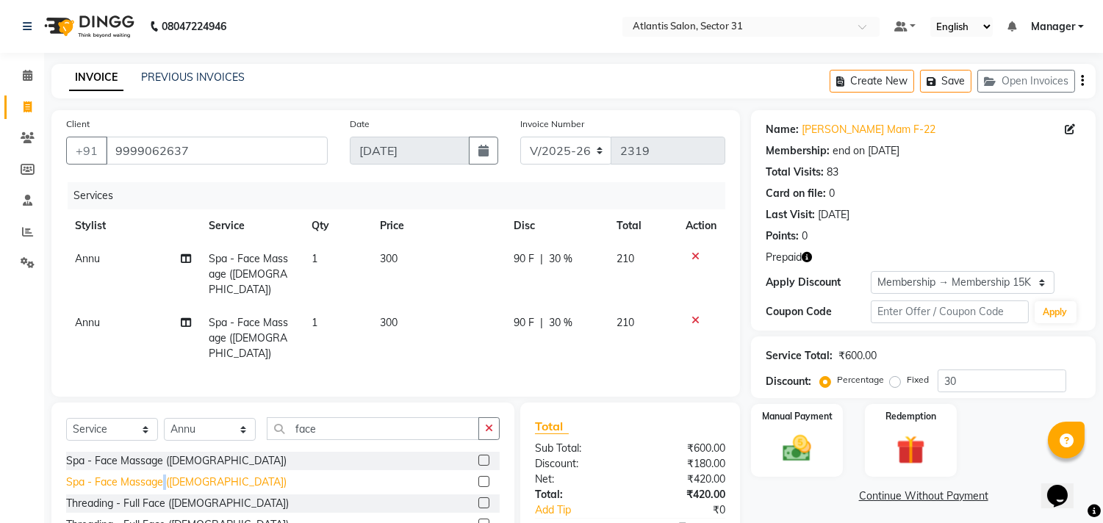
checkbox input "false"
click at [692, 315] on icon at bounding box center [696, 320] width 8 height 10
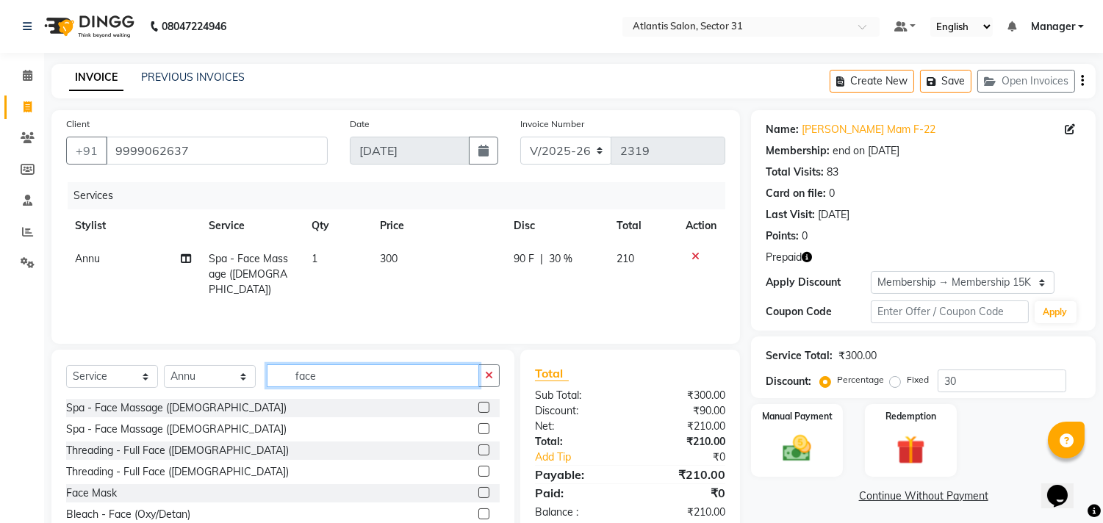
click at [341, 372] on input "face" at bounding box center [373, 376] width 212 height 23
type input "f"
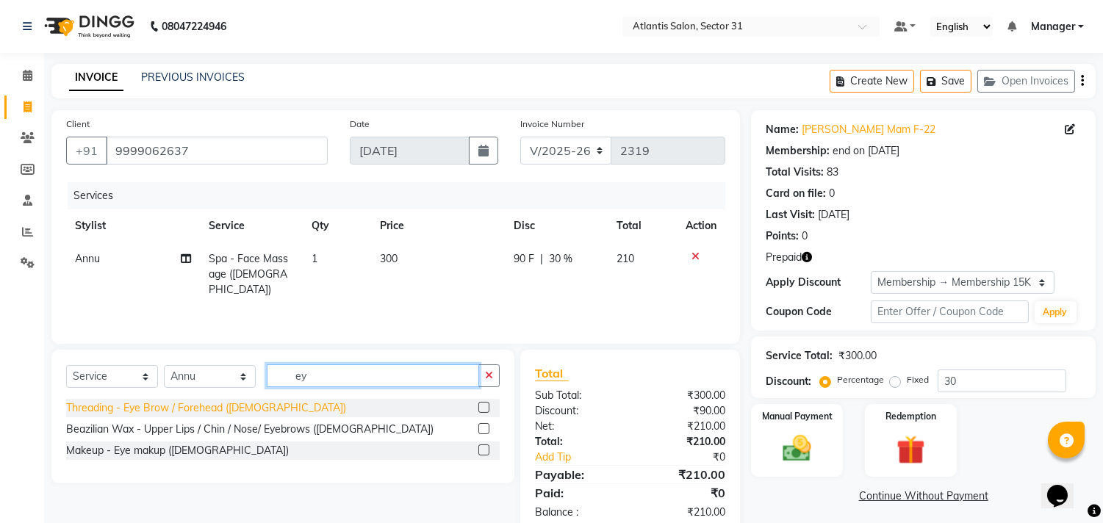
type input "ey"
click at [254, 409] on div "Threading - Eye Brow / Forehead ([DEMOGRAPHIC_DATA])" at bounding box center [206, 408] width 280 height 15
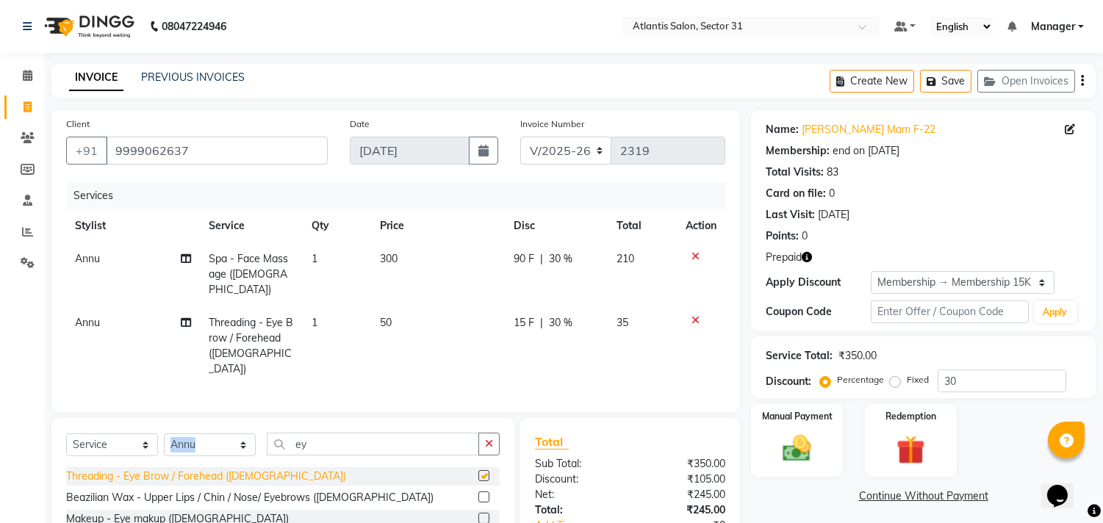
click at [254, 418] on div "Select Service Product Membership Package Voucher Prepaid Gift Card Select Styl…" at bounding box center [282, 485] width 463 height 134
checkbox input "false"
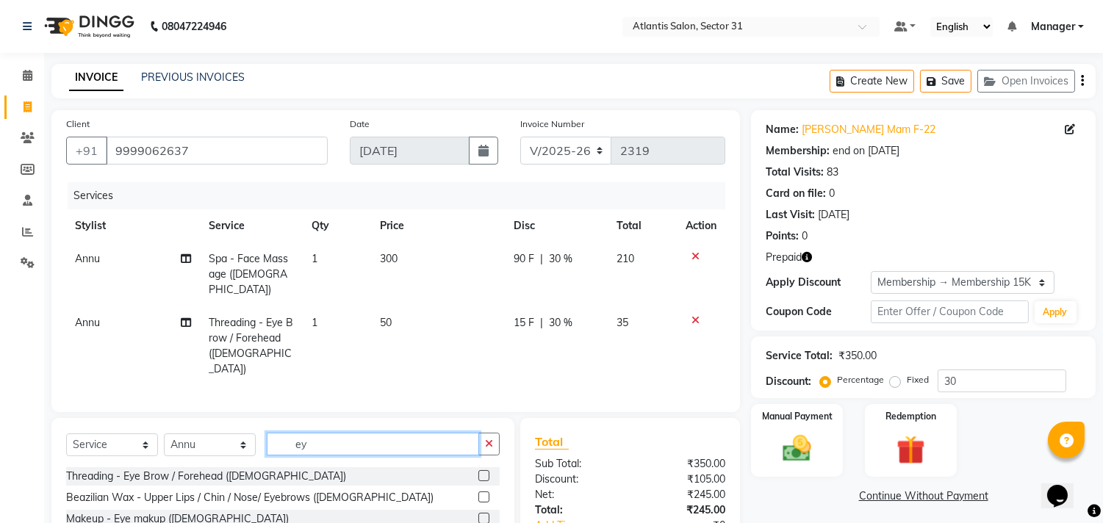
click at [327, 433] on input "ey" at bounding box center [373, 444] width 212 height 23
type input "e"
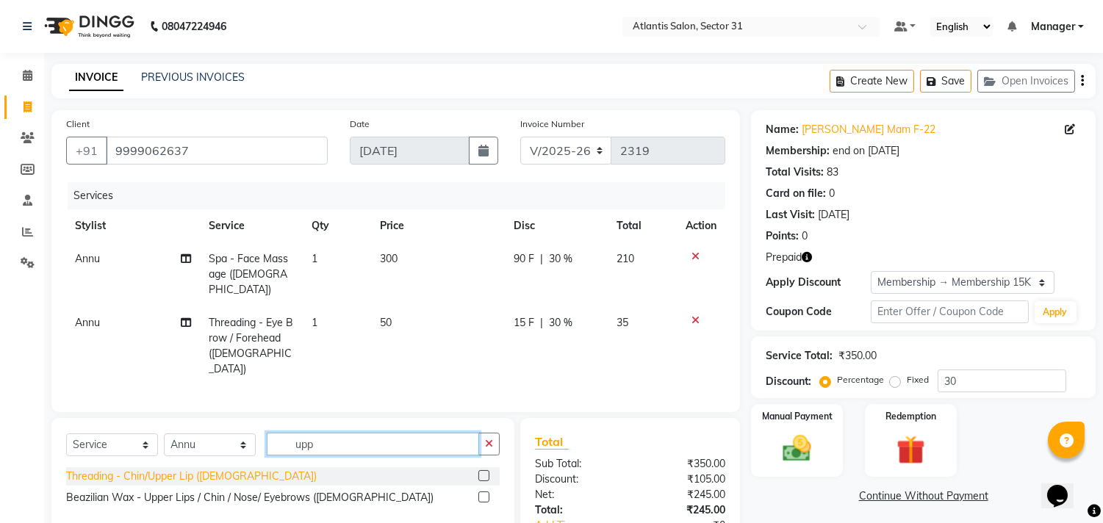
type input "upp"
click at [138, 469] on div "Threading - Chin/Upper Lip ([DEMOGRAPHIC_DATA])" at bounding box center [191, 476] width 251 height 15
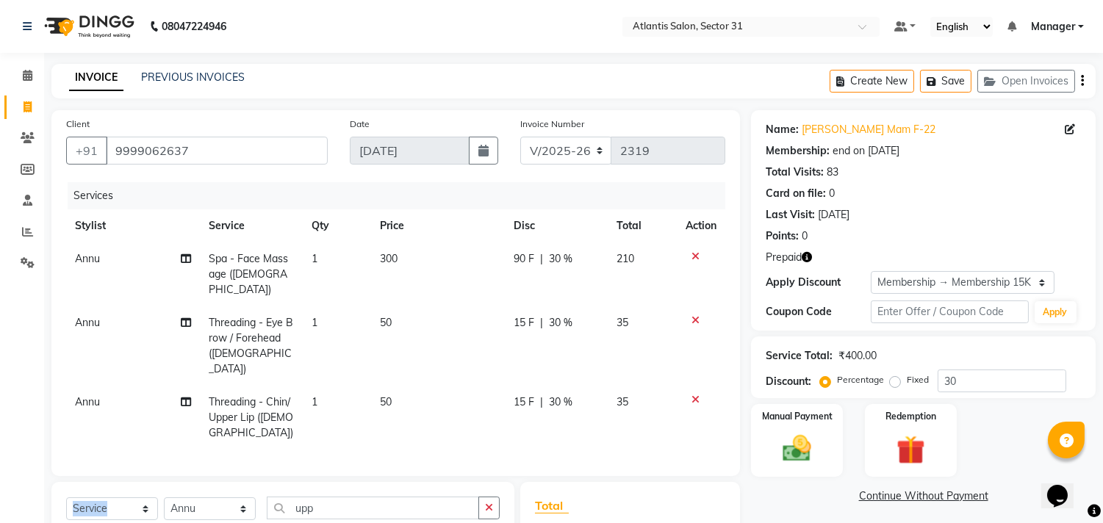
click at [138, 462] on div "Client [PHONE_NUMBER] Date [DATE] Invoice Number V/2025 V/[PHONE_NUMBER] Servic…" at bounding box center [395, 388] width 711 height 557
checkbox input "false"
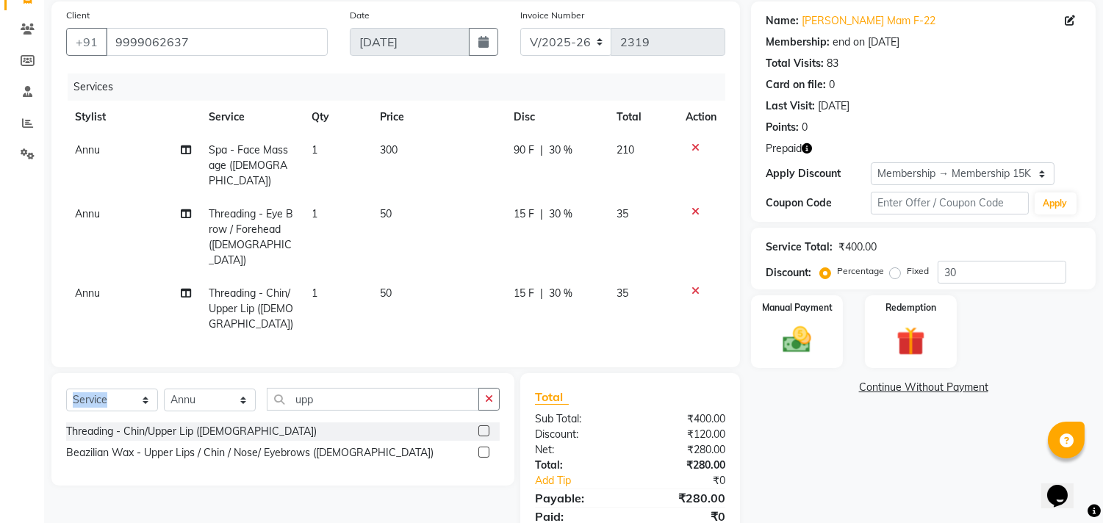
scroll to position [148, 0]
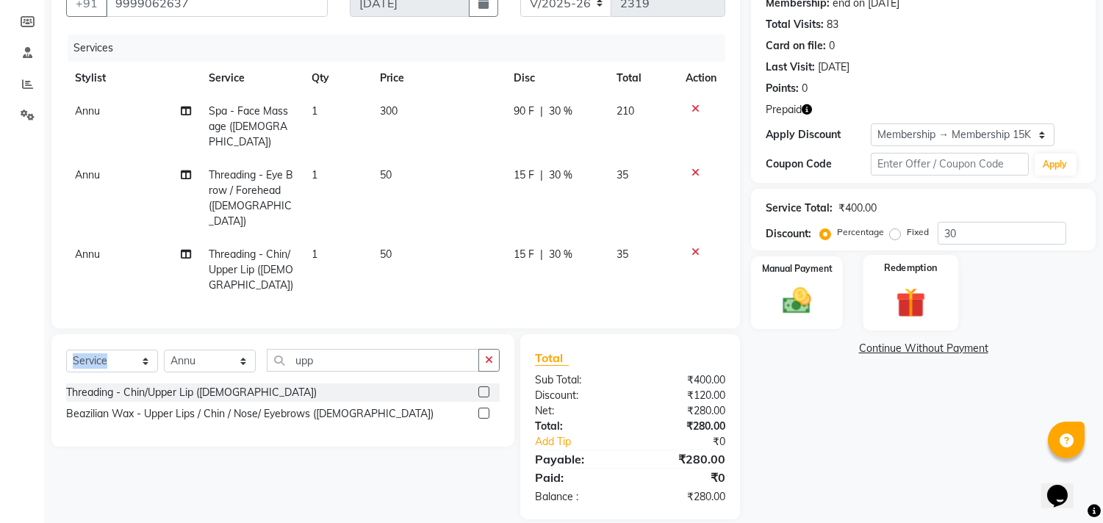
click at [912, 310] on img at bounding box center [910, 302] width 49 height 37
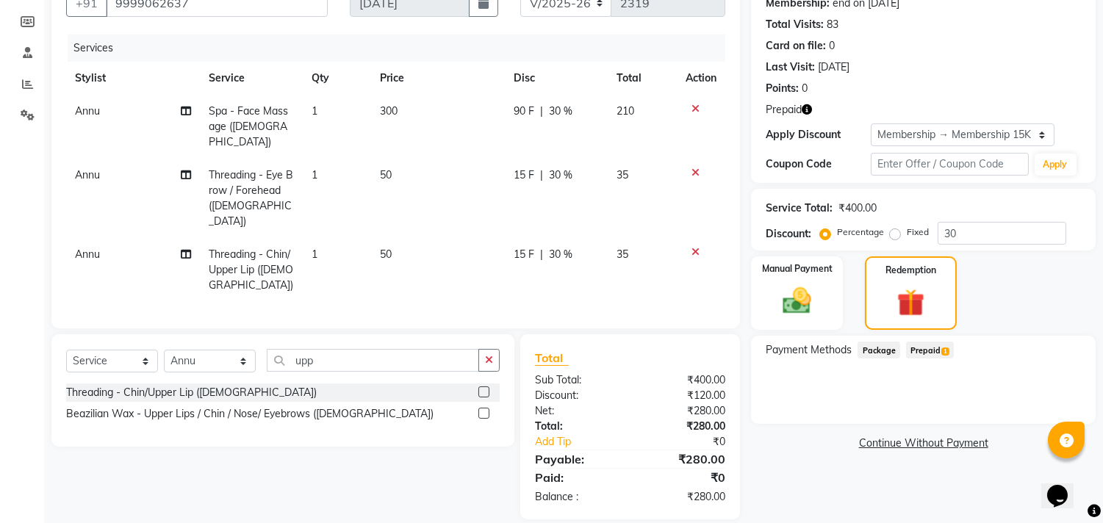
click at [972, 367] on div "Payment Methods Package Prepaid 1" at bounding box center [923, 380] width 345 height 88
click at [938, 351] on span "Prepaid 1" at bounding box center [930, 350] width 48 height 17
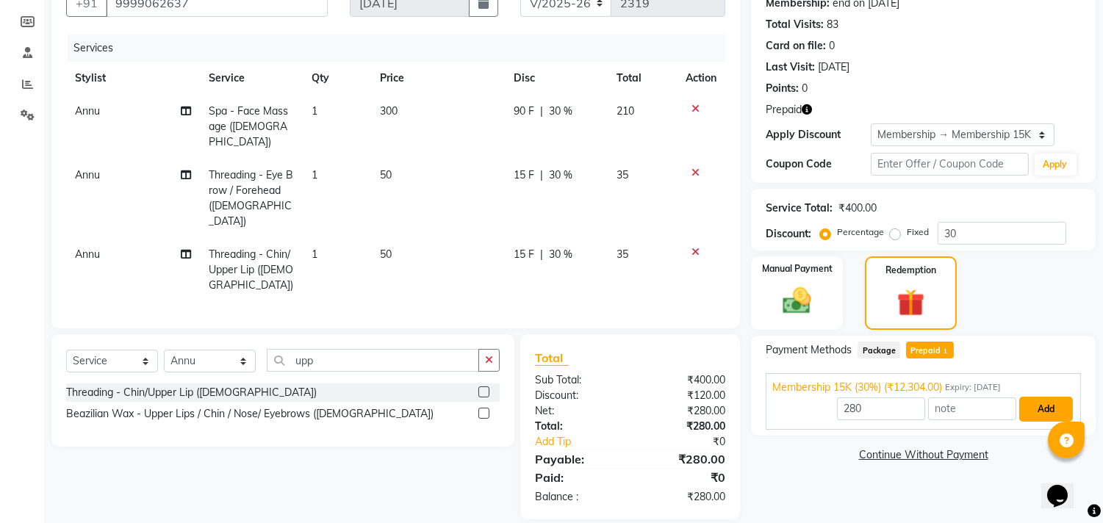
click at [1044, 408] on button "Add" at bounding box center [1046, 409] width 54 height 25
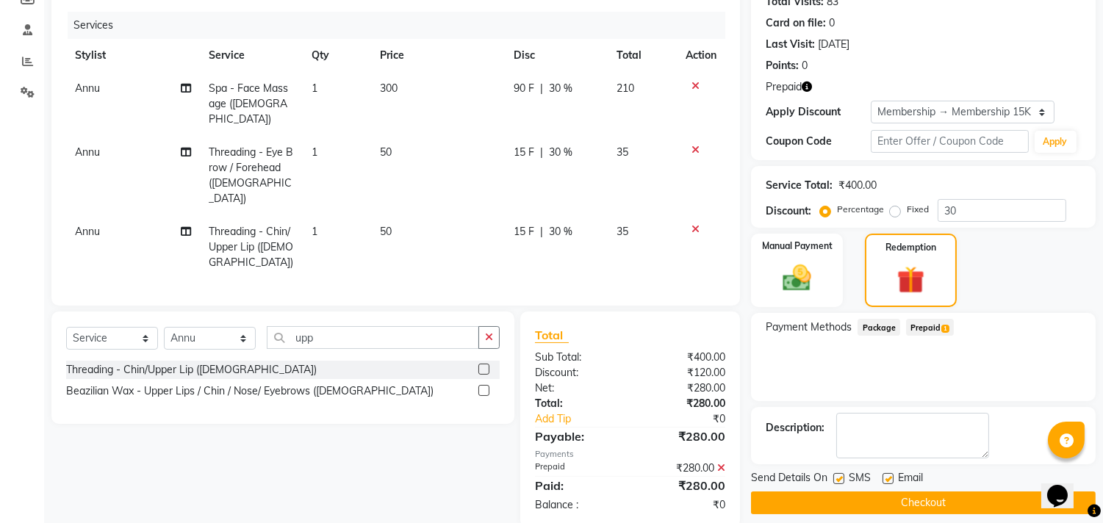
scroll to position [182, 0]
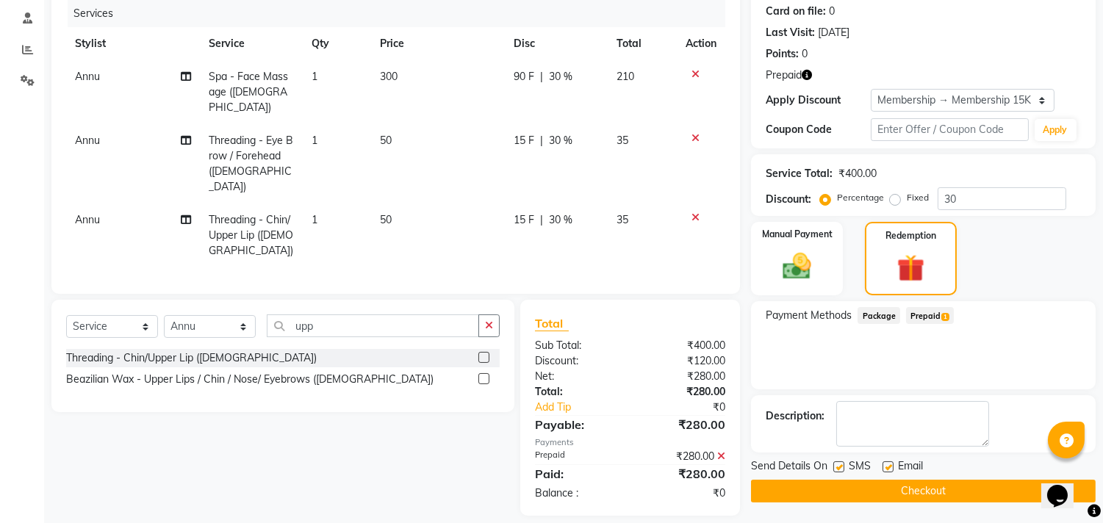
click at [982, 485] on button "Checkout" at bounding box center [923, 491] width 345 height 23
